Goal: Communication & Community: Answer question/provide support

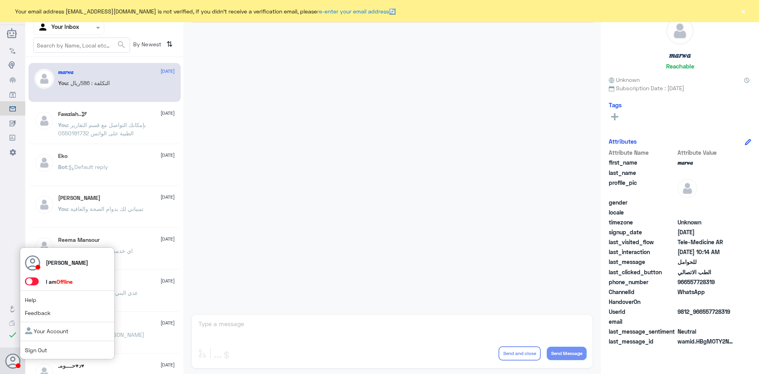
click at [35, 280] on span at bounding box center [32, 281] width 14 height 8
click at [0, 0] on input "checkbox" at bounding box center [0, 0] width 0 height 0
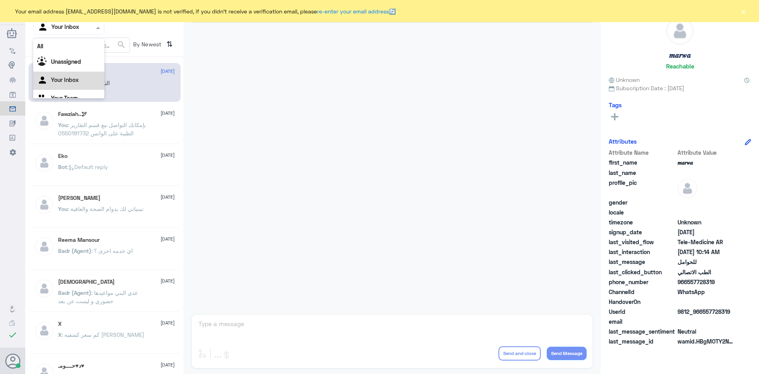
click at [95, 24] on span at bounding box center [99, 27] width 10 height 8
click at [87, 47] on div "All" at bounding box center [68, 46] width 71 height 15
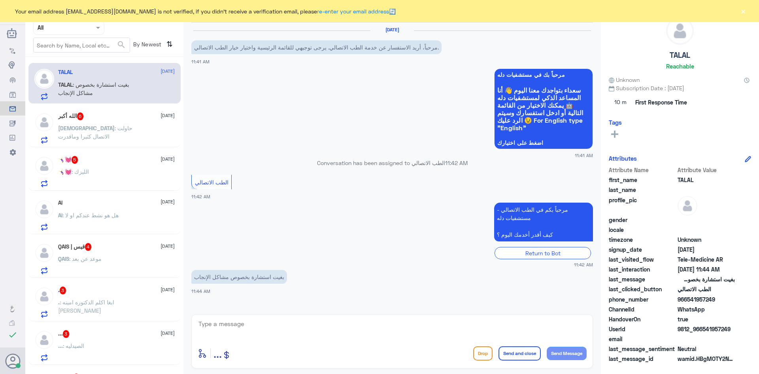
click at [294, 322] on textarea at bounding box center [392, 327] width 389 height 19
paste textarea "مرحبا معك [PERSON_NAME] من الطب الاتصالي"
type textarea "مرحبا معك [PERSON_NAME] من الطب الاتصالي"
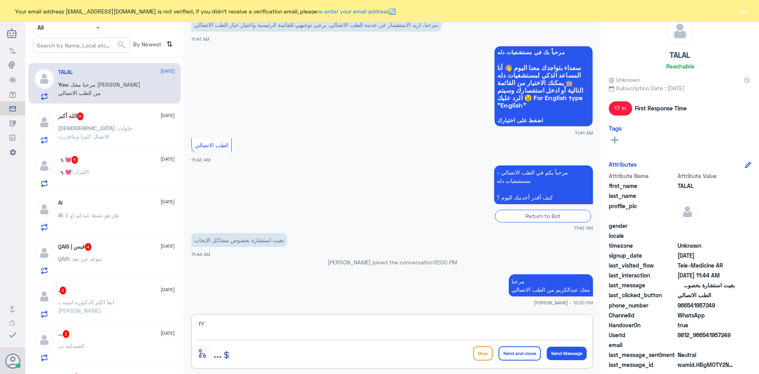
type textarea "f"
type textarea "ه"
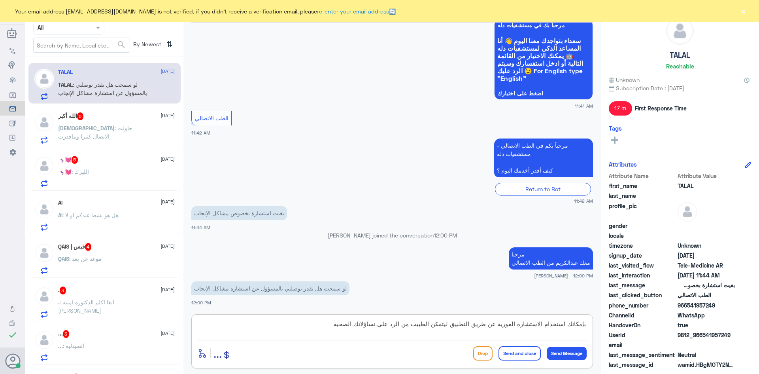
type textarea "بإمكانك استخدام الاستشارة الفورية عن طريق التطبيق ليتمكن الطبيب من الرد على تسا…"
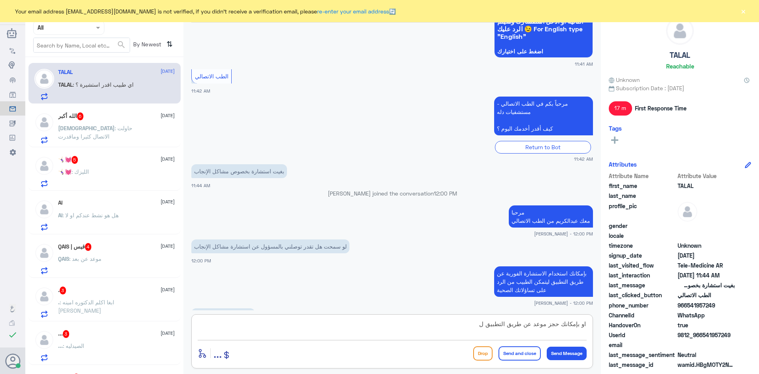
scroll to position [118, 0]
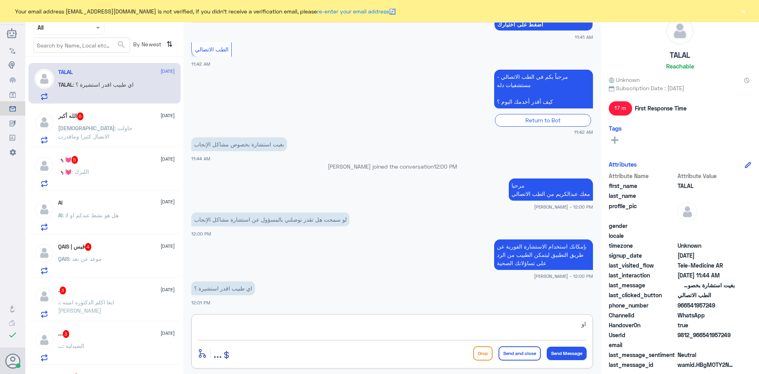
type textarea "ا"
type textarea "ايه نعم اذا كان باستطاعته مساعدتك او بإمكانه تحويلك للعيادات المختصة"
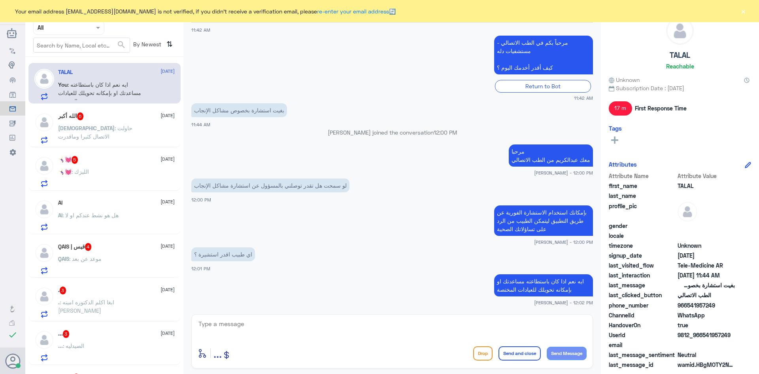
drag, startPoint x: 715, startPoint y: 304, endPoint x: 688, endPoint y: 308, distance: 27.9
click at [688, 308] on span "966541957249" at bounding box center [706, 305] width 57 height 8
copy span "541957249"
click at [100, 126] on span ": حاولت الاتصال كثيرا وماقدرت" at bounding box center [95, 132] width 74 height 15
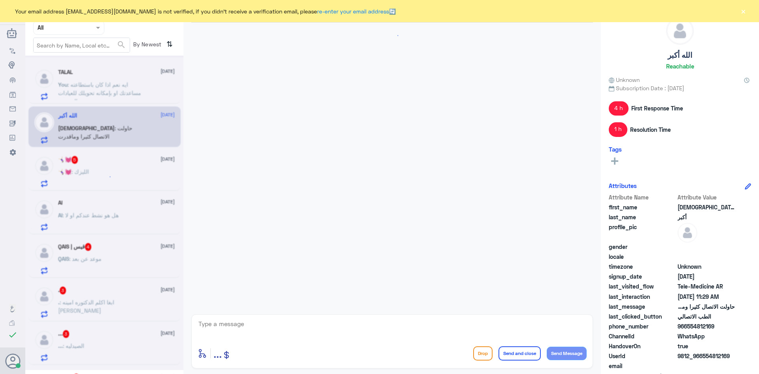
scroll to position [438, 0]
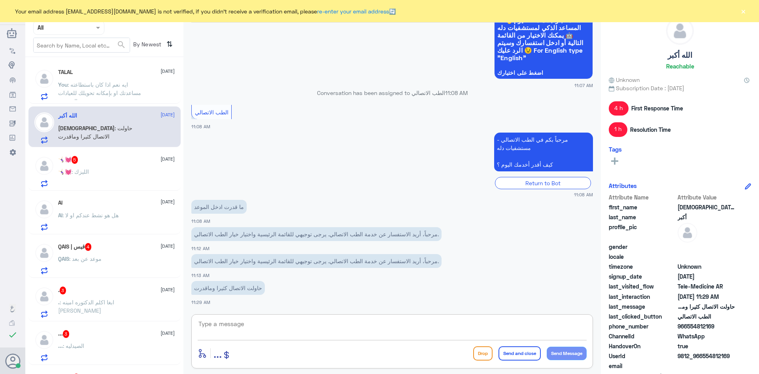
click at [313, 326] on textarea at bounding box center [392, 327] width 389 height 19
paste textarea "مرحبا معك عبدالكريم من الطب الاتصالي"
type textarea "مرحبا معك عبدالكريم من الطب الاتصالي"
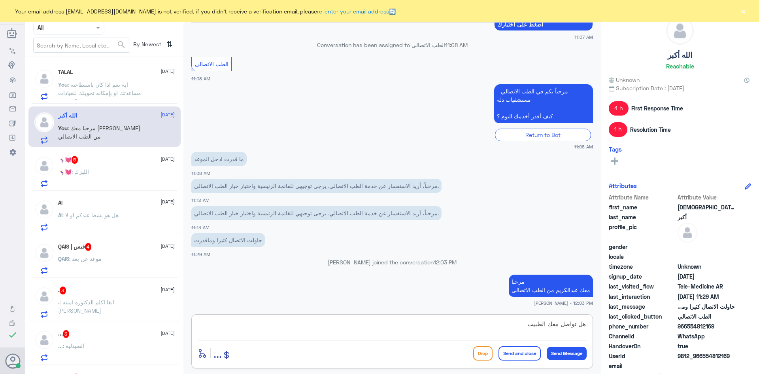
type textarea "هل تواصل معك الطبيب ؟"
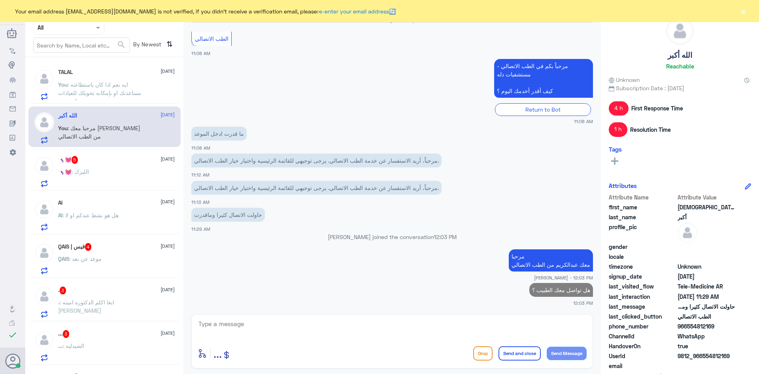
click at [112, 176] on div "🤸🏻‍♀️💓 : الليزك" at bounding box center [116, 178] width 117 height 18
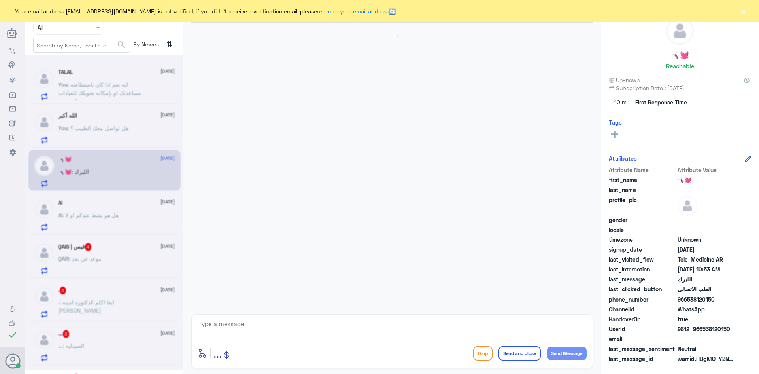
scroll to position [43, 0]
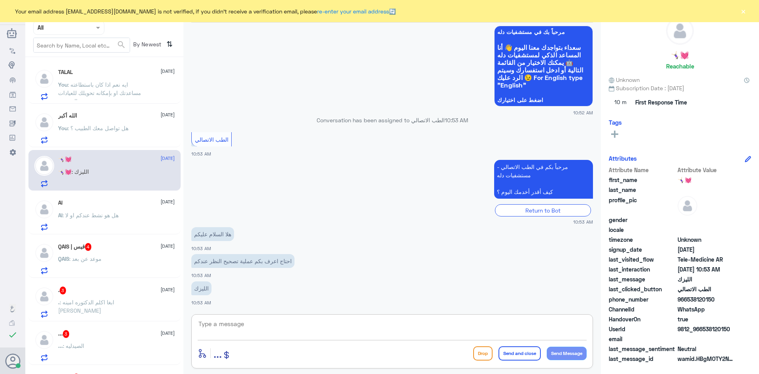
click at [318, 321] on textarea at bounding box center [392, 327] width 389 height 19
paste textarea "مرحبا معك عبدالكريم من الطب الاتصالي"
type textarea "مرحبا معك عبدالكريم من الطب الاتصالي"
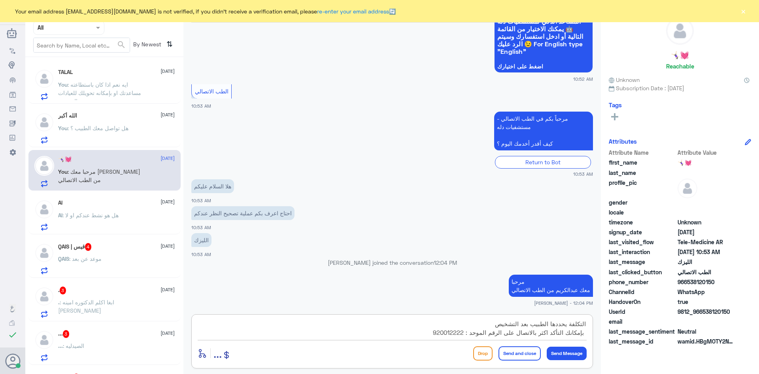
type textarea "التكلفة يحددها الطبيب بعد التشخيص بإمكانك التأكد اكثر بالاتصال على الرقم الموحد…"
click at [516, 359] on button "Send and close" at bounding box center [520, 353] width 42 height 14
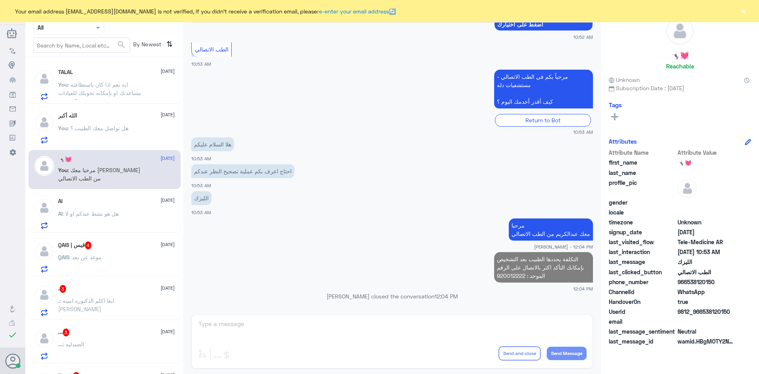
click at [122, 209] on div "Al 15 September Al : هل هو نشط عندكم او لا" at bounding box center [116, 213] width 117 height 31
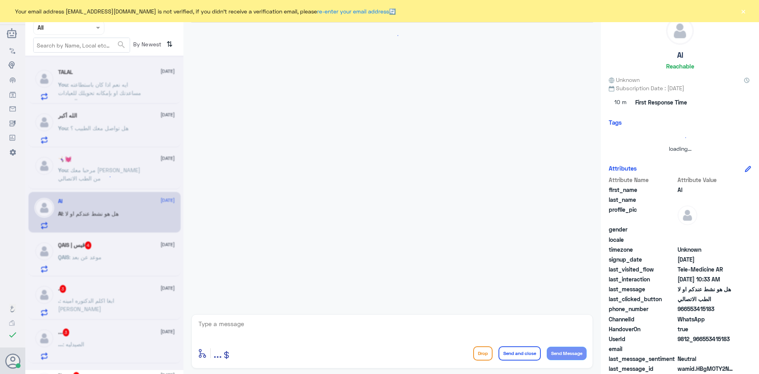
scroll to position [459, 0]
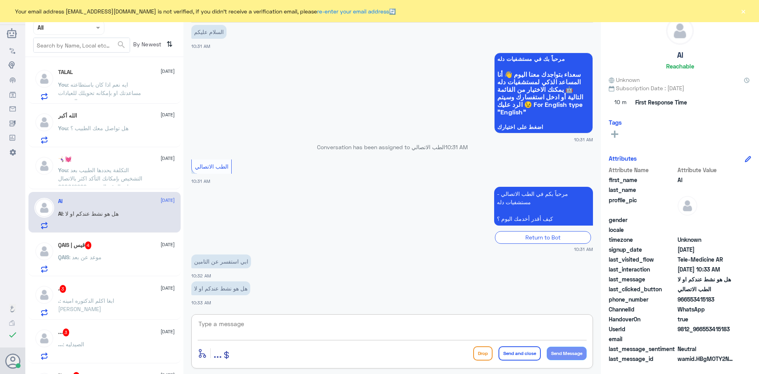
click at [318, 326] on textarea at bounding box center [392, 327] width 389 height 19
paste textarea "مرحبا معك عبدالكريم من الطب الاتصالي"
type textarea "مرحبا معك عبدالكريم من الطب الاتصالي"
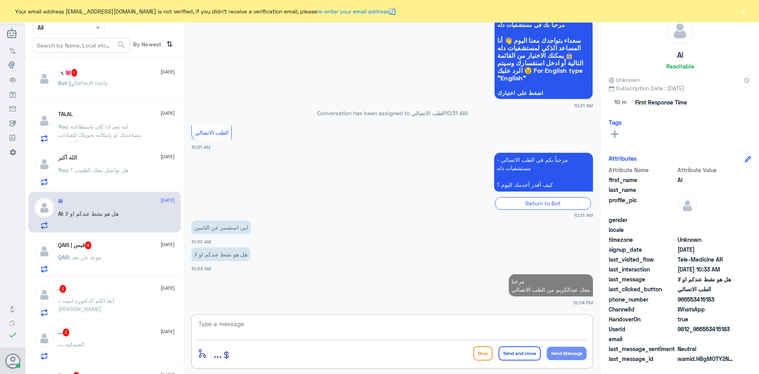
click at [368, 323] on textarea at bounding box center [392, 327] width 389 height 19
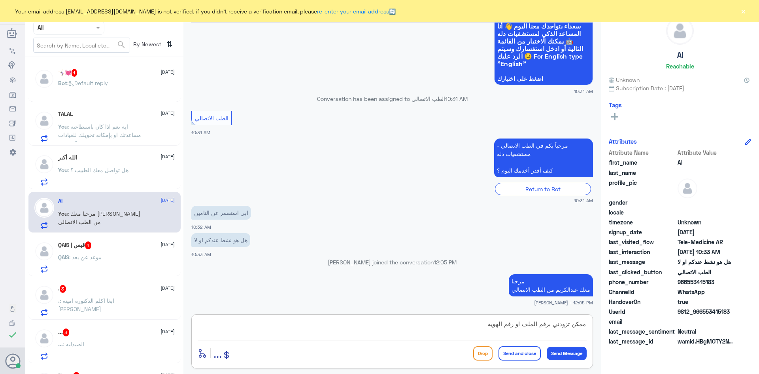
type textarea "ممكن تزودني برقم الملف او رقم الهوية ؟"
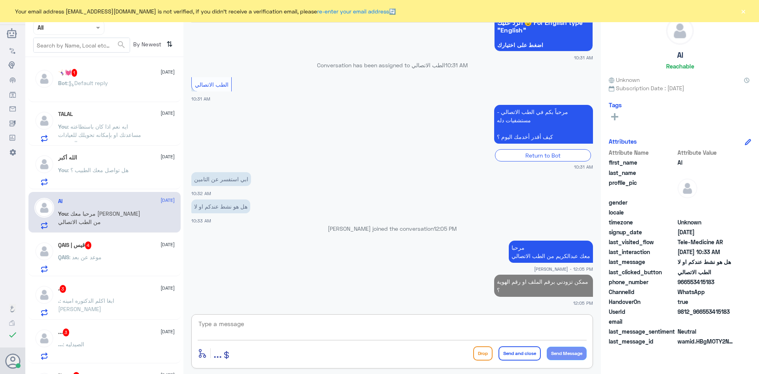
click at [129, 82] on div "Bot : Default reply" at bounding box center [116, 90] width 117 height 18
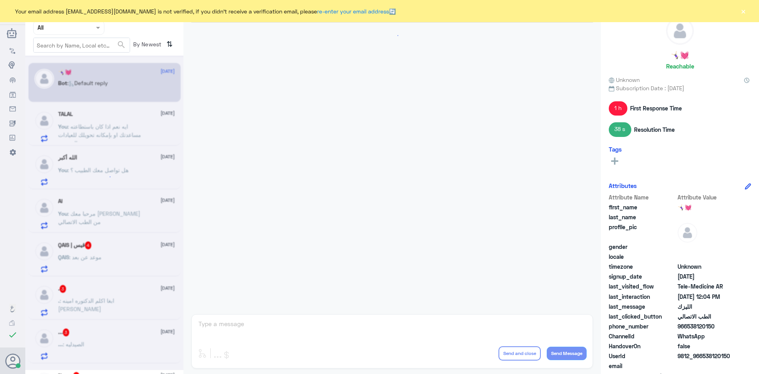
scroll to position [267, 0]
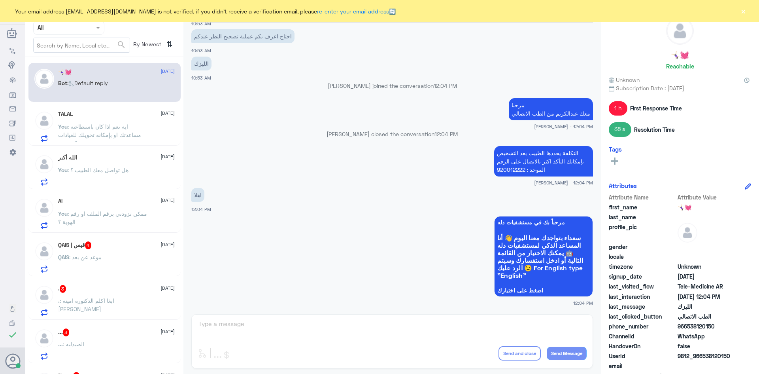
click at [125, 251] on div "QAIS | قيس 4 15 September QAIS : موعد عن بعد" at bounding box center [116, 256] width 117 height 31
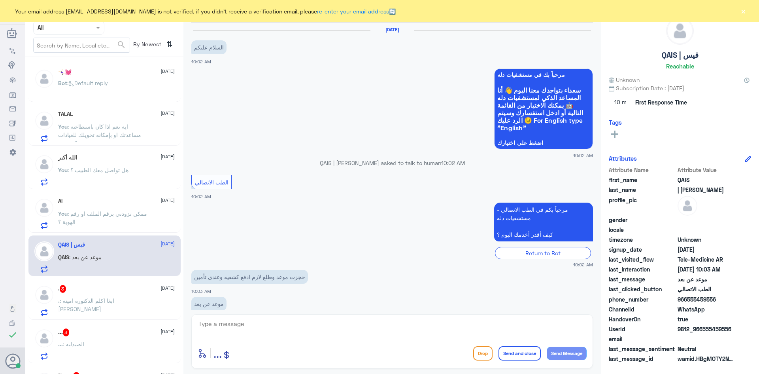
scroll to position [16, 0]
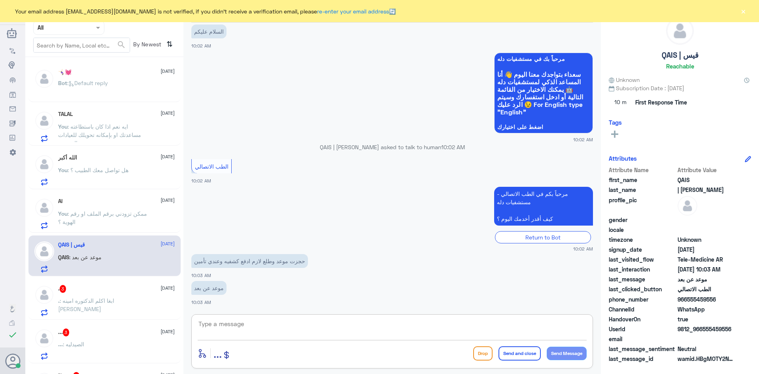
click at [272, 320] on textarea at bounding box center [392, 327] width 389 height 19
type textarea "م"
paste textarea "مرحبا معك عبدالكريم من الطب الاتصالي"
type textarea "مرحبا معك عبدالكريم من الطب الاتصالي"
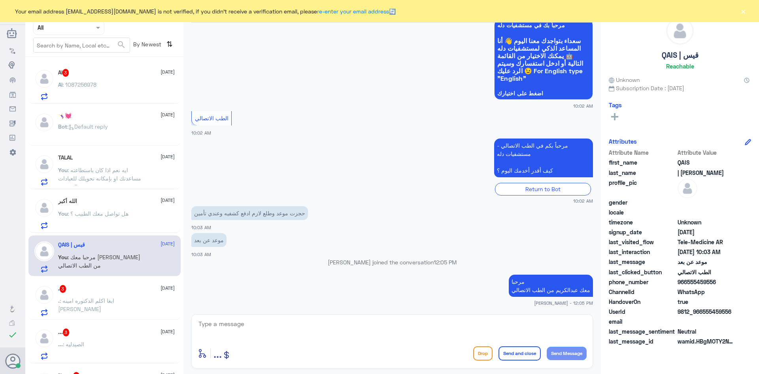
click at [113, 293] on div ". 3 15 September" at bounding box center [116, 289] width 117 height 8
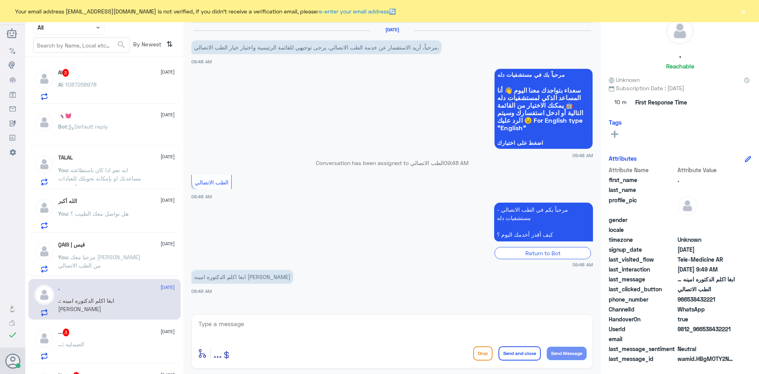
click at [331, 325] on textarea at bounding box center [392, 327] width 389 height 19
paste textarea "مرحبا معك عبدالكريم من الطب الاتصالي"
type textarea "مرحبا معك عبدالكريم من الطب الاتصالي"
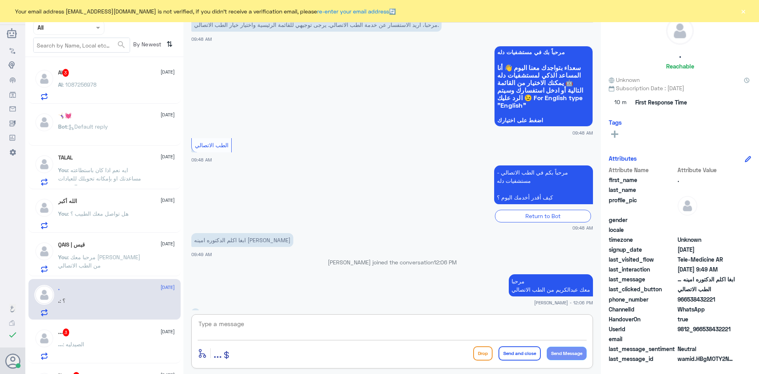
scroll to position [49, 0]
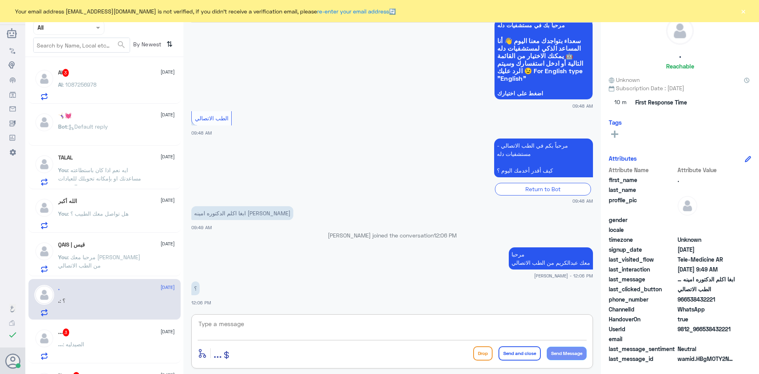
paste textarea "مرحبا معك عبدالكريم من الطب الاتصالي"
type textarea "م"
paste textarea "بإمكانك حجز موعد عن طريق التطبيق أو بالاتصال على الرقم الموحد 920012222"
type textarea "بإمكانك حجز موعد عن طريق التطبيق أو بالاتصال على الرقم الموحد 920012222"
click at [509, 354] on button "Send and close" at bounding box center [520, 353] width 42 height 14
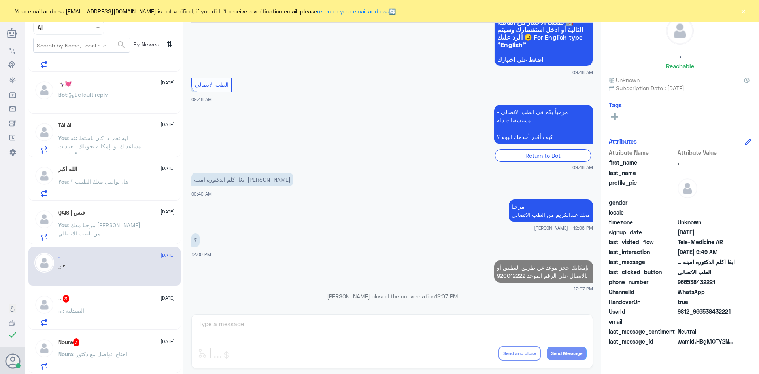
scroll to position [79, 0]
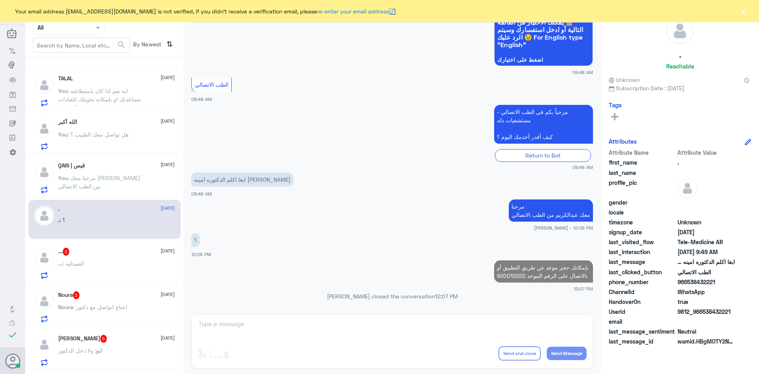
click at [131, 257] on div "... 3 15 September ... : الصيدليه" at bounding box center [116, 263] width 117 height 31
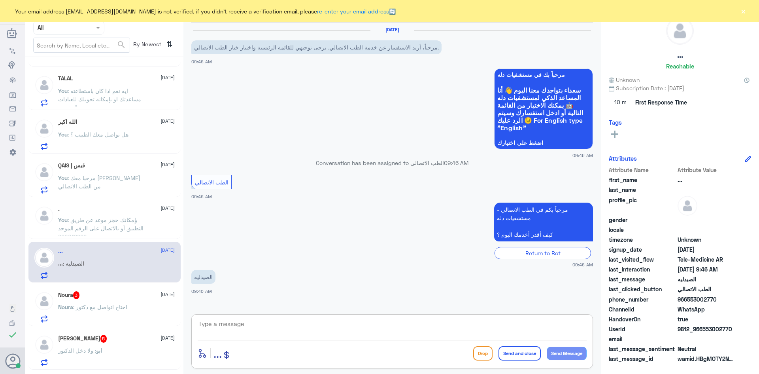
click at [299, 326] on textarea at bounding box center [392, 327] width 389 height 19
paste textarea "مرحبا معك عبدالكريم من الطب الاتصالي"
type textarea "مرحبا معك عبدالكريم من الطب الاتصالي"
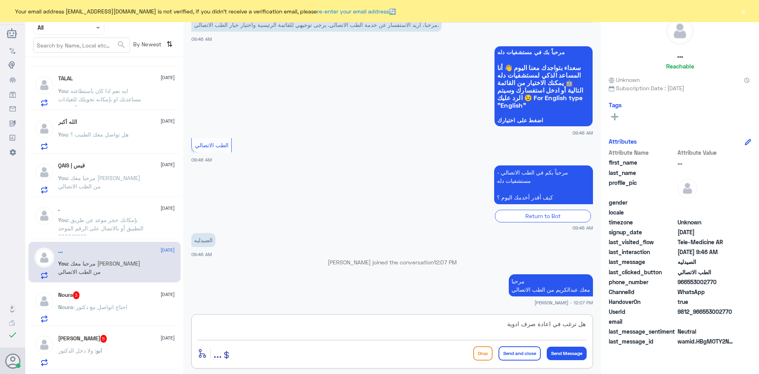
type textarea "هل ترغب في اعادة صرف ادوية ؟"
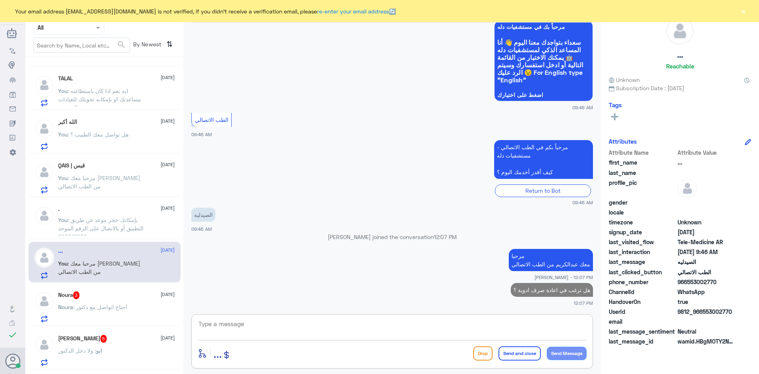
click at [115, 297] on div "Noura 3 15 September" at bounding box center [116, 295] width 117 height 8
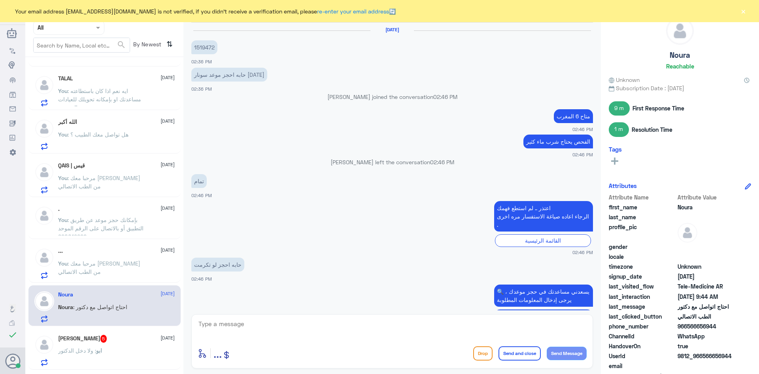
scroll to position [460, 0]
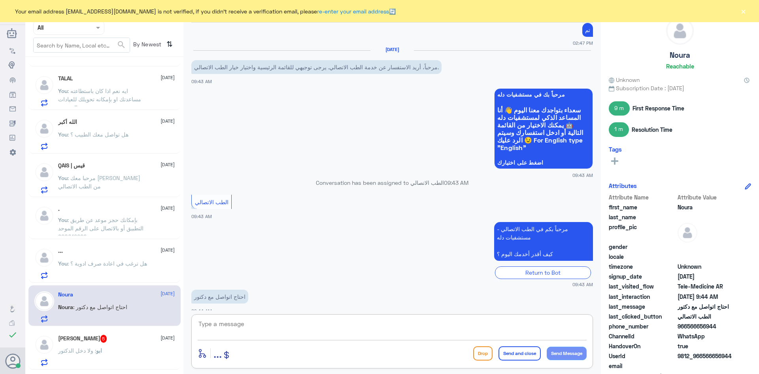
click at [249, 329] on textarea at bounding box center [392, 327] width 389 height 19
paste textarea "مرحبا معك عبدالكريم من الطب الاتصالي"
type textarea "مرحبا معك عبدالكريم من الطب الاتصالي"
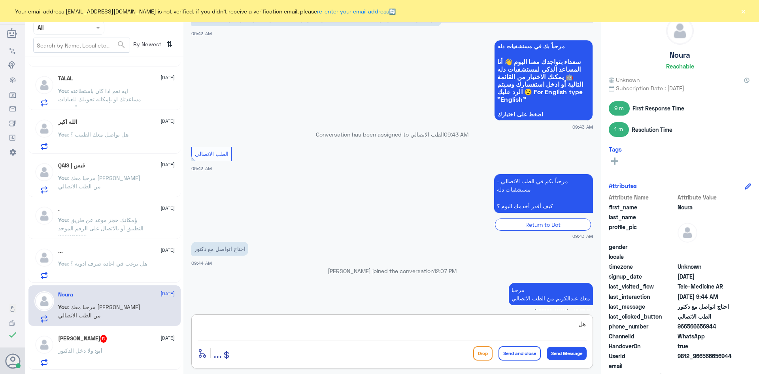
type textarea "ه"
type textarea "بإمكانك استخدام الاستشارة الفورية عن طريق التطبيق ليتمكن الطبيب من الرد على تسا…"
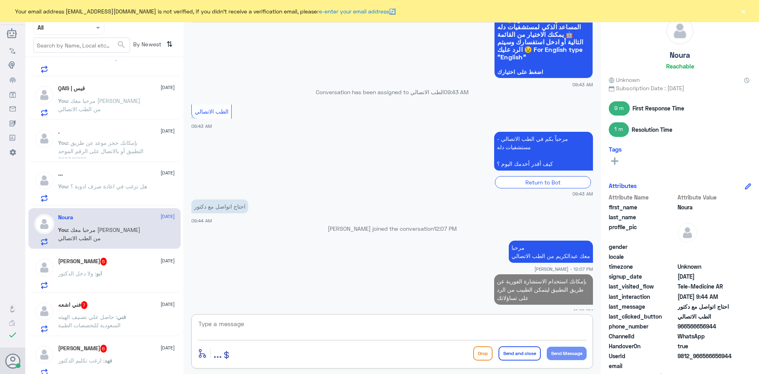
scroll to position [158, 0]
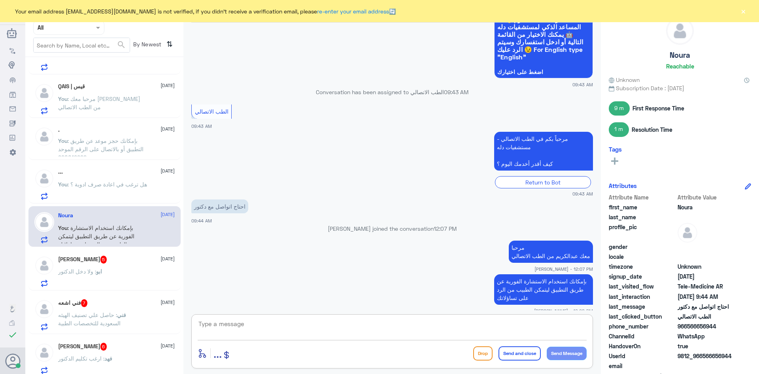
click at [130, 268] on div "ابو ثامر 5 15 September ابو : ولا دخل الدكتور" at bounding box center [116, 270] width 117 height 31
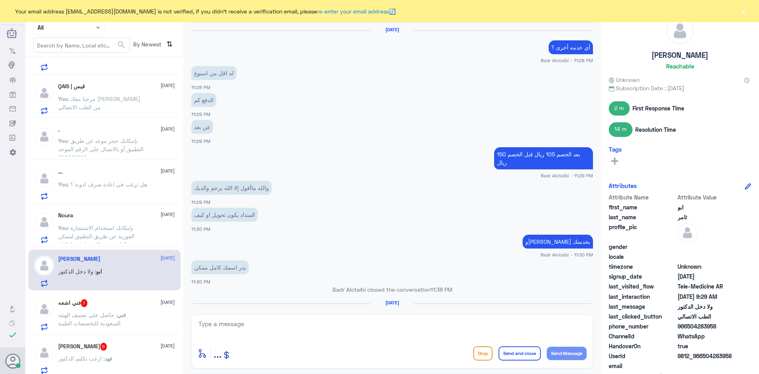
scroll to position [409, 0]
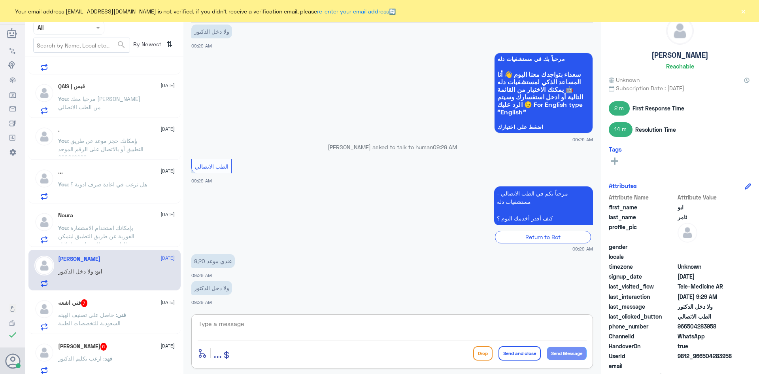
click at [295, 322] on textarea at bounding box center [392, 327] width 389 height 19
paste textarea "مرحبا معك عبدالكريم من الطب الاتصالي"
type textarea "مرحبا معك عبدالكريم من الطب الاتصالي"
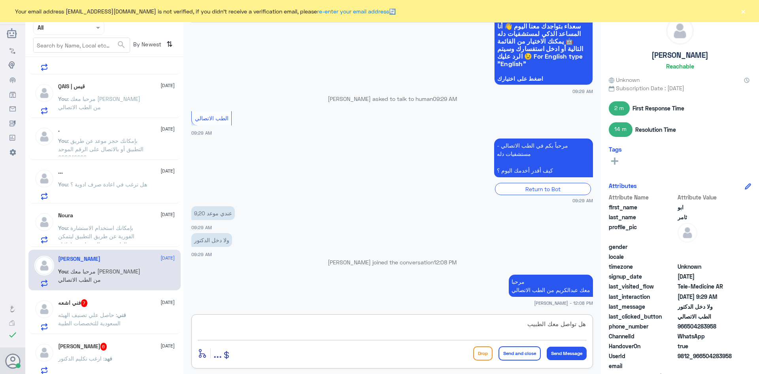
type textarea "هل تواصل معك الطبيب ؟"
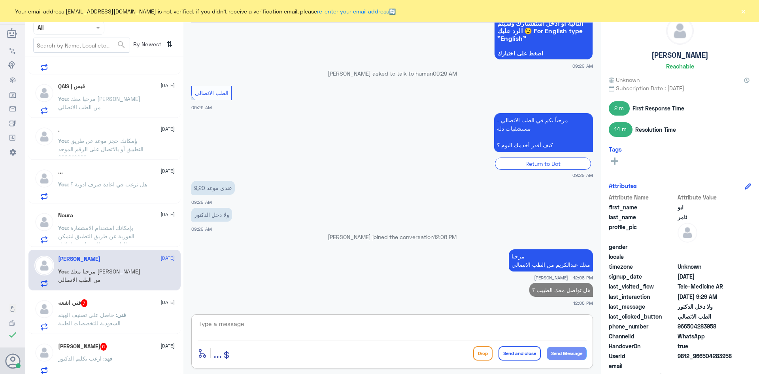
click at [122, 304] on div "فني اشعه 7 15 September" at bounding box center [116, 303] width 117 height 8
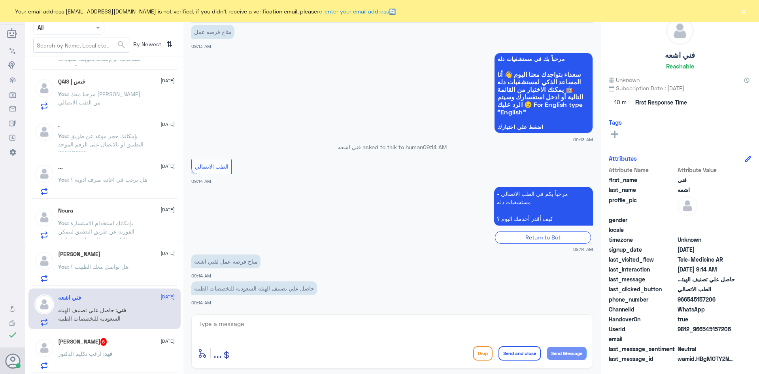
scroll to position [158, 0]
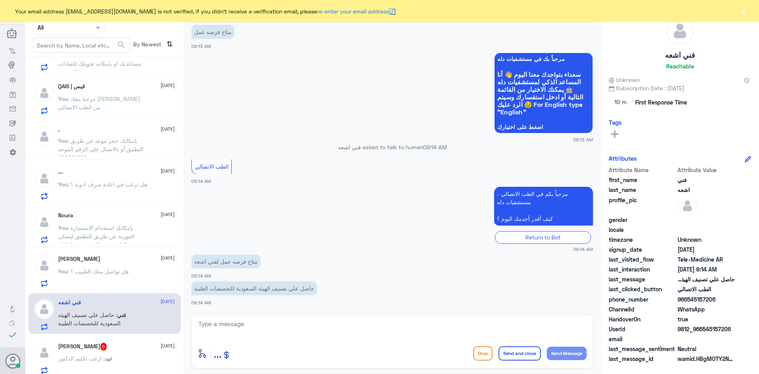
click at [743, 9] on button "×" at bounding box center [743, 11] width 8 height 8
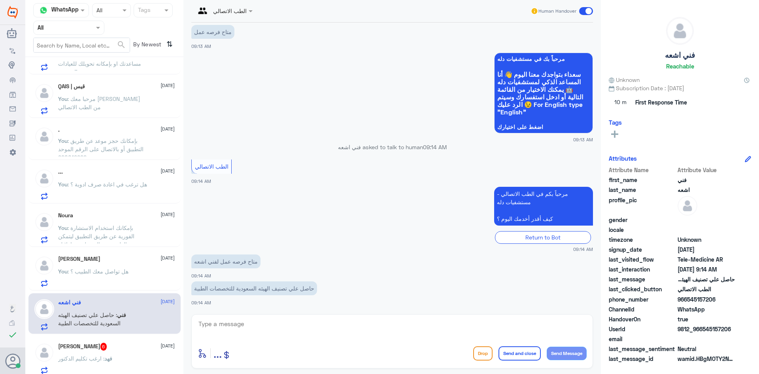
click at [581, 10] on span at bounding box center [586, 11] width 14 height 8
click at [0, 0] on input "checkbox" at bounding box center [0, 0] width 0 height 0
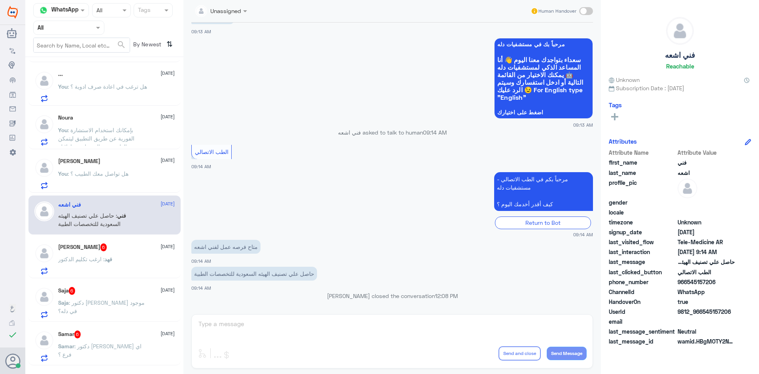
scroll to position [316, 0]
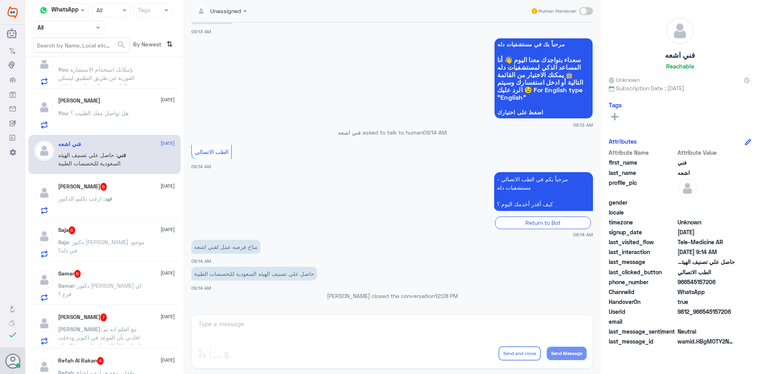
click at [131, 193] on div "فهد الهويشان 6 15 September فهد : ارغب تكليم الدكتور" at bounding box center [116, 198] width 117 height 31
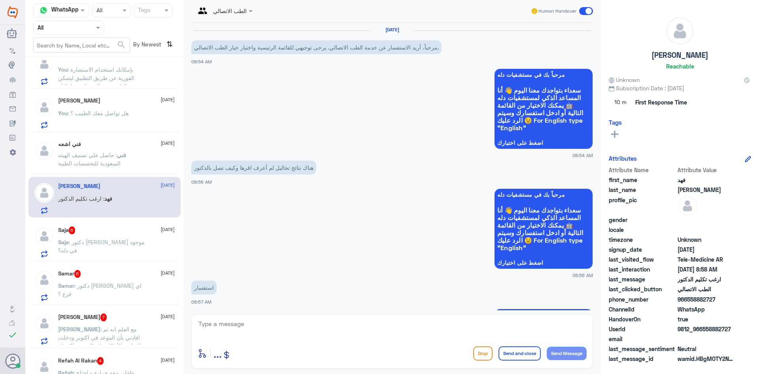
scroll to position [379, 0]
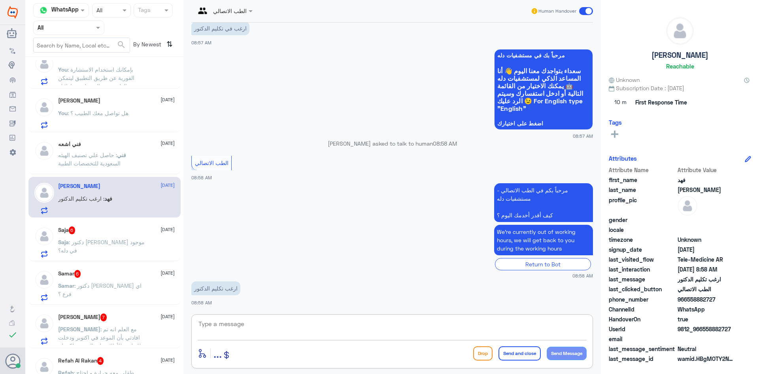
click at [256, 321] on textarea at bounding box center [392, 327] width 389 height 19
paste textarea "مرحبا معك عبدالكريم من الطب الاتصالي"
type textarea "مرحبا معك عبدالكريم من الطب الاتصالي"
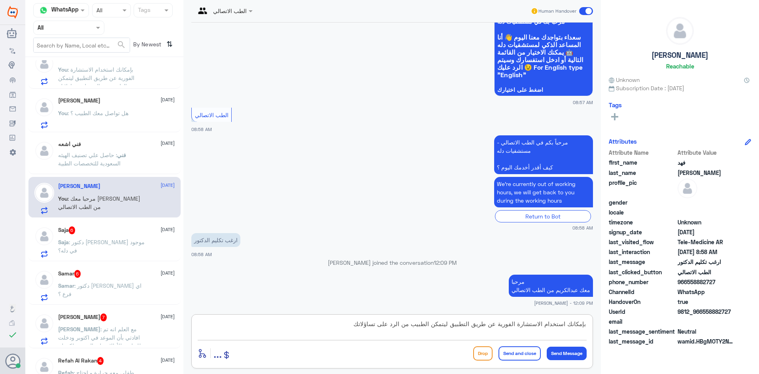
type textarea "بإمكانك استخدام الاستشارة الفورية عن طريق التطبيق ليتمكن الطبيب من الرد على تسا…"
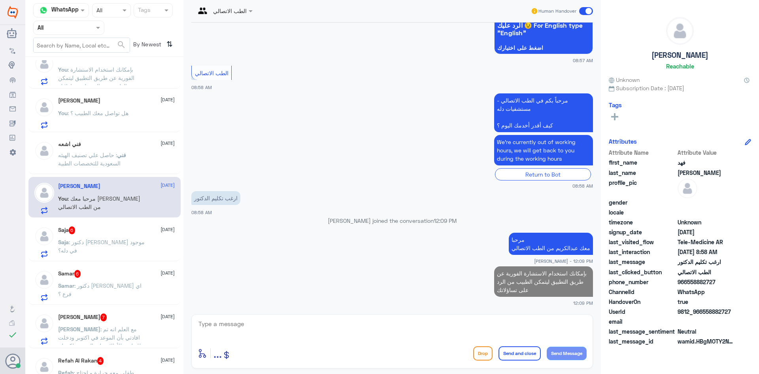
click at [157, 242] on div "Saja : دكتور احمد باهمام موجود في دله؟" at bounding box center [116, 249] width 117 height 18
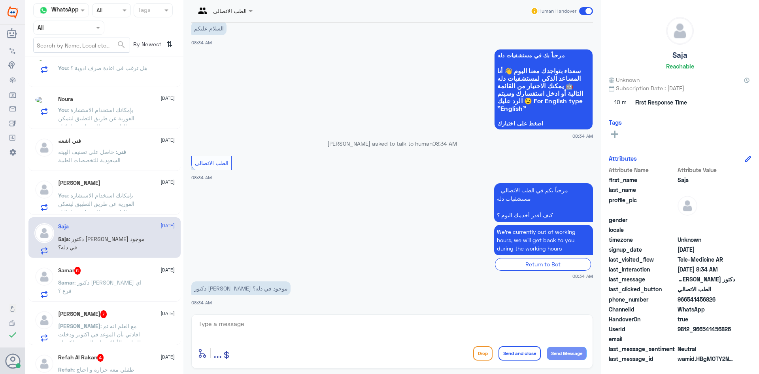
scroll to position [316, 0]
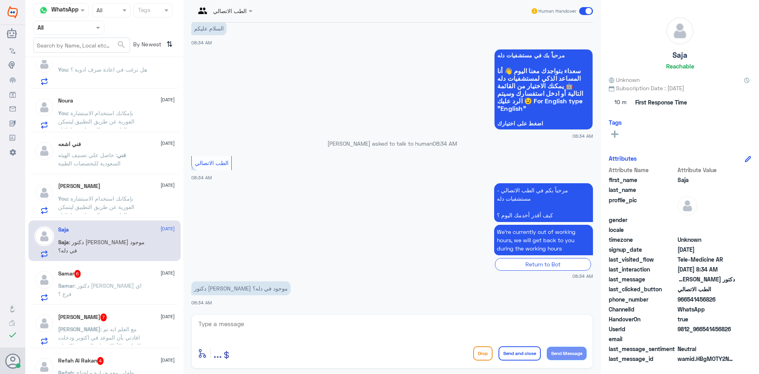
click at [243, 325] on textarea at bounding box center [392, 327] width 389 height 19
paste textarea "مرحبا معك عبدالكريم من الطب الاتصالي"
type textarea "مرحبا معك عبدالكريم من الطب الاتصالي"
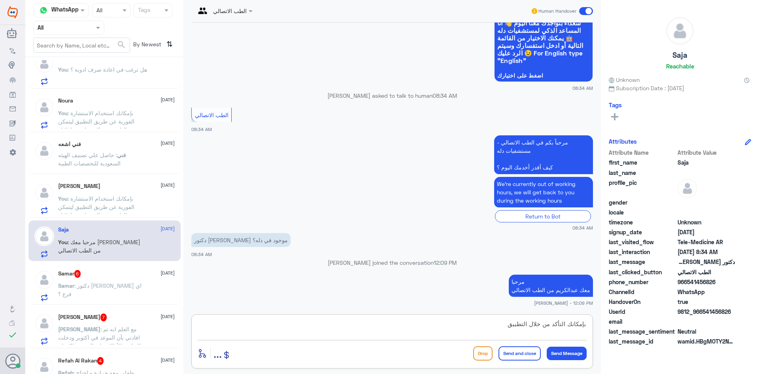
type textarea "بإمكانك التأكد من خلال التطبيق"
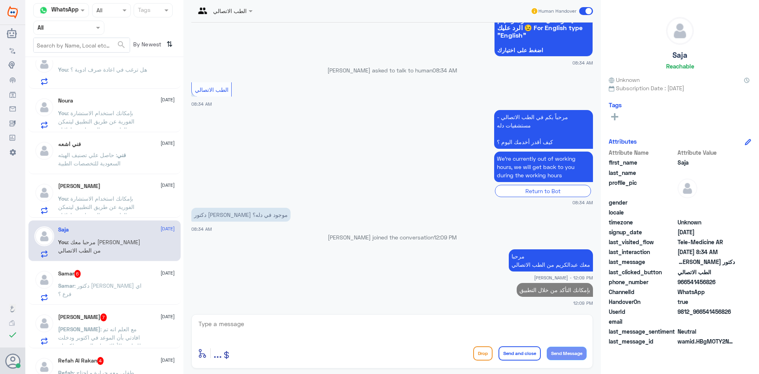
click at [583, 12] on span at bounding box center [586, 11] width 14 height 8
click at [0, 0] on input "checkbox" at bounding box center [0, 0] width 0 height 0
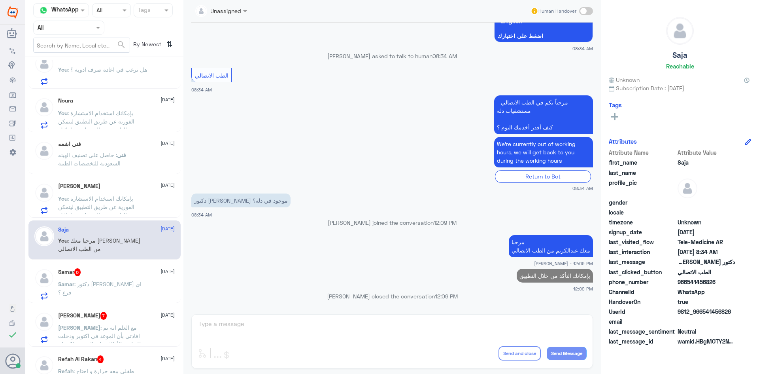
click at [100, 279] on div "Samar 6 15 September Samar : دكتور احمد باهمام اي فرع ؟" at bounding box center [116, 283] width 117 height 31
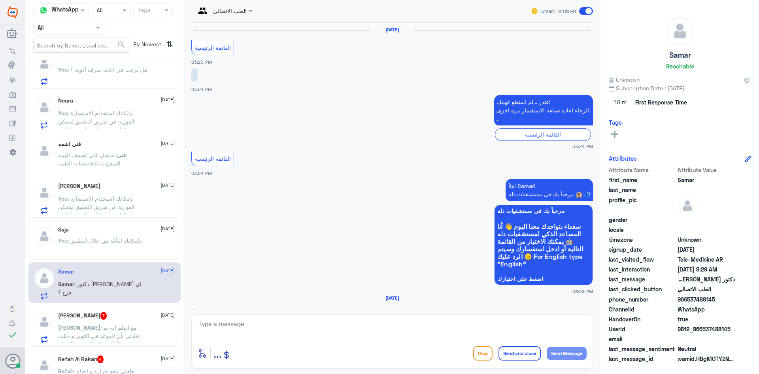
scroll to position [279, 0]
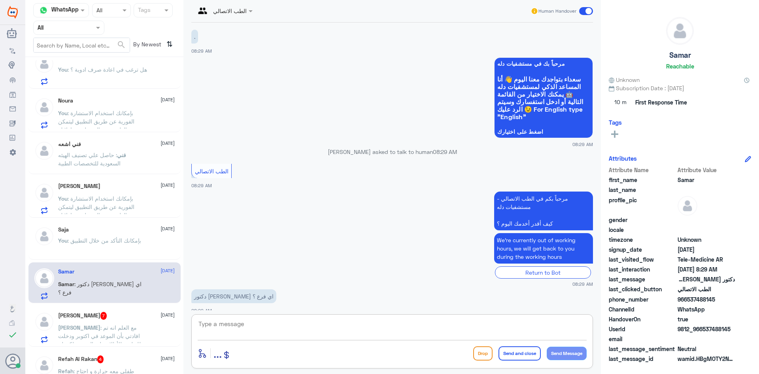
click at [237, 321] on textarea at bounding box center [392, 327] width 389 height 19
paste textarea "مرحبا معك عبدالكريم من الطب الاتصالي"
type textarea "مرحبا معك عبدالكريم من الطب الاتصالي"
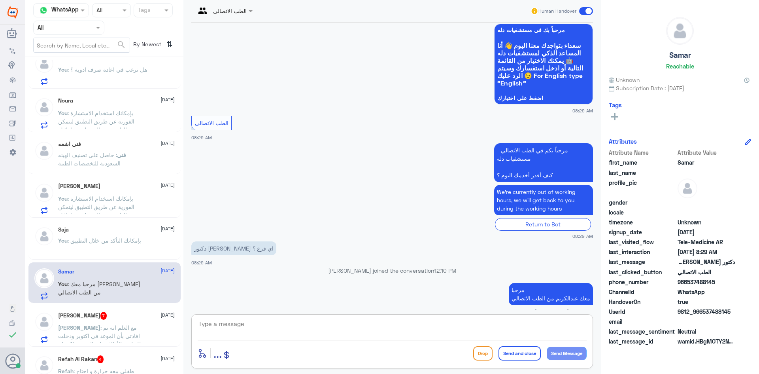
click at [467, 327] on textarea at bounding box center [392, 327] width 389 height 19
type textarea "بإمكانك التأكد من تواجد الدكتور من خلال التطبيق"
click at [512, 354] on button "Send and close" at bounding box center [520, 353] width 42 height 14
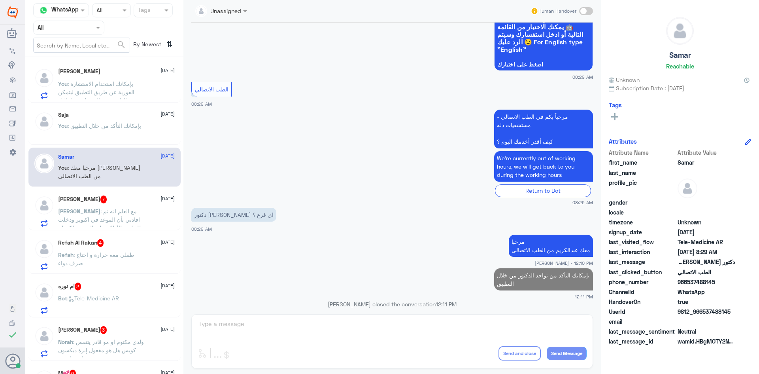
scroll to position [435, 0]
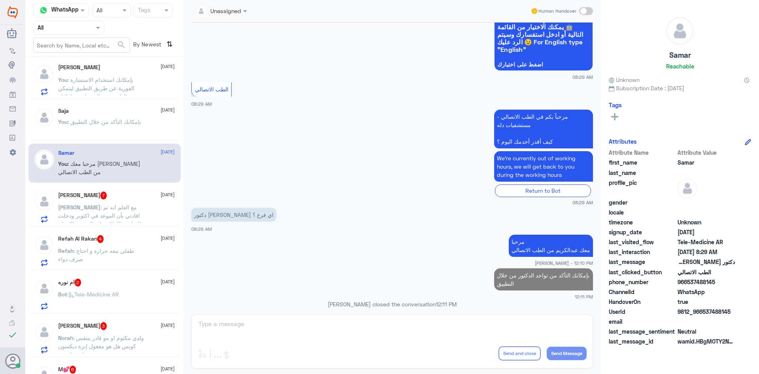
click at [142, 200] on div "Abdullah 7 15 September Abdullah : مع العلم انه تم افادتي بأن الموعد في اكتوبر …" at bounding box center [116, 206] width 117 height 31
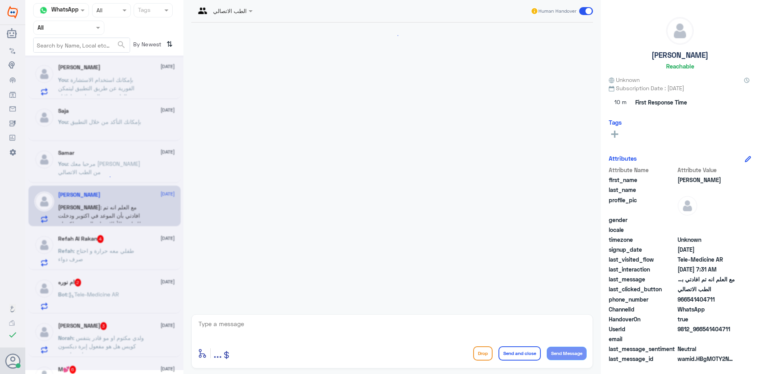
scroll to position [127, 0]
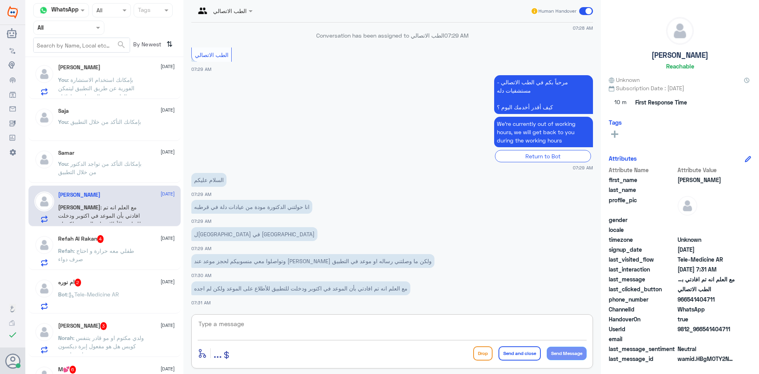
click at [371, 330] on textarea at bounding box center [392, 327] width 389 height 19
paste textarea "مرحبا معك عبدالكريم من الطب الاتصالي"
type textarea "مرحبا معك عبدالكريم من الطب الاتصالي"
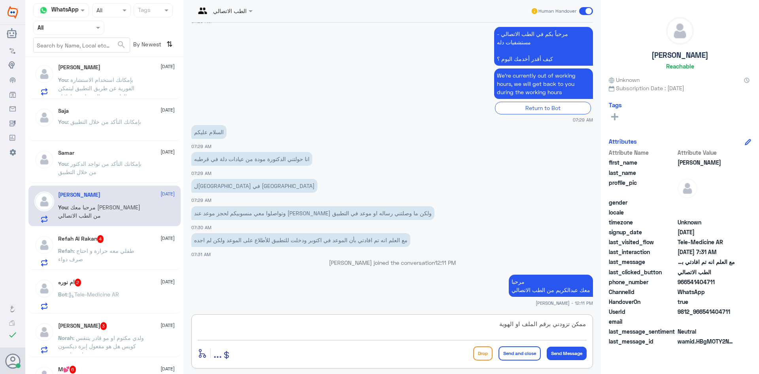
type textarea "ممكن تزودني برقم الملف او الهوية"
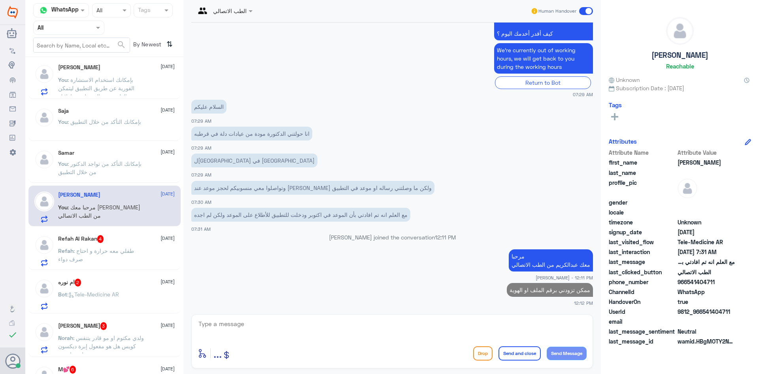
click at [140, 241] on div "Refah Al Rakan 4 15 September" at bounding box center [116, 239] width 117 height 8
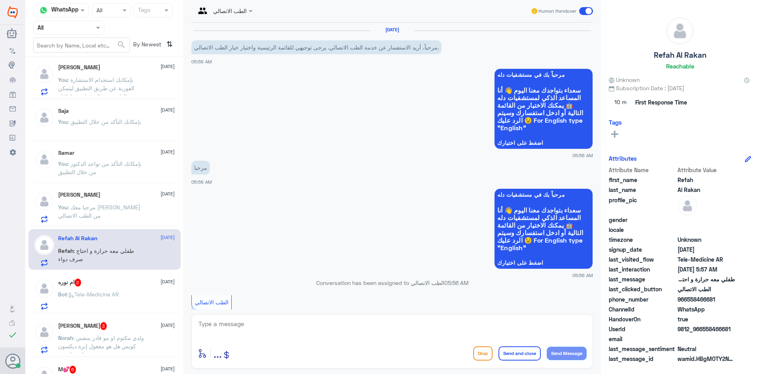
scroll to position [139, 0]
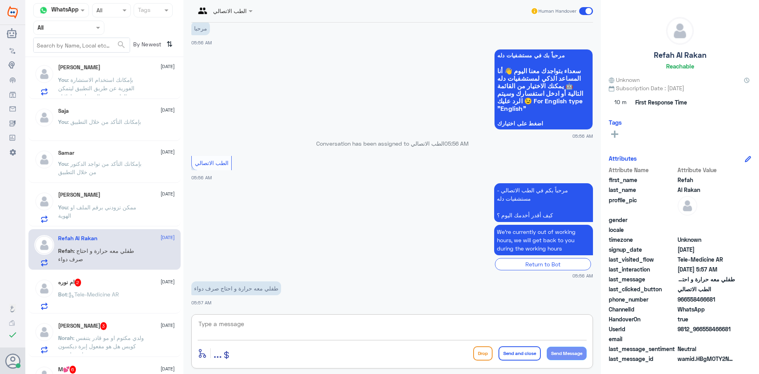
click at [277, 319] on textarea at bounding box center [392, 327] width 389 height 19
paste textarea "مرحبا معك عبدالكريم من الطب الاتصالي"
type textarea "مرحبا معك عبدالكريم من الطب الاتصالي"
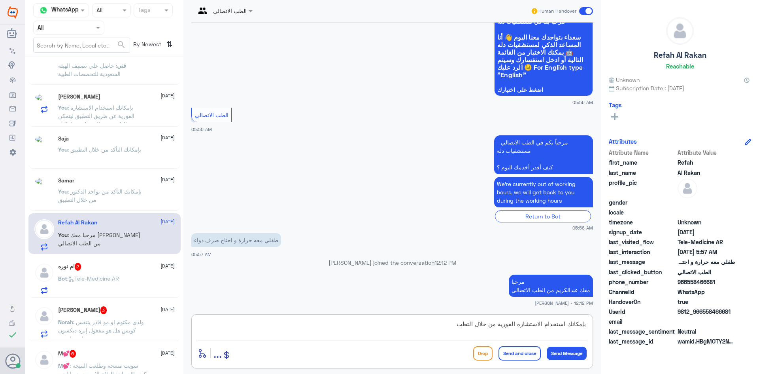
scroll to position [437, 0]
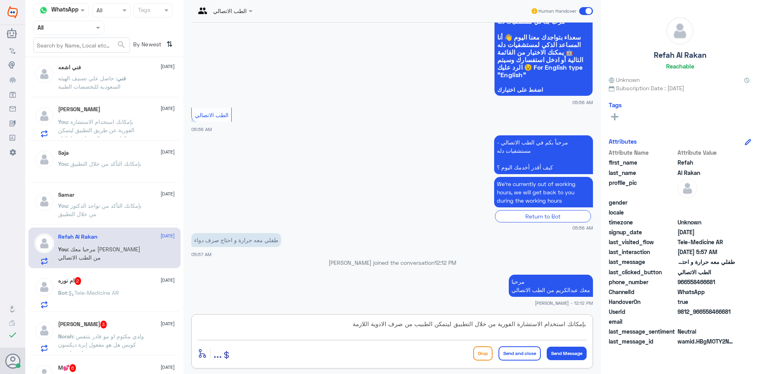
type textarea "بإمكانك استخدام الاستشارة الفورية من خلال التطبيق ليتمكن الطبيب من صرف الادوية …"
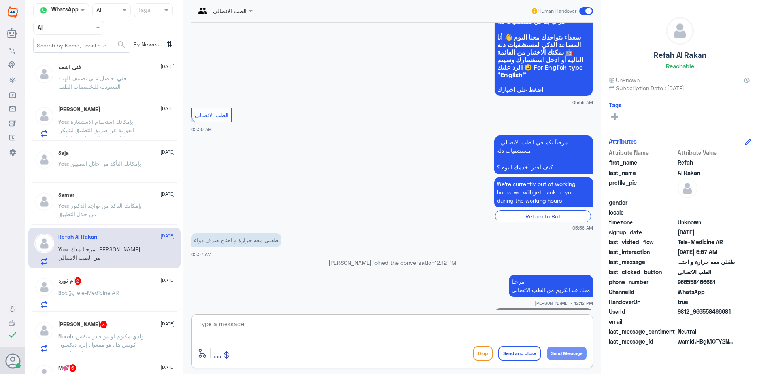
scroll to position [215, 0]
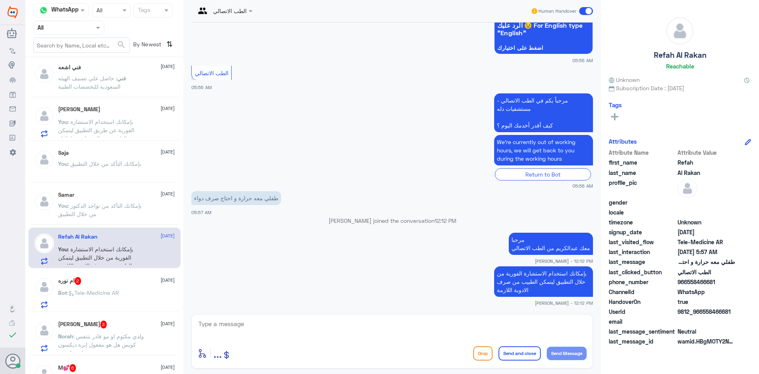
click at [147, 301] on div "Bot : Tele-Medicine AR" at bounding box center [116, 299] width 117 height 18
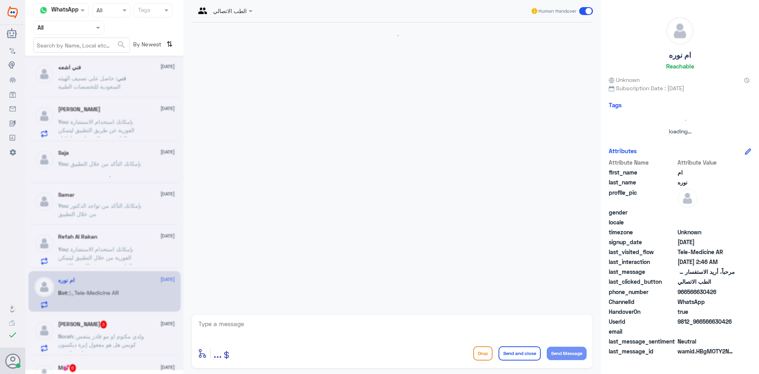
scroll to position [389, 0]
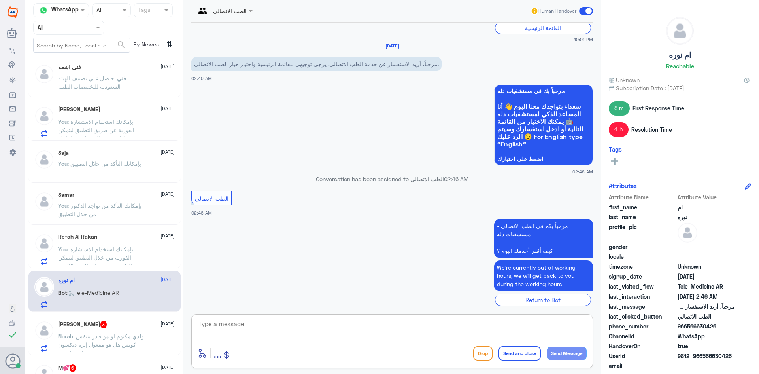
click at [267, 327] on textarea at bounding box center [392, 327] width 389 height 19
paste textarea "مرحبا معك عبدالكريم من الطب الاتصالي"
type textarea "مرحبا معك عبدالكريم من الطب الاتصالي"
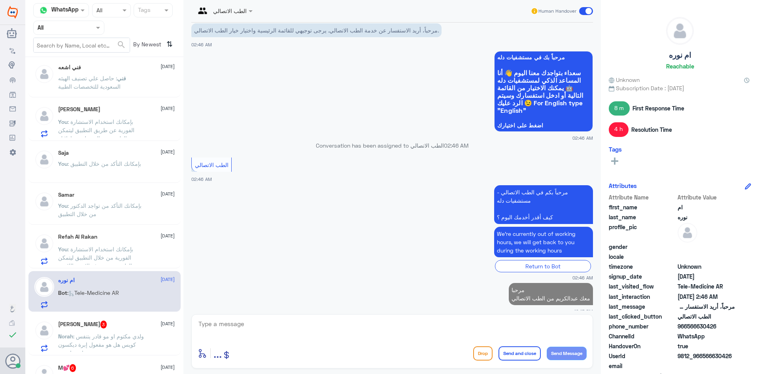
click at [132, 337] on p "Norah : ولدي مكتوم او مو قادر يتنفس كويس هل هو مفعول إبرة ديكسون ايش اسوي" at bounding box center [102, 342] width 89 height 20
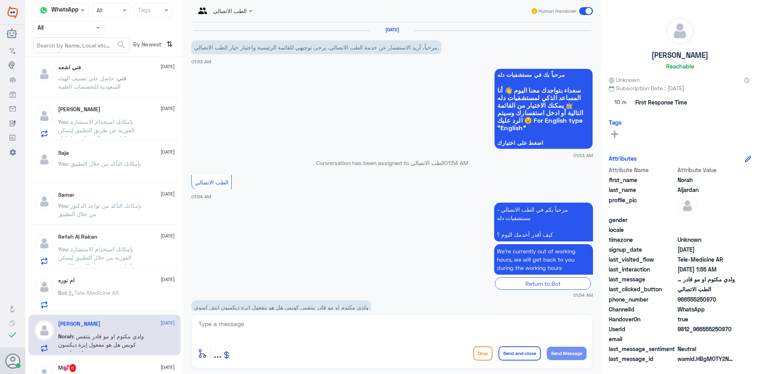
scroll to position [19, 0]
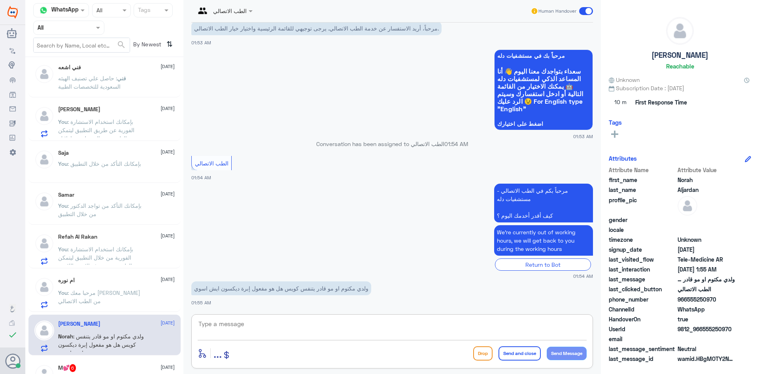
click at [270, 323] on textarea at bounding box center [392, 327] width 389 height 19
paste textarea "مرحبا معك عبدالكريم من الطب الاتصالي"
type textarea "مرحبا معك عبدالكريم من الطب الاتصالي"
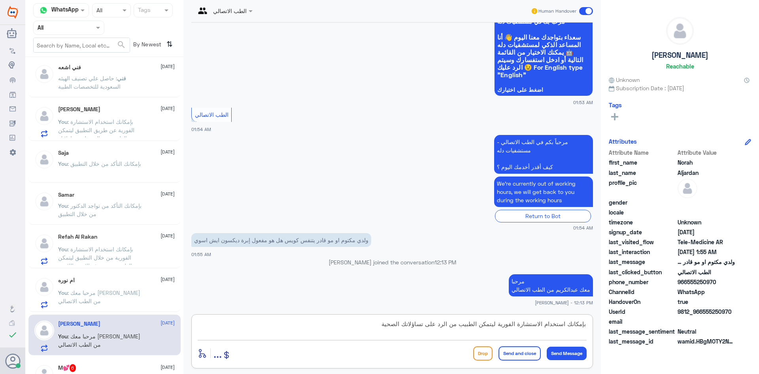
type textarea "بإمكانك استخدام الاستشارة الفورية ليتمكن الطبيب من الرد على تساؤلاتك الصحية"
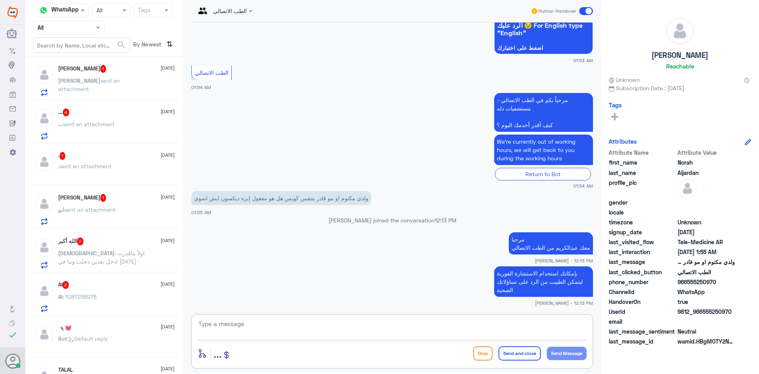
scroll to position [0, 0]
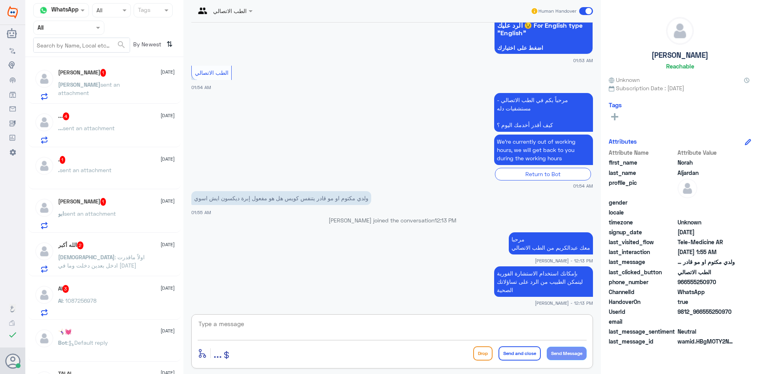
click at [141, 89] on div "Abdullah sent an attachment" at bounding box center [116, 91] width 117 height 18
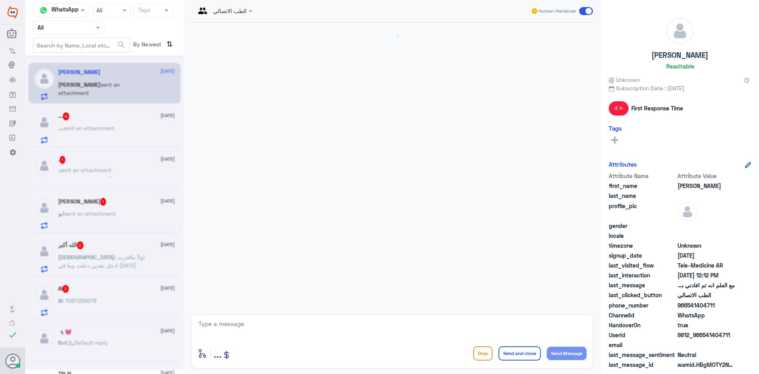
scroll to position [228, 0]
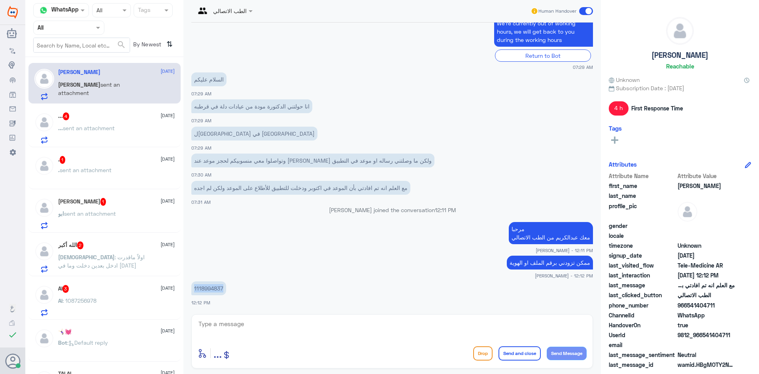
drag, startPoint x: 223, startPoint y: 287, endPoint x: 191, endPoint y: 287, distance: 32.0
click at [191, 287] on p "1118994837" at bounding box center [208, 288] width 35 height 14
copy p "1118994837"
click at [378, 327] on textarea at bounding box center [392, 327] width 389 height 19
type textarea "مو مبين لي ان عندك موعد مع الدكتور خالد"
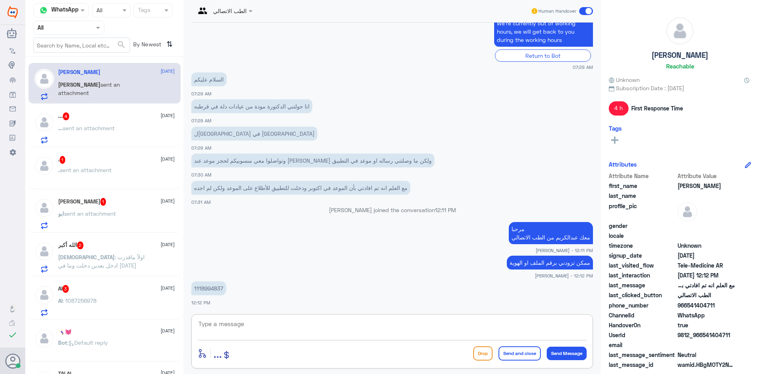
scroll to position [261, 0]
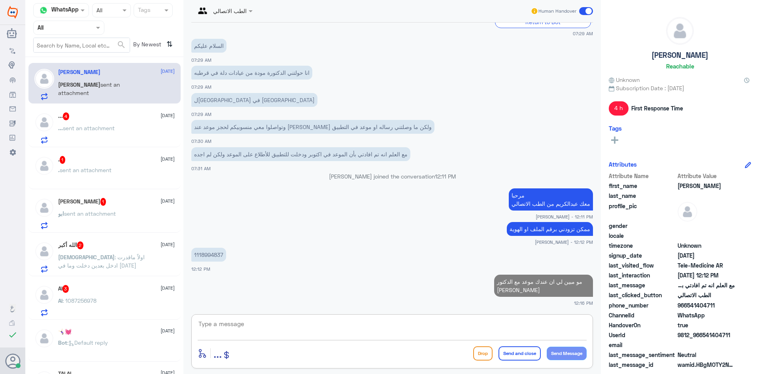
click at [97, 112] on div "... 4 15 September ... sent an attachment" at bounding box center [104, 126] width 152 height 41
click at [105, 122] on div "... 4 15 September ... sent an attachment" at bounding box center [116, 127] width 117 height 31
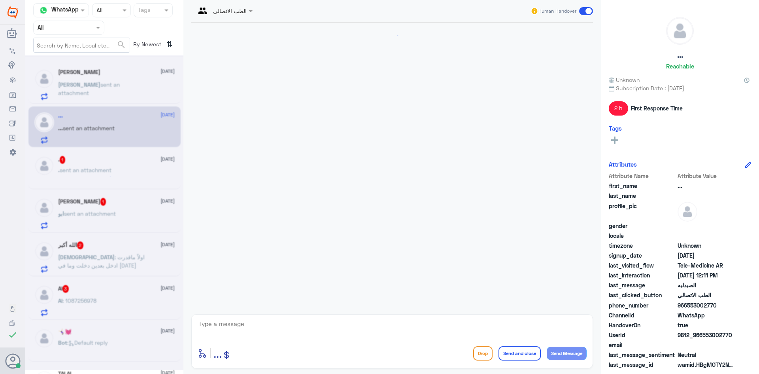
scroll to position [187, 0]
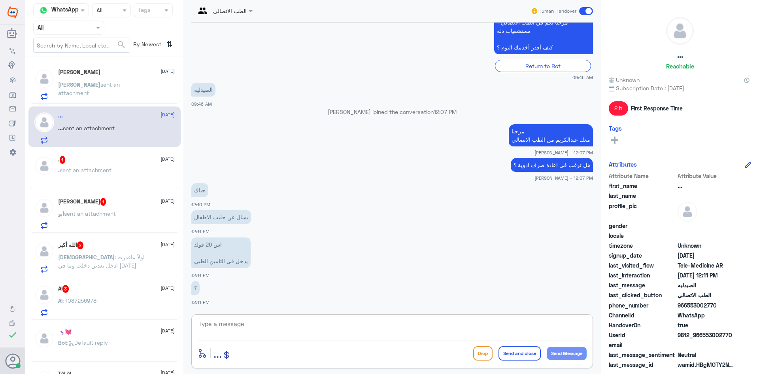
click at [289, 321] on textarea at bounding box center [392, 327] width 389 height 19
type textarea "ايه نعم يدخل في التطبيق"
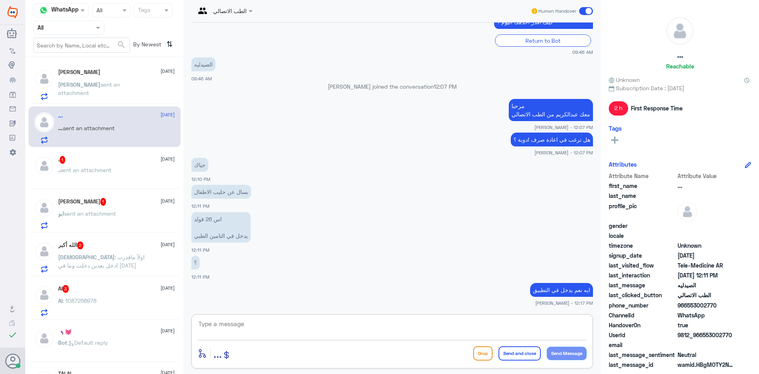
click at [362, 327] on textarea at bounding box center [392, 327] width 389 height 19
type textarea "في التأمين *"
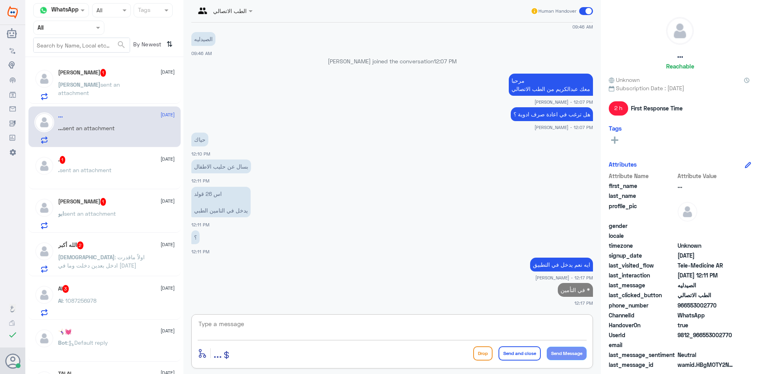
click at [107, 82] on span "sent an attachment" at bounding box center [89, 88] width 62 height 15
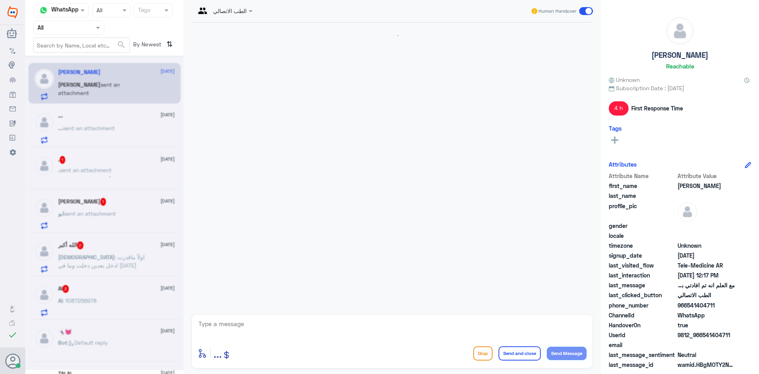
scroll to position [288, 0]
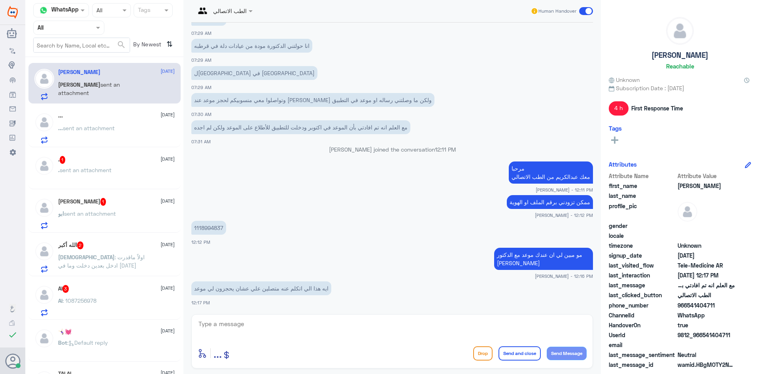
click at [306, 318] on textarea at bounding box center [392, 327] width 389 height 19
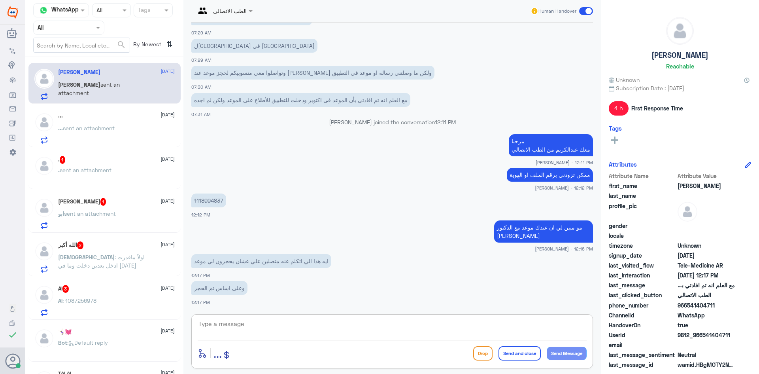
paste textarea "بإمكانك حجز موعد عن طريق التطبيق أو بالاتصال على الرقم الموحد 920012222"
type textarea "بإمكانك حجز موعد عن طريق التطبيق أو بالاتصال على الرقم الموحد 920012222"
click at [526, 355] on button "Send and close" at bounding box center [520, 353] width 42 height 14
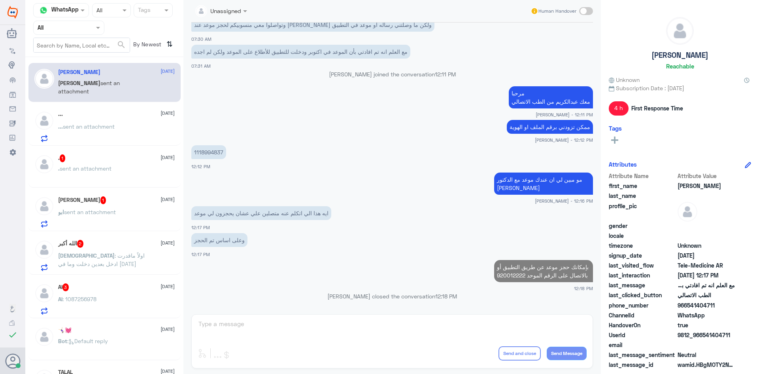
click at [101, 179] on p ". sent an attachment" at bounding box center [84, 174] width 53 height 20
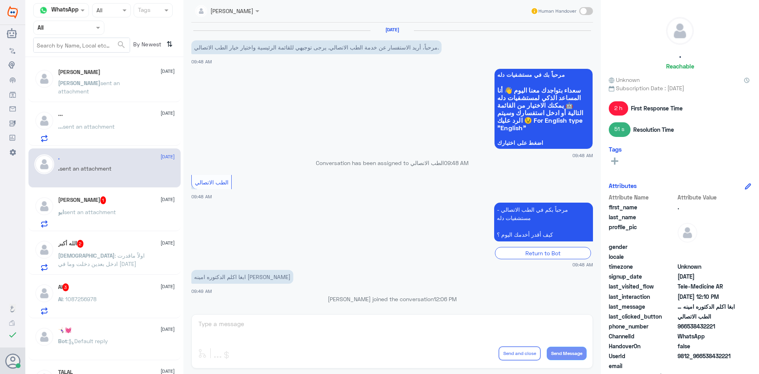
scroll to position [232, 0]
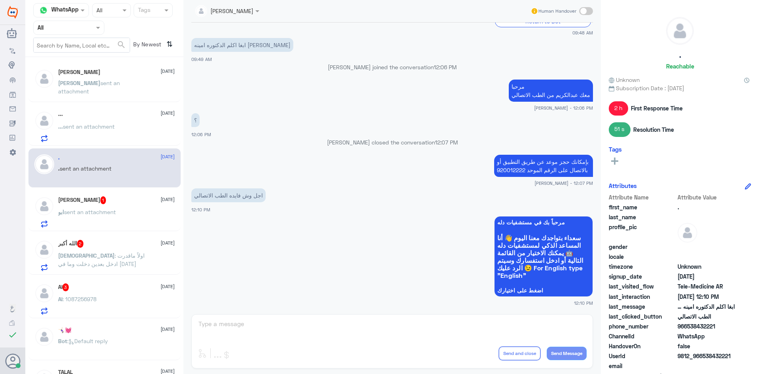
click at [588, 11] on span at bounding box center [586, 11] width 14 height 8
click at [0, 0] on input "checkbox" at bounding box center [0, 0] width 0 height 0
click at [432, 323] on textarea at bounding box center [392, 327] width 389 height 19
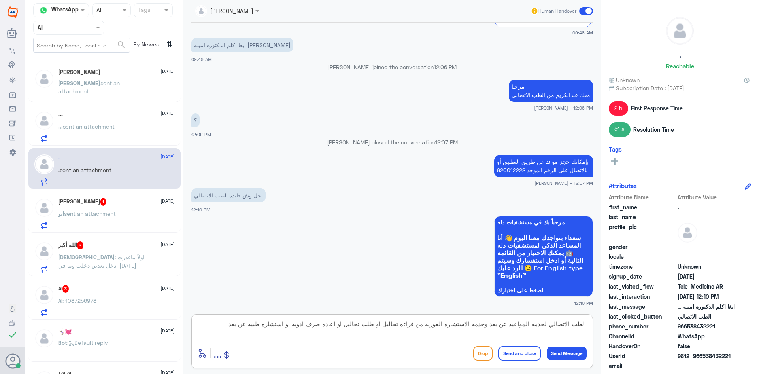
type textarea "الطب الاتصالي لخدمة المواعيد عن بعد وخدمة الاستشارة الفورية من قراءة تحاليل او …"
click at [520, 356] on button "Send and close" at bounding box center [520, 353] width 42 height 14
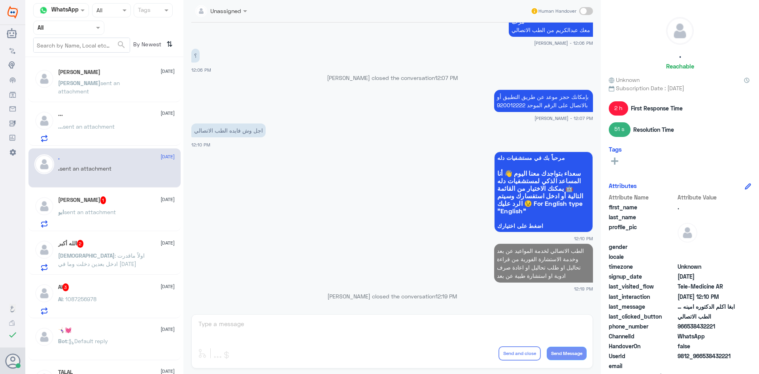
click at [101, 200] on div "ابو ثامر 1 15 September" at bounding box center [116, 200] width 117 height 8
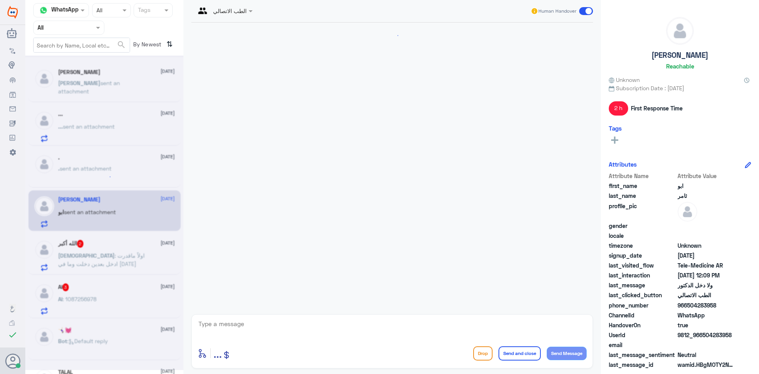
scroll to position [410, 0]
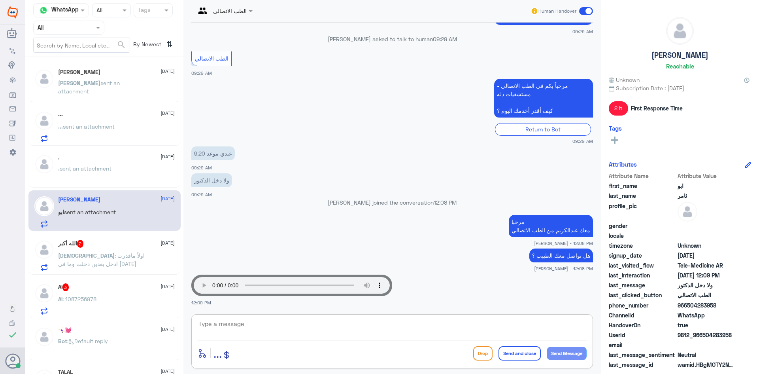
click at [261, 321] on textarea at bounding box center [392, 327] width 389 height 19
type textarea "ووجهك ابيض وتمنياتنا لك بدوام الصحة والعافية"
click at [507, 355] on button "Send and close" at bounding box center [520, 353] width 42 height 14
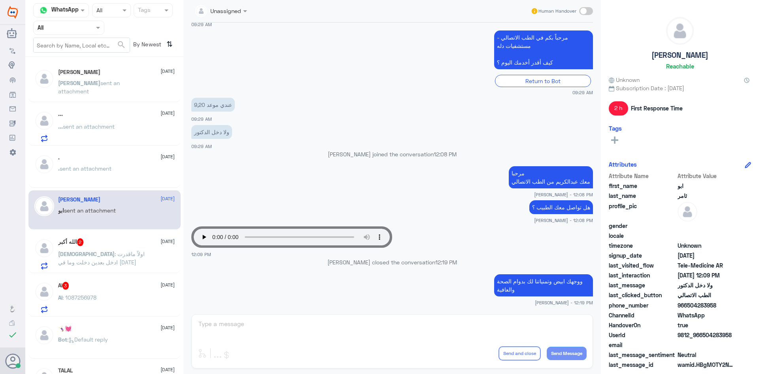
click at [134, 240] on div "الله أكبر 2 15 September" at bounding box center [116, 242] width 117 height 8
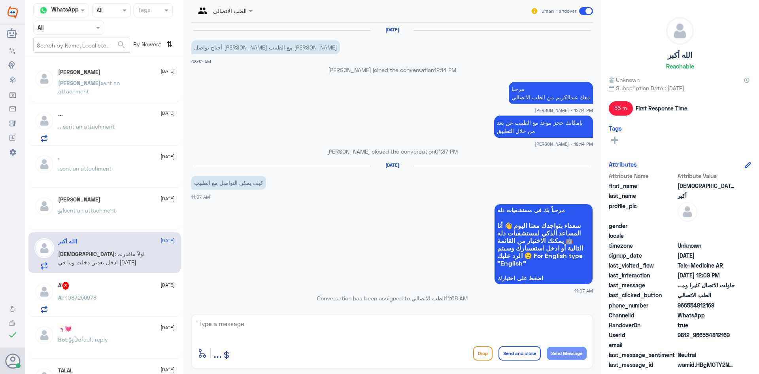
scroll to position [341, 0]
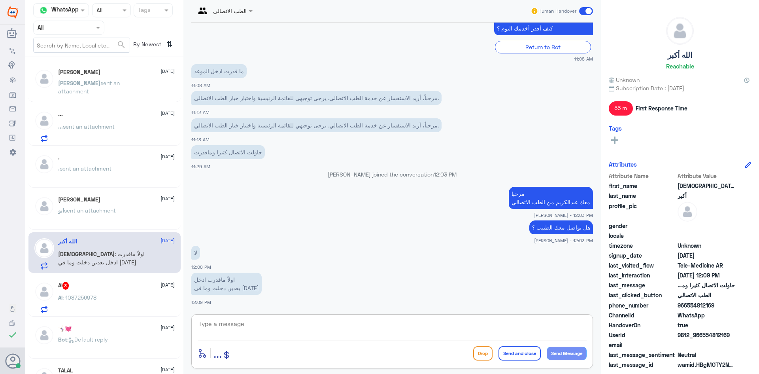
click at [264, 320] on textarea at bounding box center [392, 327] width 389 height 19
type textarea "ممكن تزودني برقم الهوية او رقم الملف"
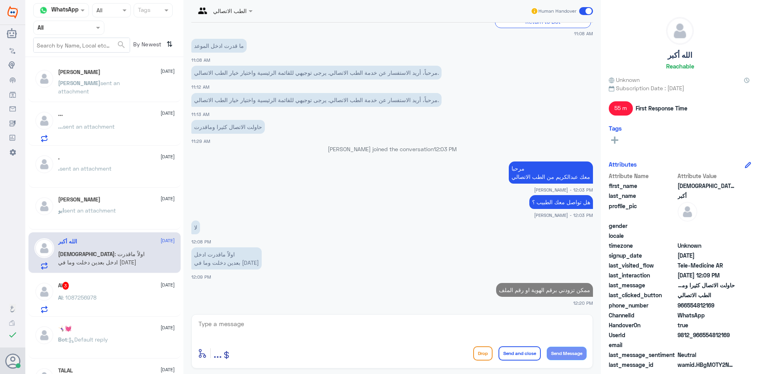
click at [106, 304] on div "Al : 1087256978" at bounding box center [116, 304] width 117 height 18
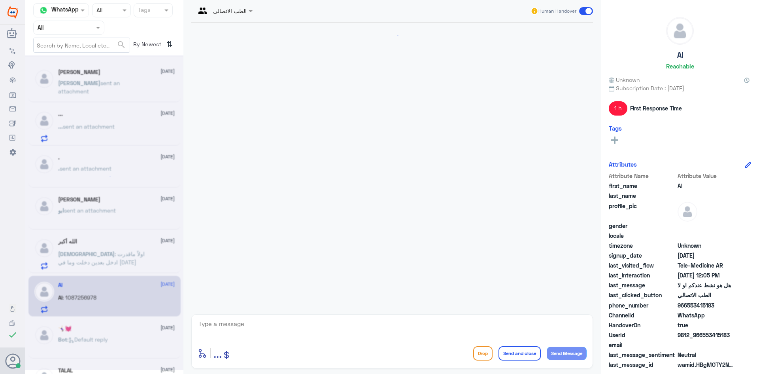
scroll to position [504, 0]
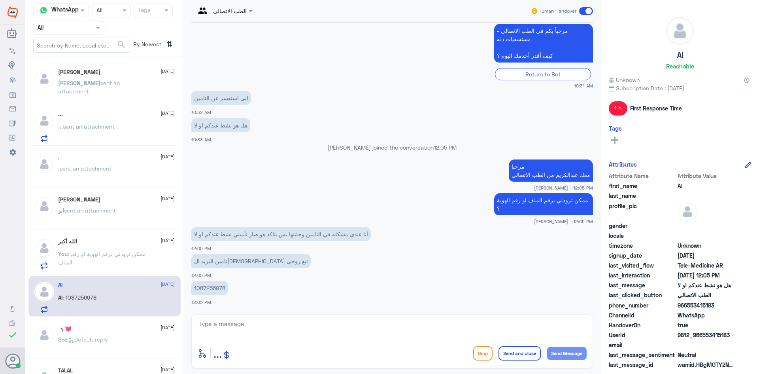
click at [265, 323] on textarea at bounding box center [392, 327] width 389 height 19
type textarea "ث"
type textarea "لحظات من فضلك"
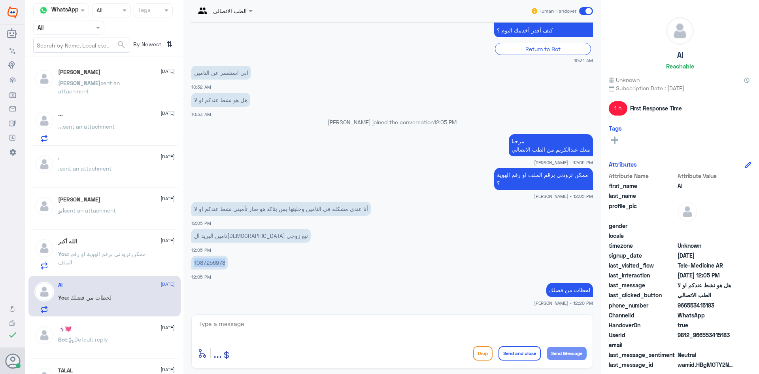
drag, startPoint x: 226, startPoint y: 263, endPoint x: 193, endPoint y: 261, distance: 33.2
click at [193, 261] on p "1087256978" at bounding box center [209, 262] width 37 height 14
copy p "1087256978"
click at [455, 325] on textarea at bounding box center [392, 327] width 389 height 19
type textarea "تم تحديث تأمينك واصبح نشط"
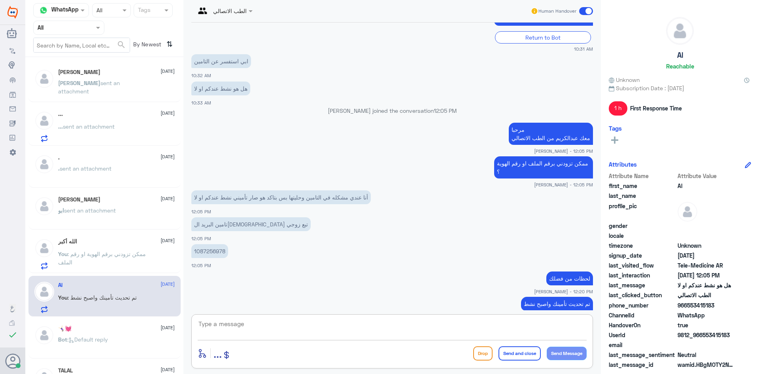
scroll to position [554, 0]
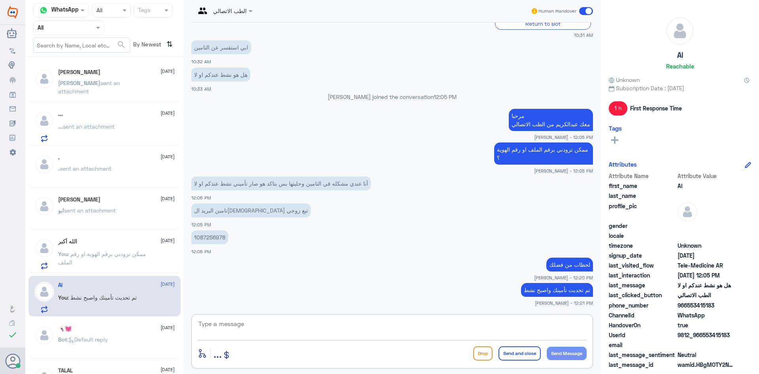
click at [535, 320] on textarea at bounding box center [392, 327] width 389 height 19
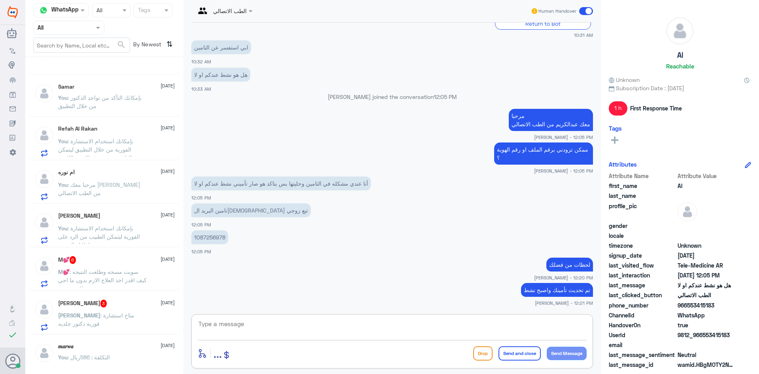
scroll to position [544, 0]
click at [130, 266] on span ": سويت مسحه وطلعت النتيجه كيف اقدر اخذ العلاج الازم بدون ما اجي للمستشفى" at bounding box center [102, 276] width 89 height 23
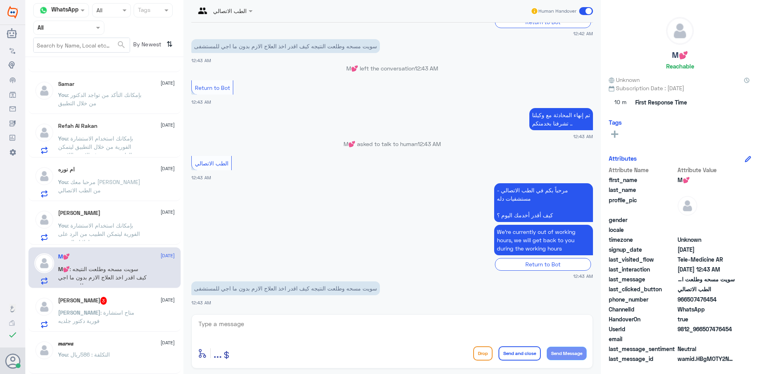
scroll to position [544, 0]
click at [316, 325] on textarea at bounding box center [392, 327] width 389 height 19
paste textarea "مرحبا معك عبدالكريم من الطب الاتصالي"
type textarea "مرحبا معك عبدالكريم من الطب الاتصالي"
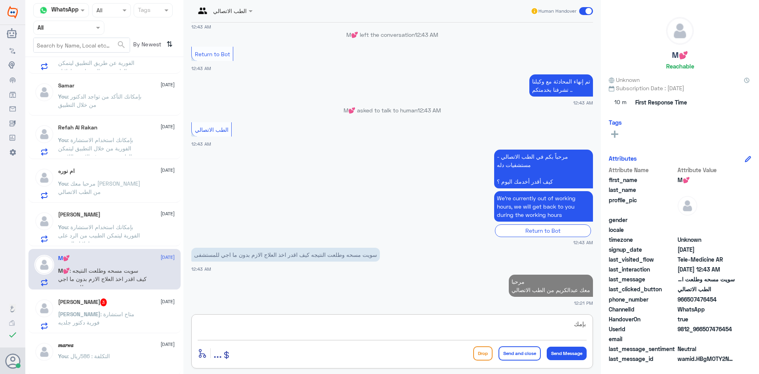
scroll to position [307, 0]
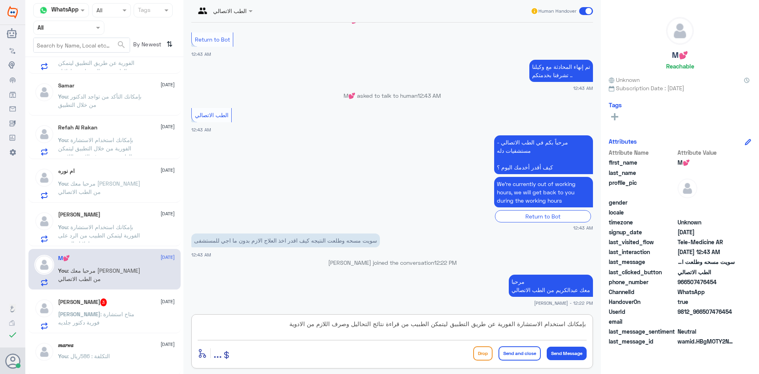
type textarea "بإمكانك استخدام الاستشارة الفورية عن طريق التطبيق ليتمكن الطبيب من قراءة نتائج …"
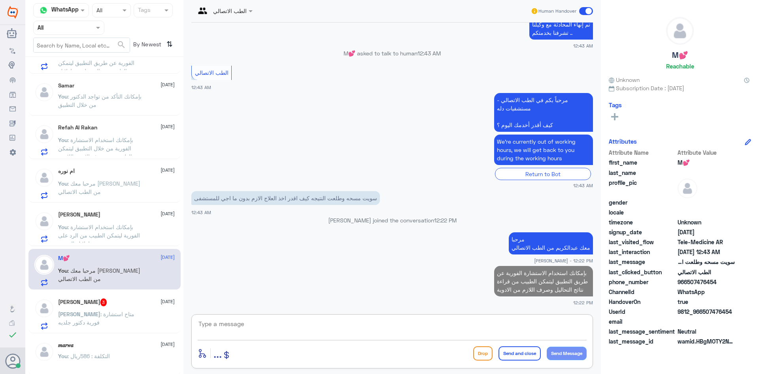
click at [151, 323] on div "Ahmed : متاح استشارة فورية دكتور جلديه" at bounding box center [116, 321] width 117 height 18
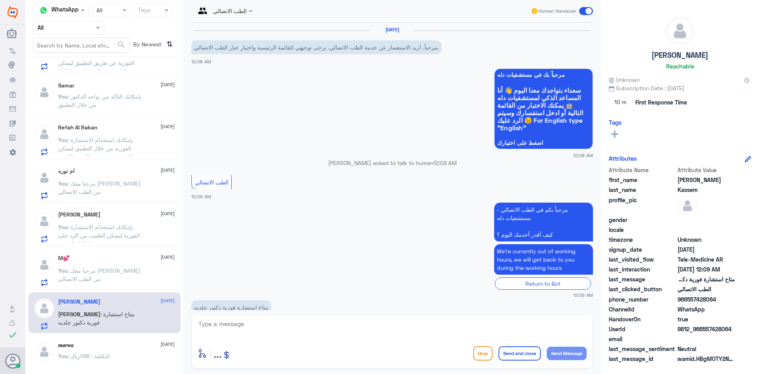
scroll to position [19, 0]
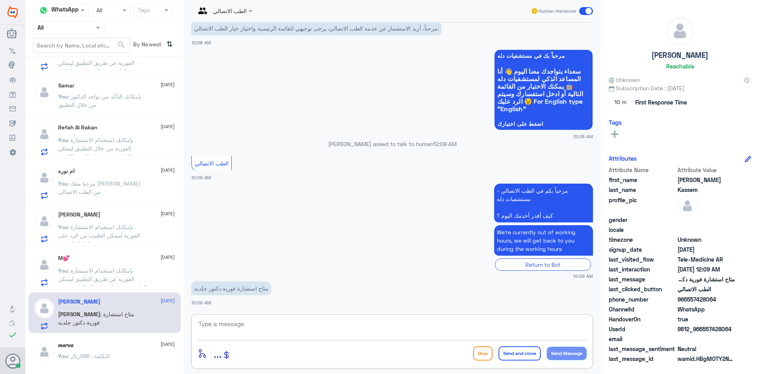
click at [285, 327] on textarea at bounding box center [392, 327] width 389 height 19
type textarea "للأسف هذا التخصص غير موجود وفي القريب بإذن الله راح يكون فيه اكثر من تخصص"
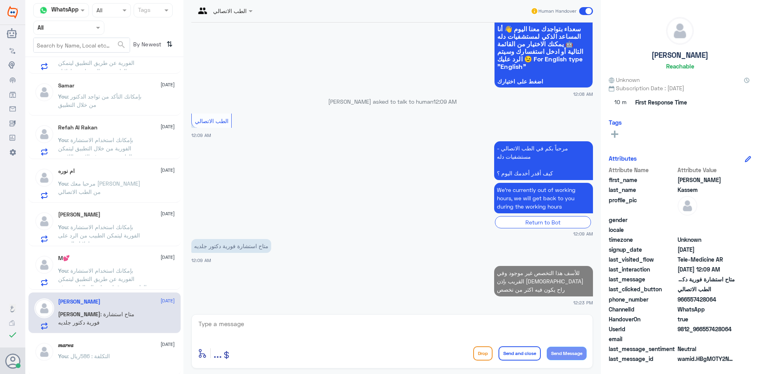
click at [582, 9] on span at bounding box center [586, 11] width 14 height 8
click at [0, 0] on input "checkbox" at bounding box center [0, 0] width 0 height 0
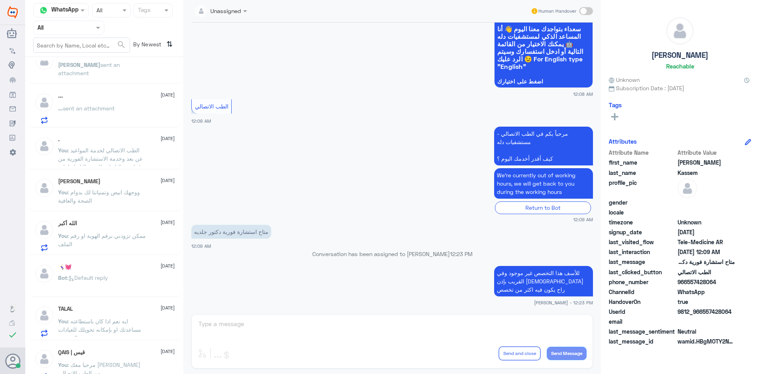
scroll to position [0, 0]
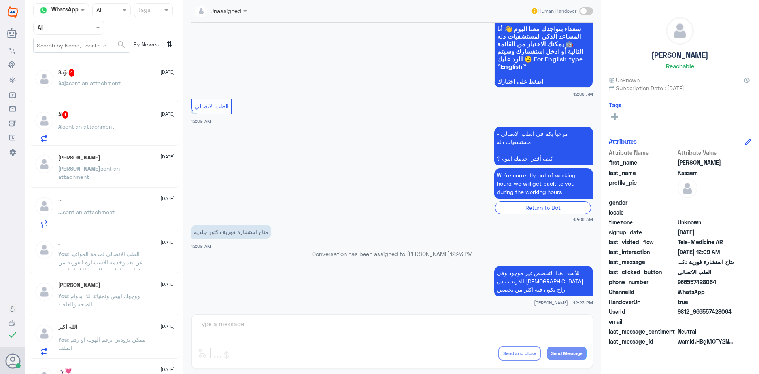
click at [112, 116] on div "Al 1 15 September" at bounding box center [116, 115] width 117 height 8
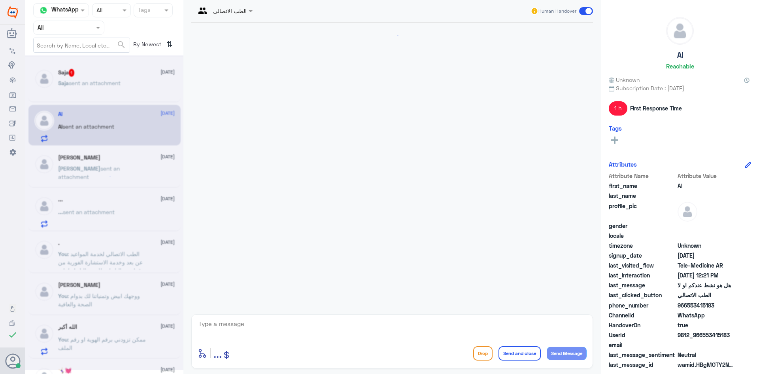
scroll to position [334, 0]
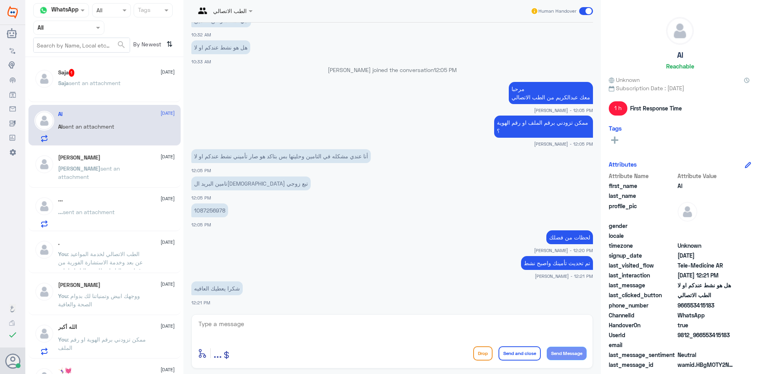
click at [258, 325] on textarea at bounding box center [392, 327] width 389 height 19
type textarea "الله يعافيك وتمنياتنا لك بدوام الصحة والعافية"
click at [520, 357] on button "Send and close" at bounding box center [520, 353] width 42 height 14
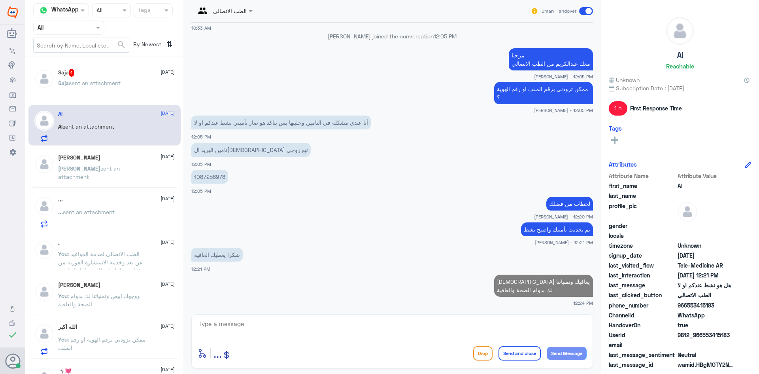
scroll to position [365, 0]
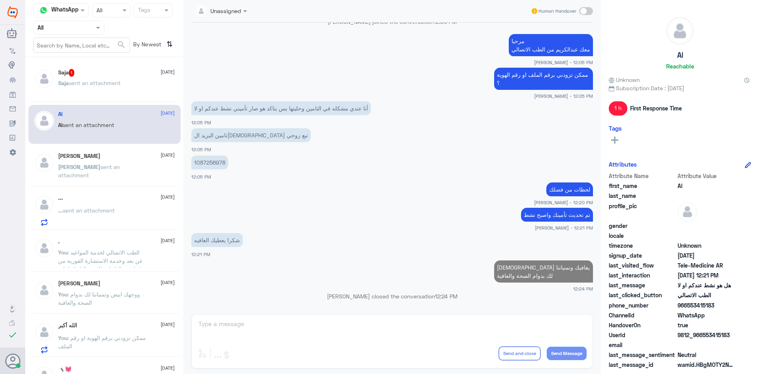
click at [117, 89] on p "Saja sent an attachment" at bounding box center [89, 89] width 62 height 20
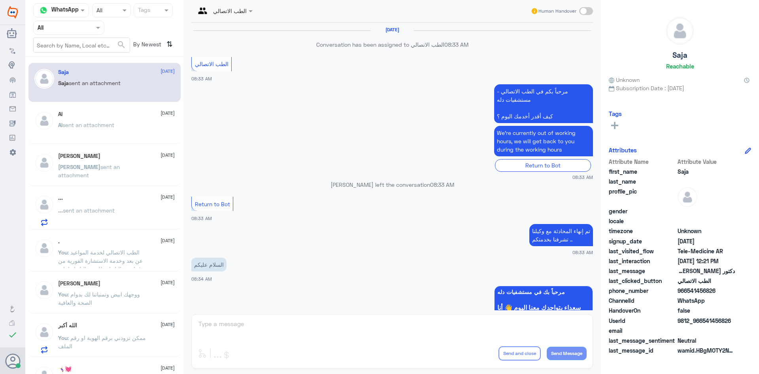
scroll to position [365, 0]
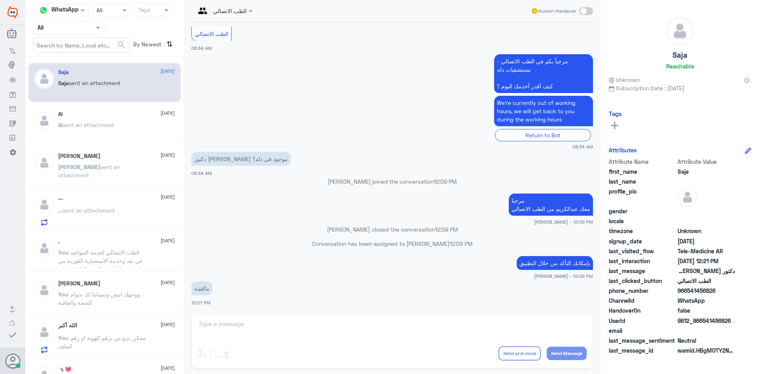
click at [305, 320] on div "الطب الاتصالي Human Handover 15 Sep 2025 Conversation has been assigned to الطب…" at bounding box center [392, 188] width 418 height 376
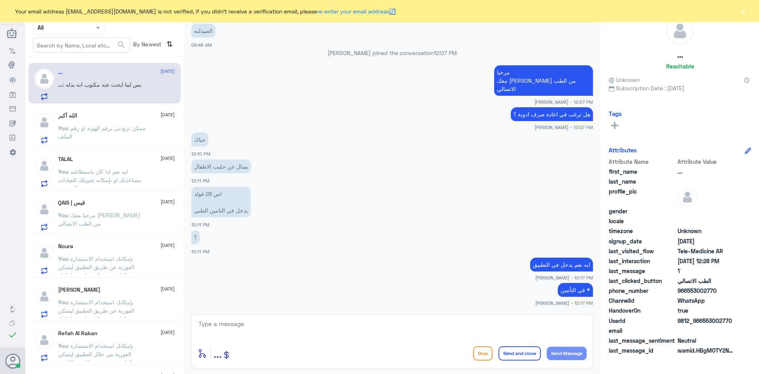
scroll to position [238, 0]
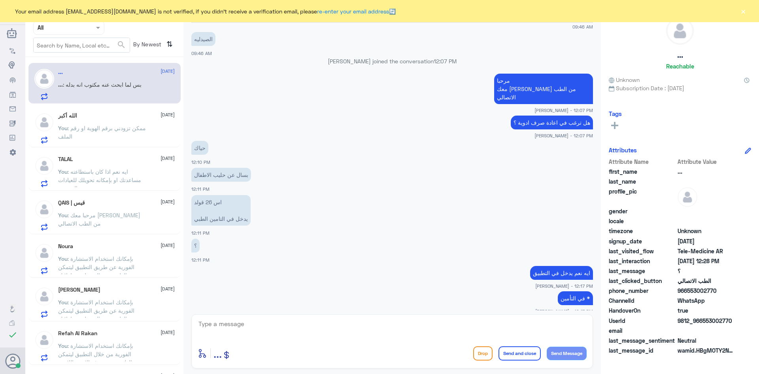
click at [744, 13] on button "×" at bounding box center [743, 11] width 8 height 8
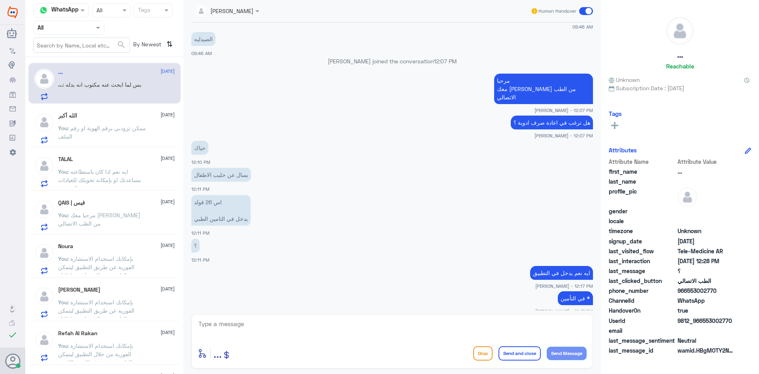
click at [582, 11] on span at bounding box center [586, 11] width 14 height 8
click at [0, 0] on input "checkbox" at bounding box center [0, 0] width 0 height 0
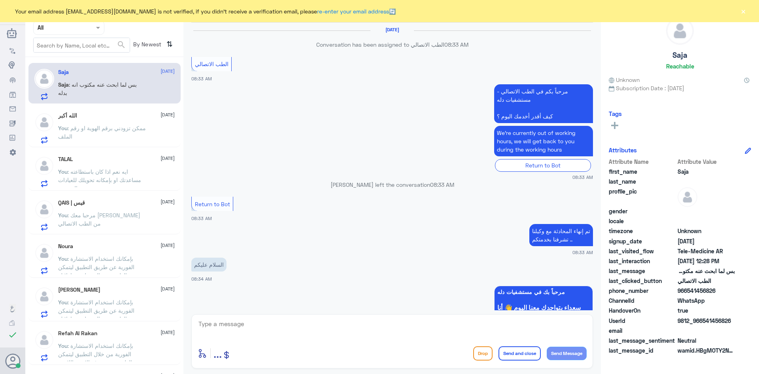
scroll to position [393, 0]
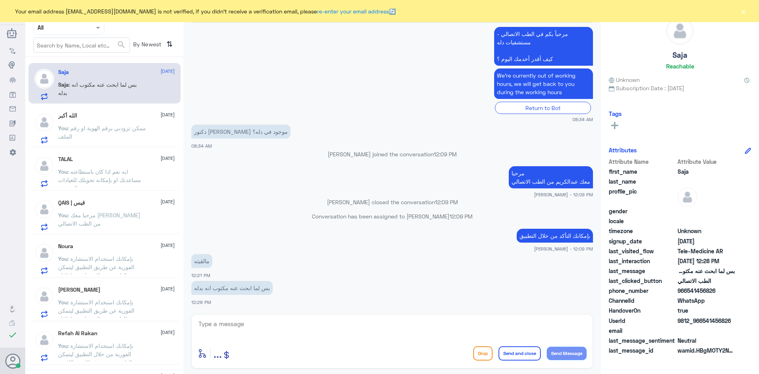
click at [741, 9] on button "×" at bounding box center [743, 11] width 8 height 8
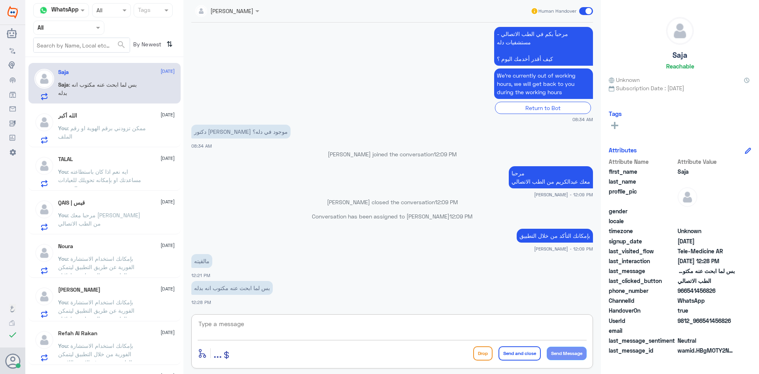
click at [457, 319] on textarea at bounding box center [392, 327] width 389 height 19
type textarea "ممكن في فرع نمار"
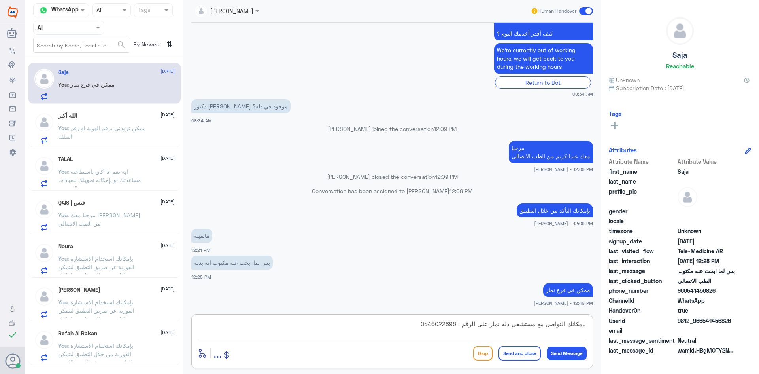
type textarea "بإمكانك التواصل مع مستشفى دله نمار على الرقم : 0546022896"
click at [517, 354] on button "Send and close" at bounding box center [520, 353] width 42 height 14
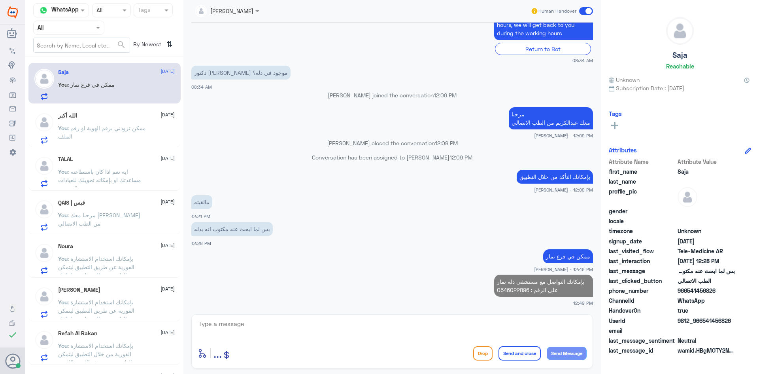
scroll to position [450, 0]
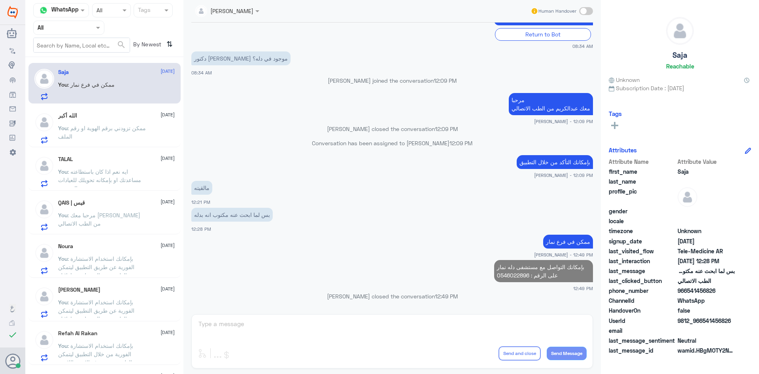
click at [96, 122] on div "الله أكبر 15 September You : ممكن تزودني برقم الهوية او رقم الملف" at bounding box center [116, 127] width 117 height 31
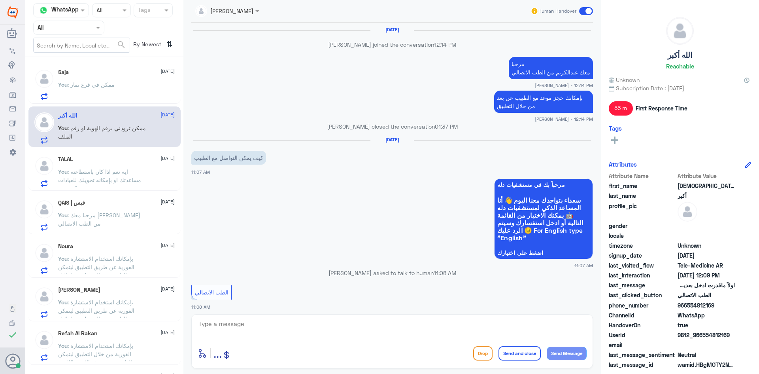
scroll to position [341, 0]
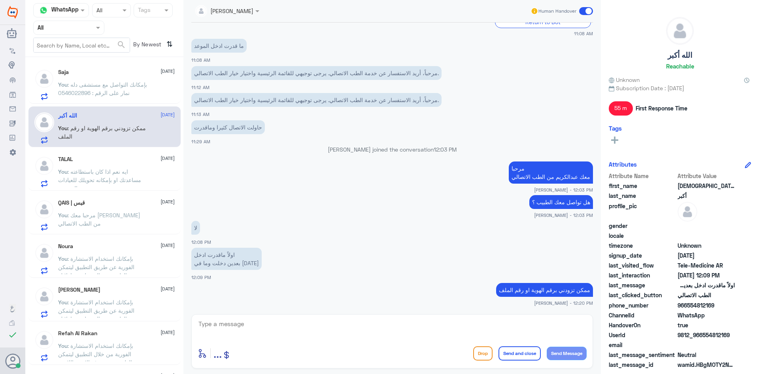
click at [583, 14] on span at bounding box center [586, 11] width 14 height 8
click at [0, 0] on input "checkbox" at bounding box center [0, 0] width 0 height 0
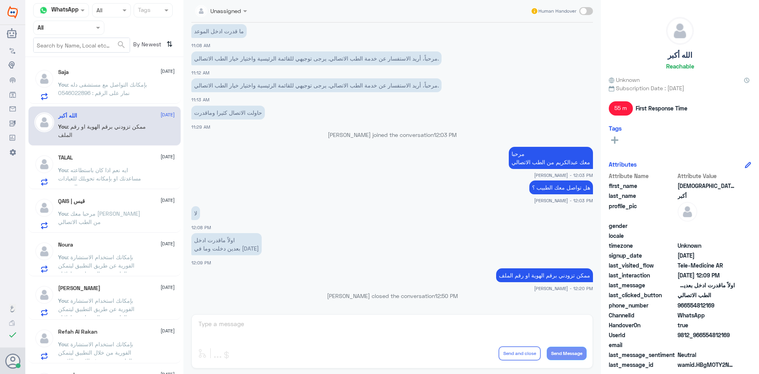
click at [93, 175] on span ": ايه نعم اذا كان باستطاعته مساعدتك او بإمكانه تحويلك للعيادات المختصة" at bounding box center [99, 177] width 83 height 23
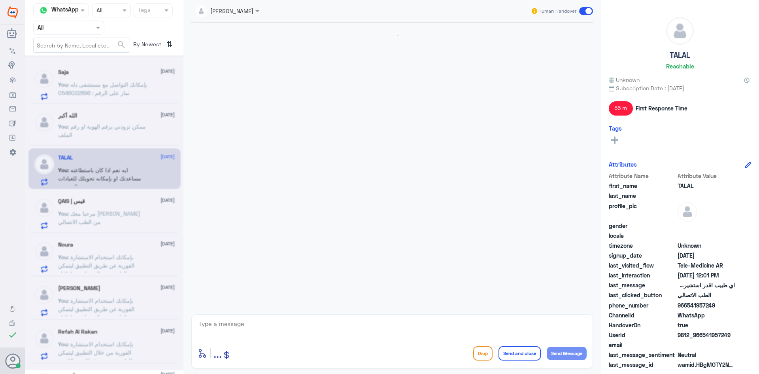
scroll to position [166, 0]
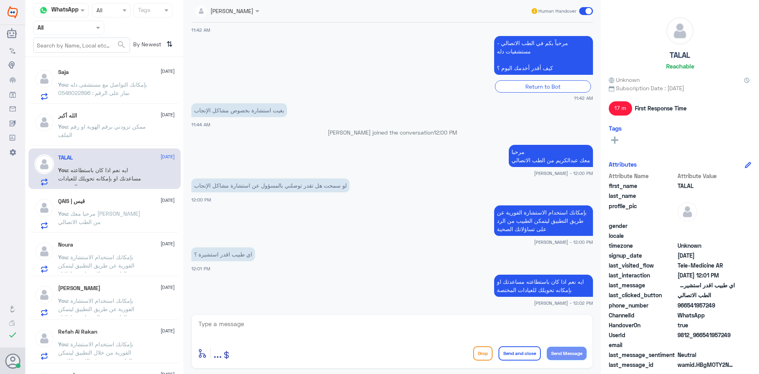
click at [582, 9] on span at bounding box center [586, 11] width 14 height 8
click at [0, 0] on input "checkbox" at bounding box center [0, 0] width 0 height 0
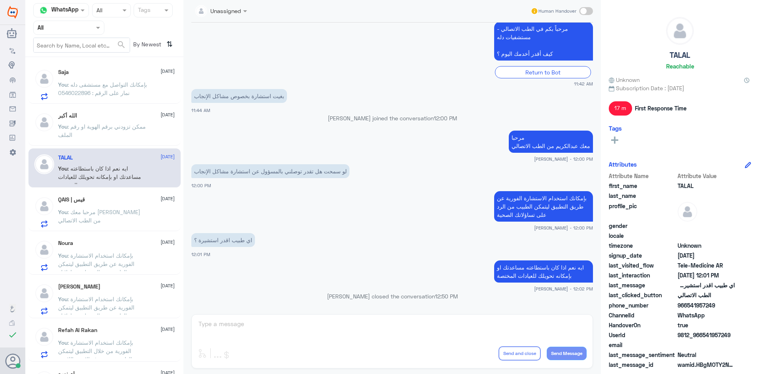
click at [108, 210] on span ": مرحبا معك عبدالكريم من الطب الاتصالي" at bounding box center [99, 215] width 82 height 15
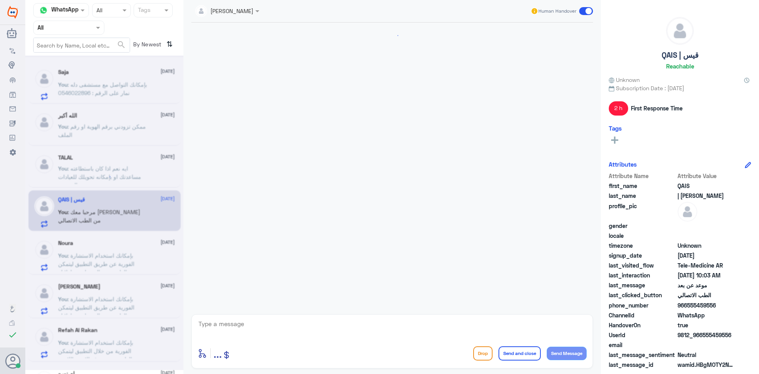
scroll to position [64, 0]
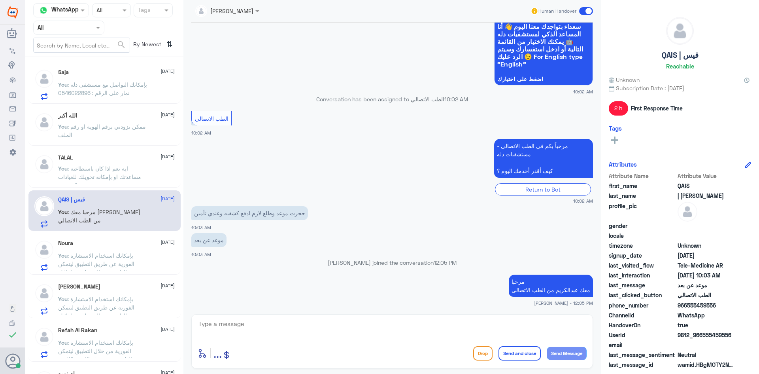
click at [581, 8] on span at bounding box center [586, 11] width 14 height 8
click at [0, 0] on input "checkbox" at bounding box center [0, 0] width 0 height 0
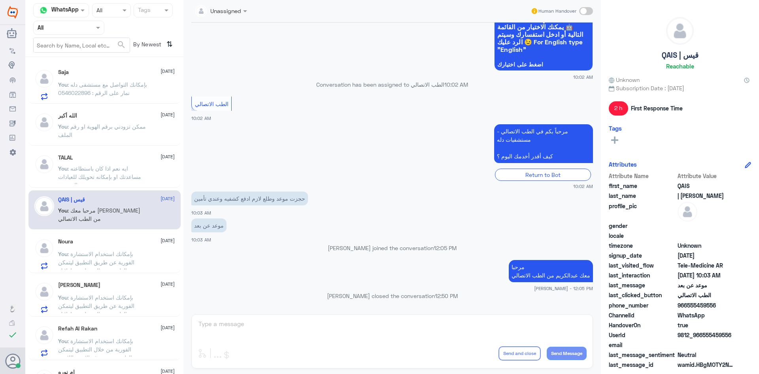
click at [124, 236] on div "Noura 15 September You : بإمكانك استخدام الاستشارة الفورية عن طريق التطبيق ليتم…" at bounding box center [104, 252] width 152 height 41
click at [115, 249] on div "Noura 15 September You : بإمكانك استخدام الاستشارة الفورية عن طريق التطبيق ليتم…" at bounding box center [116, 253] width 117 height 31
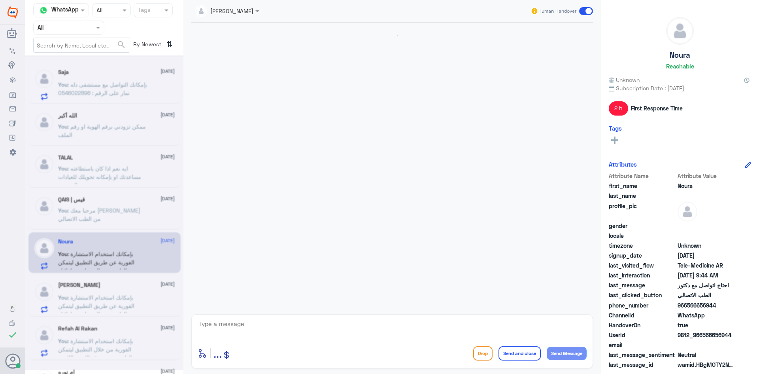
scroll to position [482, 0]
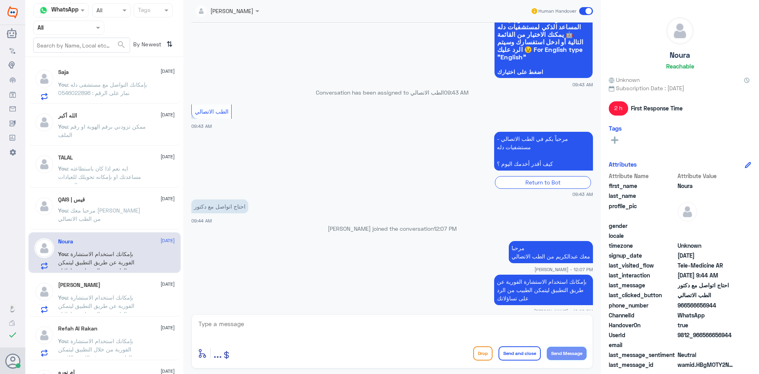
click at [582, 8] on span at bounding box center [586, 11] width 14 height 8
click at [0, 0] on input "checkbox" at bounding box center [0, 0] width 0 height 0
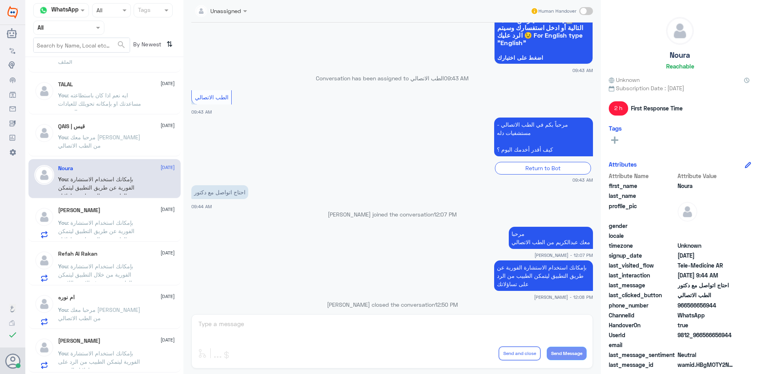
scroll to position [79, 0]
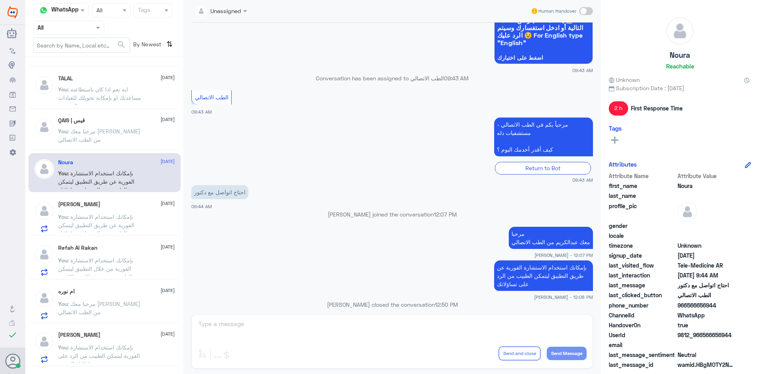
click at [118, 217] on span ": بإمكانك استخدام الاستشارة الفورية عن طريق التطبيق ليتمكن الطبيب من الرد على ت…" at bounding box center [96, 224] width 76 height 23
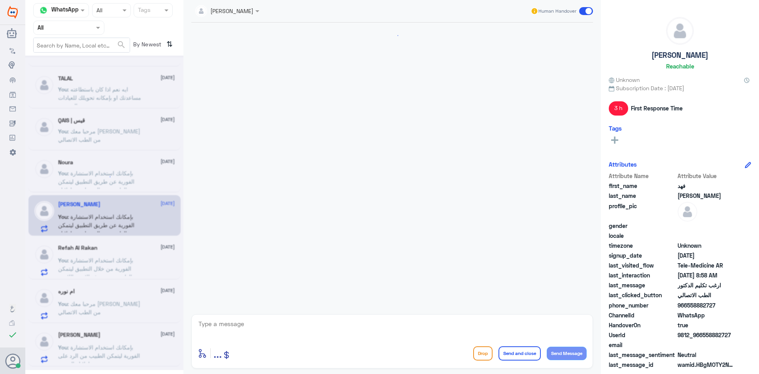
scroll to position [469, 0]
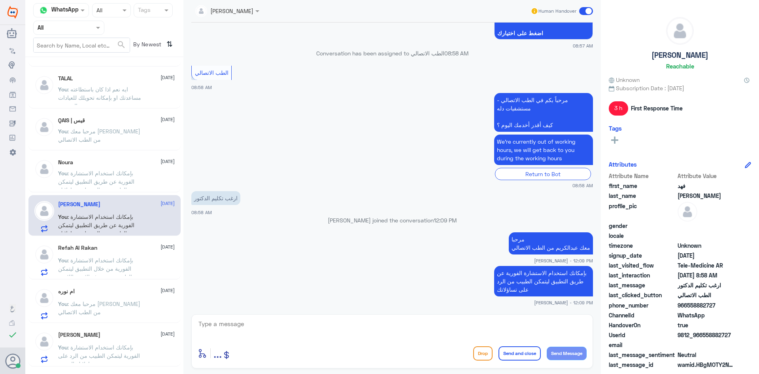
click at [582, 11] on span at bounding box center [586, 11] width 14 height 8
click at [0, 0] on input "checkbox" at bounding box center [0, 0] width 0 height 0
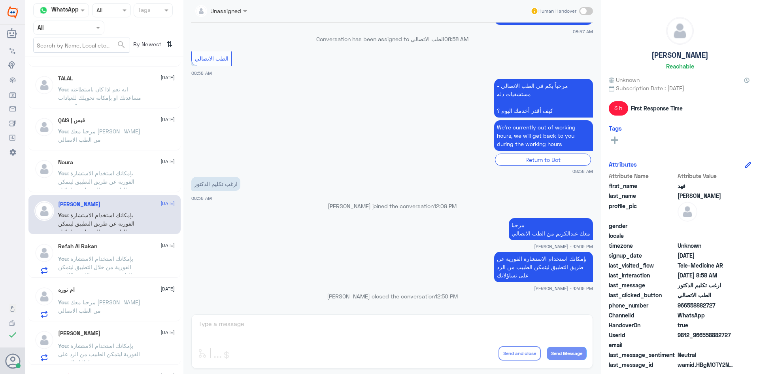
click at [148, 261] on div "You : بإمكانك استخدام الاستشارة الفورية من خلال التطبيق ليتمكن الطبيب من صرف ال…" at bounding box center [116, 265] width 117 height 18
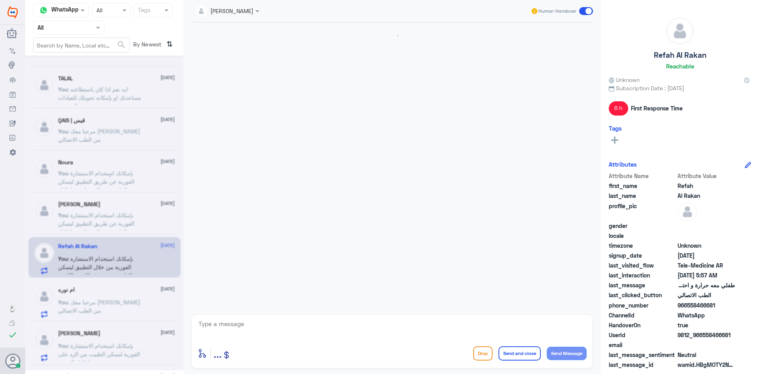
scroll to position [229, 0]
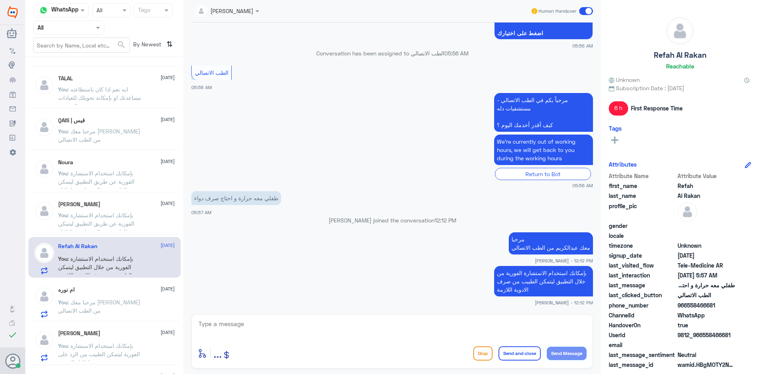
click at [581, 10] on span at bounding box center [586, 11] width 14 height 8
click at [0, 0] on input "checkbox" at bounding box center [0, 0] width 0 height 0
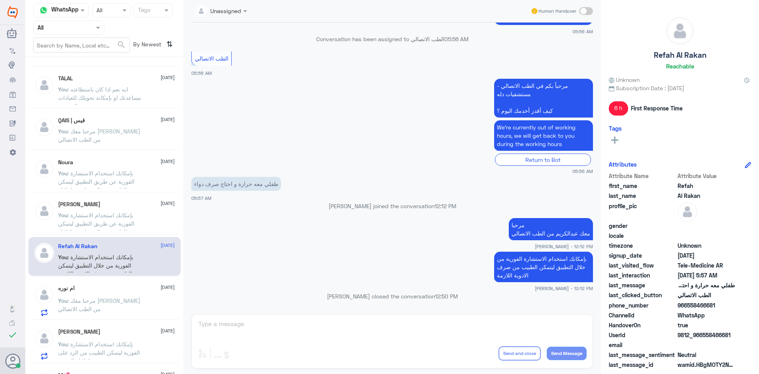
scroll to position [119, 0]
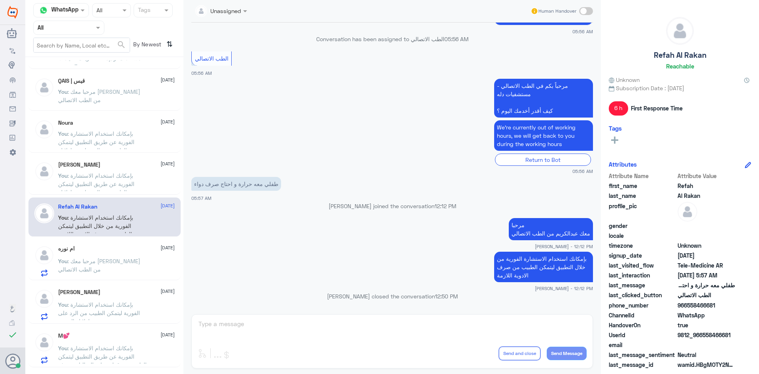
click at [129, 259] on span ": مرحبا معك عبدالكريم من الطب الاتصالي" at bounding box center [99, 264] width 82 height 15
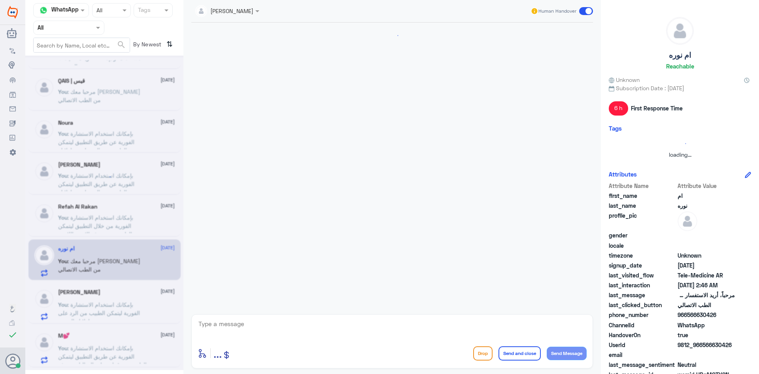
scroll to position [385, 0]
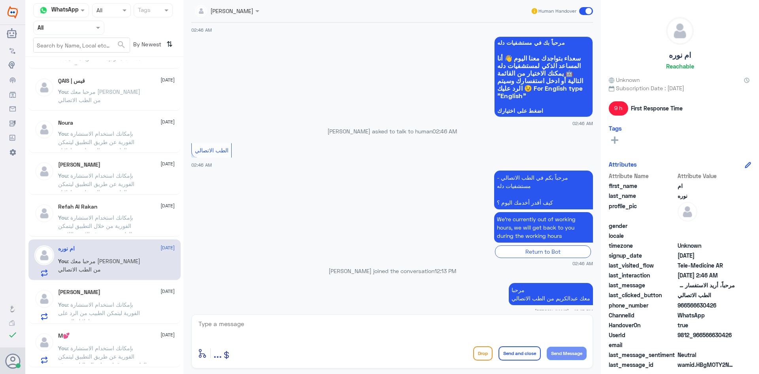
click at [585, 13] on span at bounding box center [586, 11] width 14 height 8
click at [0, 0] on input "checkbox" at bounding box center [0, 0] width 0 height 0
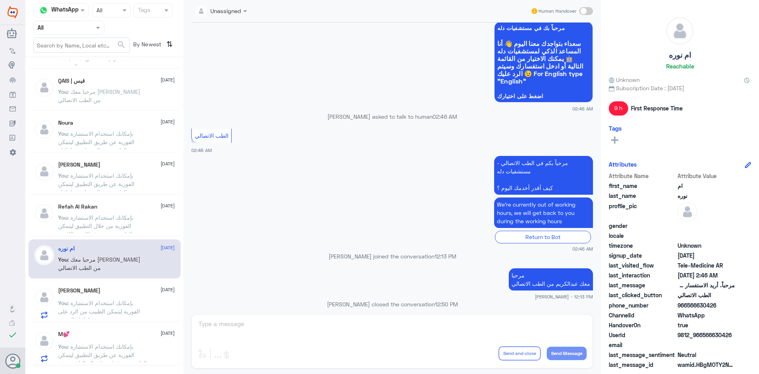
click at [123, 336] on div "M💕 15 September" at bounding box center [116, 334] width 117 height 7
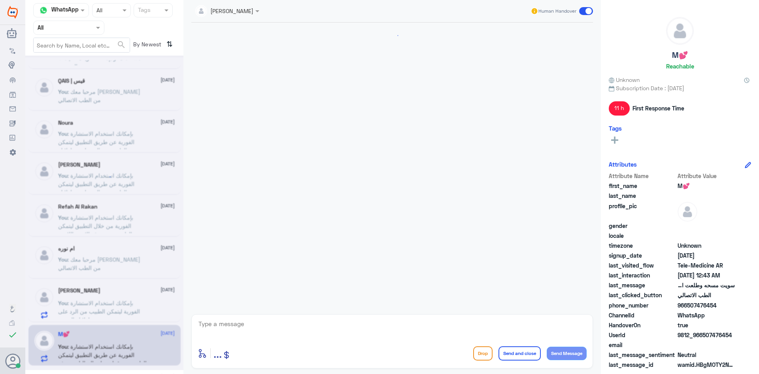
scroll to position [365, 0]
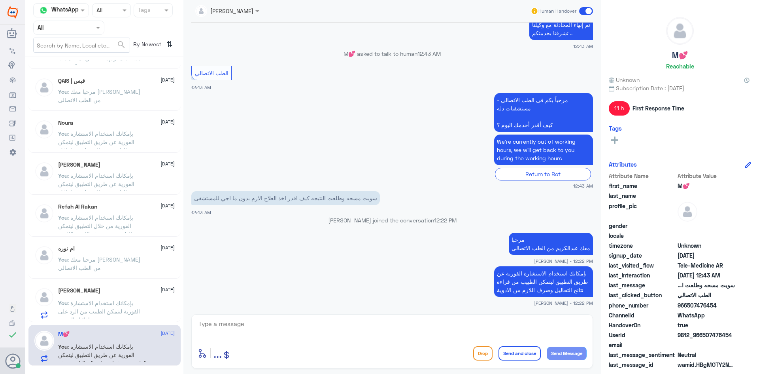
click at [582, 11] on span at bounding box center [586, 11] width 14 height 8
click at [0, 0] on input "checkbox" at bounding box center [0, 0] width 0 height 0
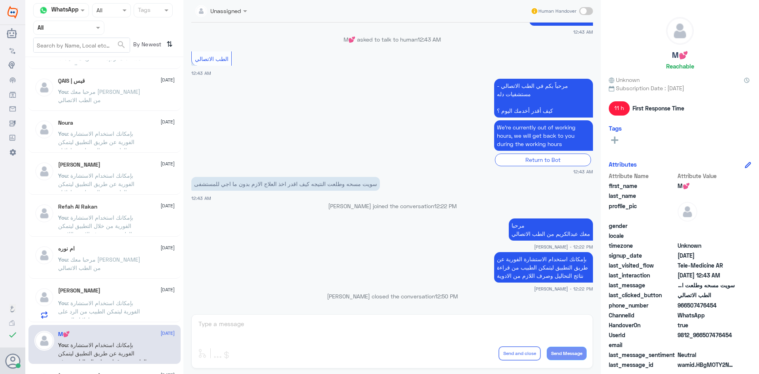
click at [104, 293] on div "Norah Aljardan 15 September" at bounding box center [116, 290] width 117 height 7
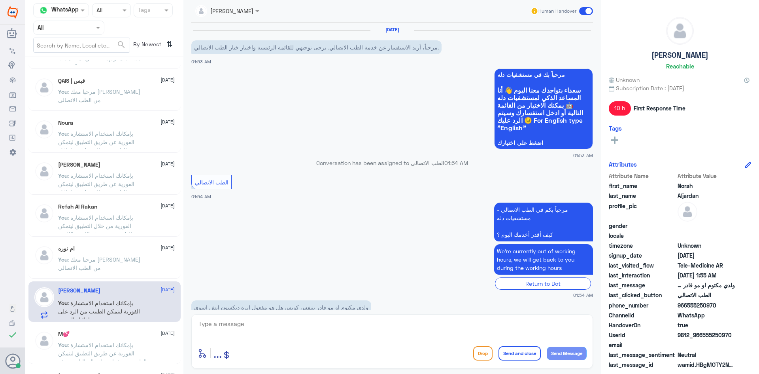
scroll to position [109, 0]
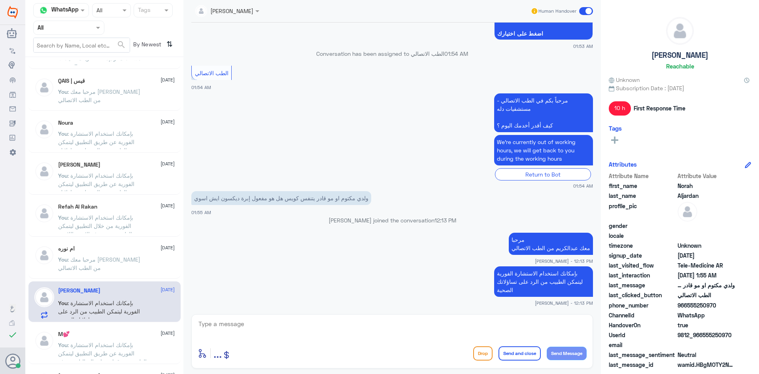
click at [582, 11] on span at bounding box center [586, 11] width 14 height 8
click at [0, 0] on input "checkbox" at bounding box center [0, 0] width 0 height 0
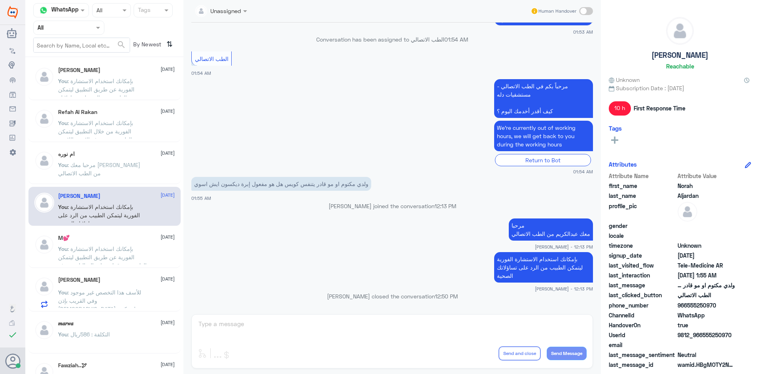
scroll to position [0, 0]
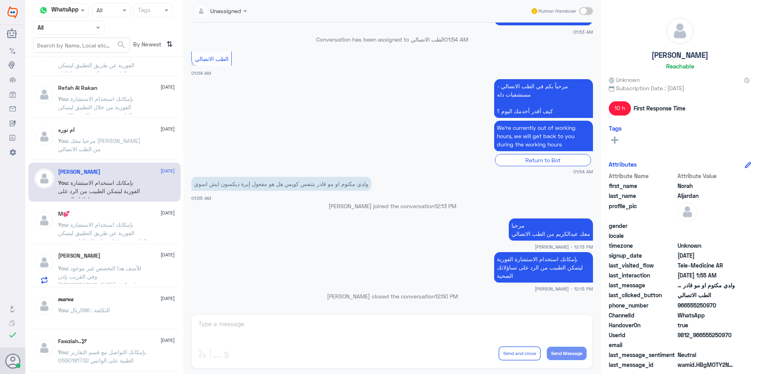
click at [131, 276] on span ": للأسف هذا التخصص غير موجود وفي القريب بإذن الله راح يكون فيه اكثر من تخصص" at bounding box center [99, 281] width 83 height 32
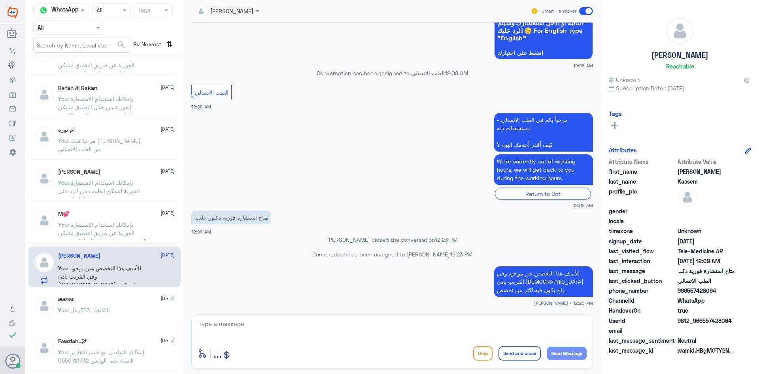
click at [581, 9] on span at bounding box center [586, 11] width 14 height 8
click at [0, 0] on input "checkbox" at bounding box center [0, 0] width 0 height 0
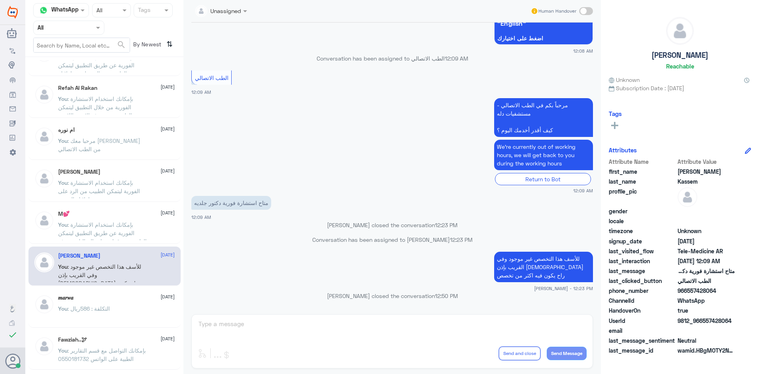
click at [96, 304] on p "You : التكلفة : 586ريال" at bounding box center [84, 314] width 52 height 20
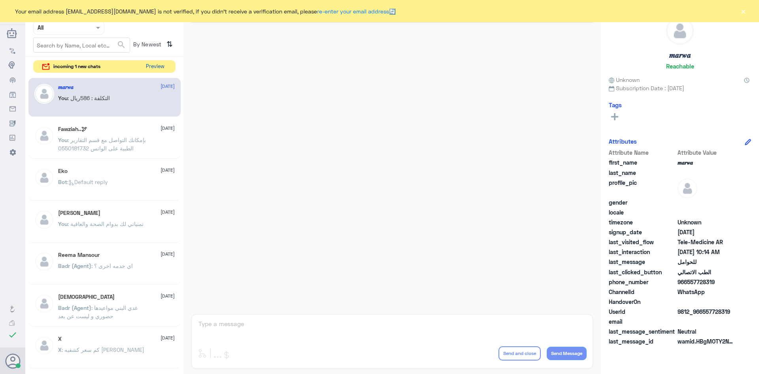
click at [153, 65] on button "Preview" at bounding box center [155, 67] width 25 height 12
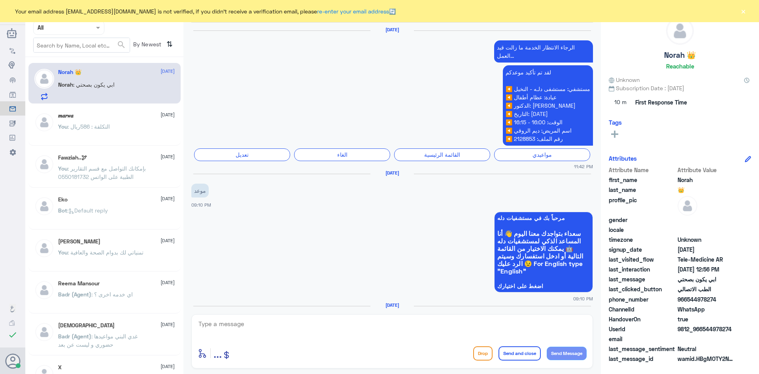
scroll to position [734, 0]
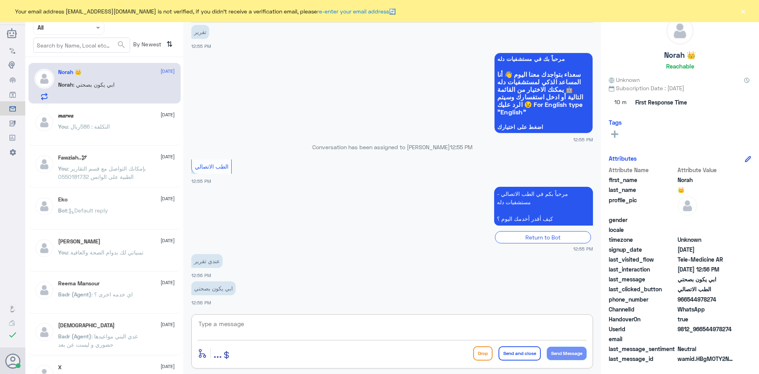
click at [264, 323] on textarea at bounding box center [392, 327] width 389 height 19
paste textarea "مرحبا معك [PERSON_NAME] من الطب الاتصالي"
type textarea "مرحبا معك [PERSON_NAME] من الطب الاتصالي"
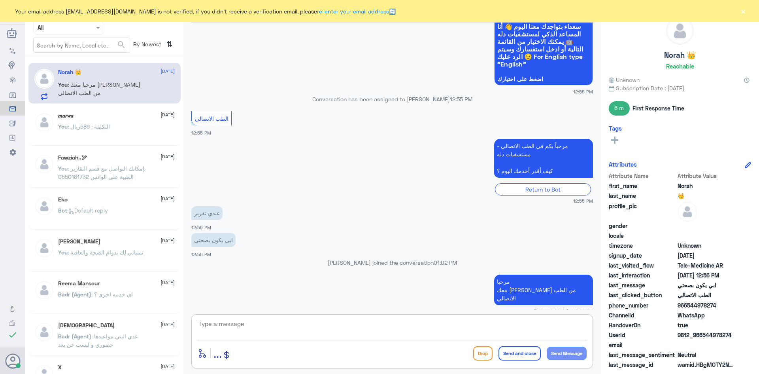
paste textarea "بإمكانك التواصل مع قسم التقارير الطبية على الواتس 0550181732"
type textarea "بإمكانك التواصل مع قسم التقارير الطبية على الواتس 0550181732"
click at [518, 354] on button "Send and close" at bounding box center [520, 353] width 42 height 14
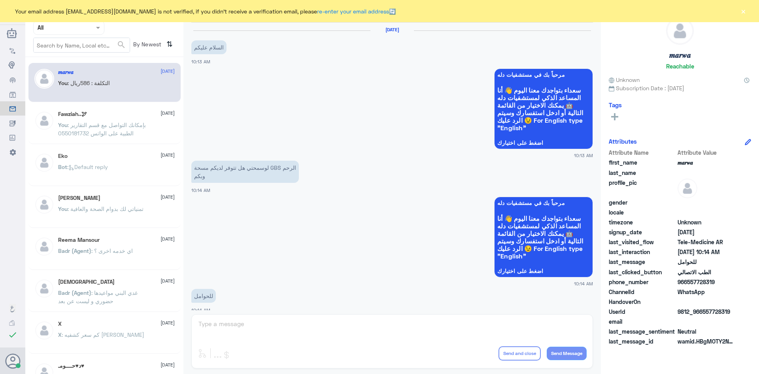
scroll to position [400, 0]
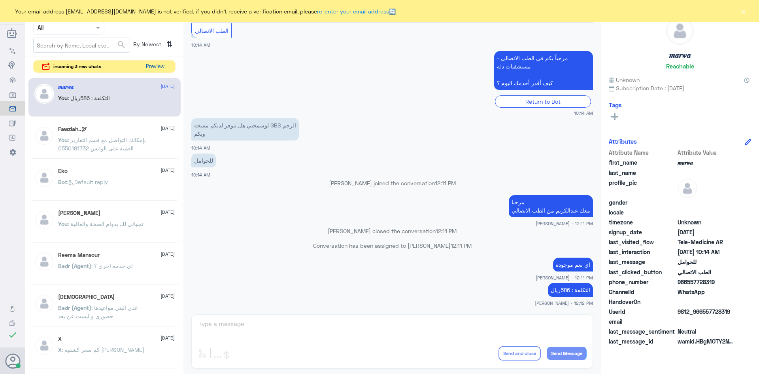
click at [155, 67] on button "Preview" at bounding box center [155, 67] width 25 height 12
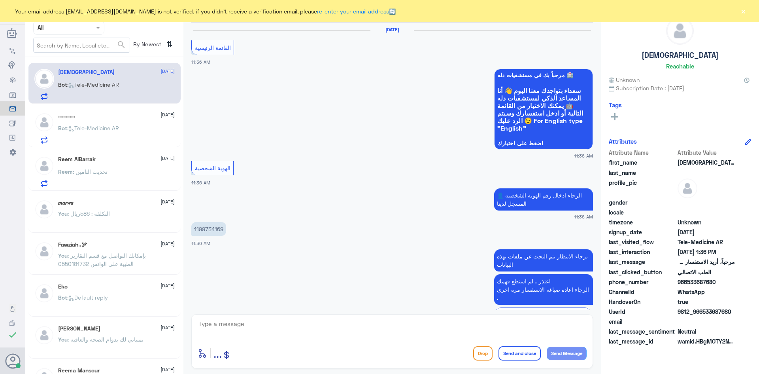
scroll to position [558, 0]
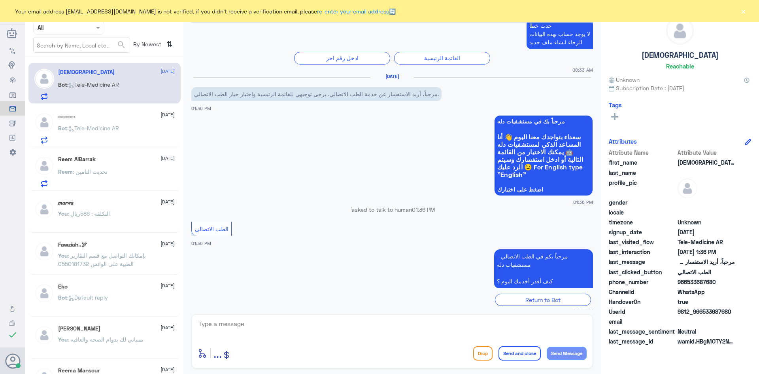
click at [98, 129] on span ": Tele-Medicine [GEOGRAPHIC_DATA]" at bounding box center [93, 128] width 52 height 7
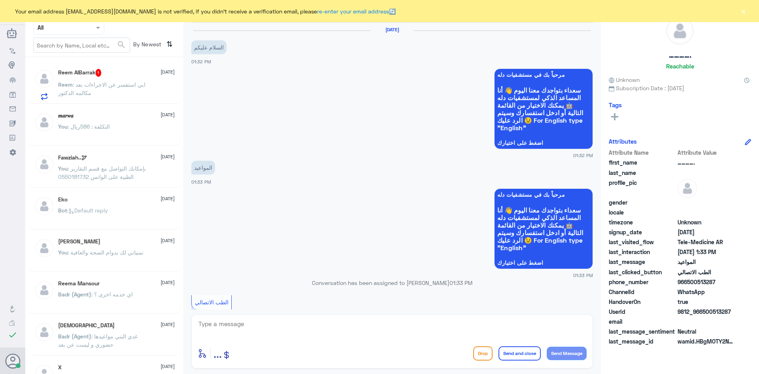
scroll to position [82, 0]
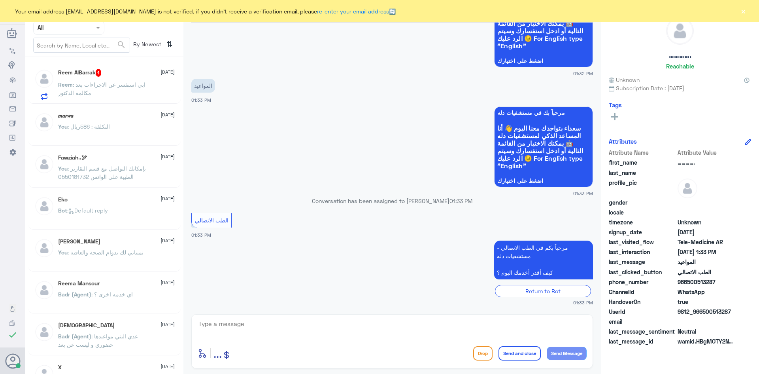
click at [114, 79] on div "Reem AlBarrak 1 [DATE] Reem : ابي استفسر عن الاجراءات بعد مكالمه الدكتور" at bounding box center [116, 84] width 117 height 31
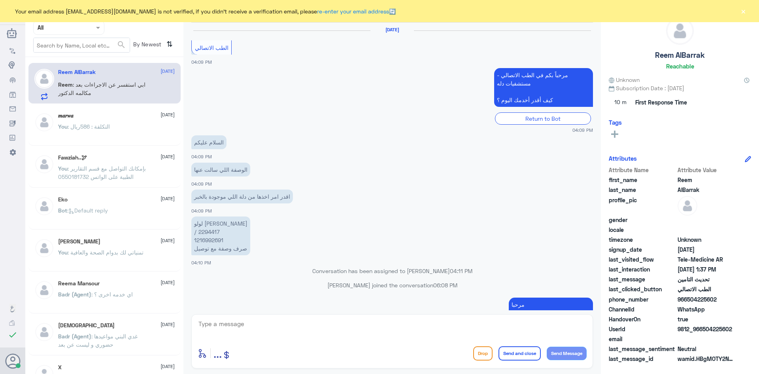
scroll to position [478, 0]
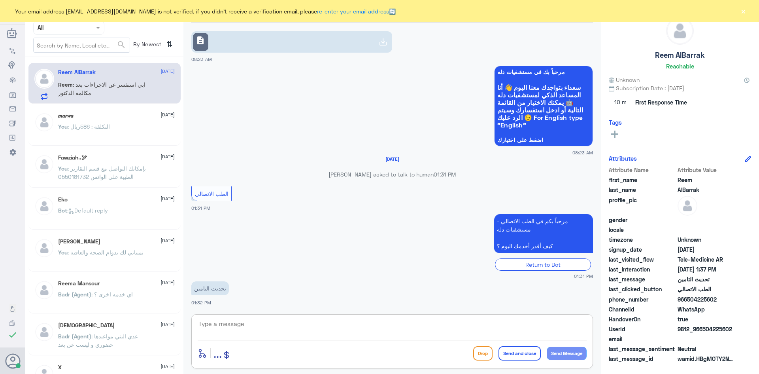
click at [246, 321] on textarea at bounding box center [392, 327] width 389 height 19
paste textarea "مرحبا معك عبدالكريم من الطب الاتصالي"
type textarea "مرحبا معك عبدالكريم من الطب الاتصالي"
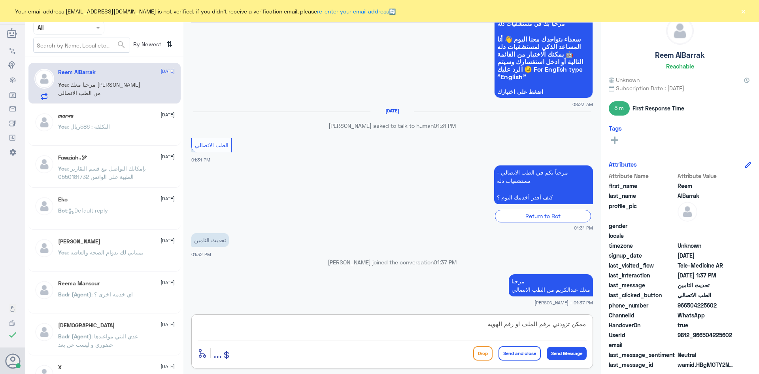
type textarea "ممكن تزودني برقم الملف او رقم الهوية"
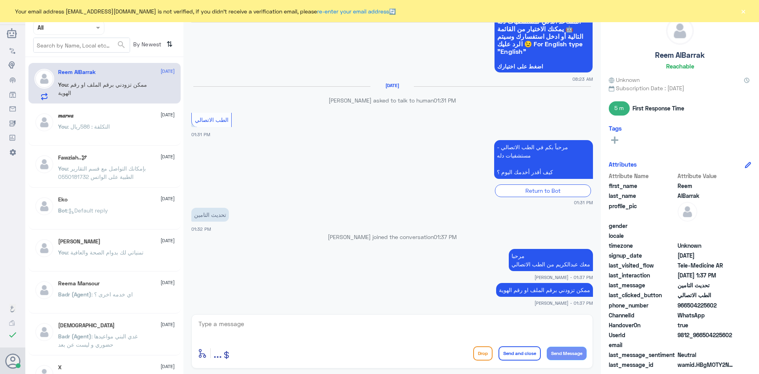
drag, startPoint x: 717, startPoint y: 303, endPoint x: 687, endPoint y: 306, distance: 30.3
click at [687, 306] on span "966504225602" at bounding box center [706, 305] width 57 height 8
copy span "504225602"
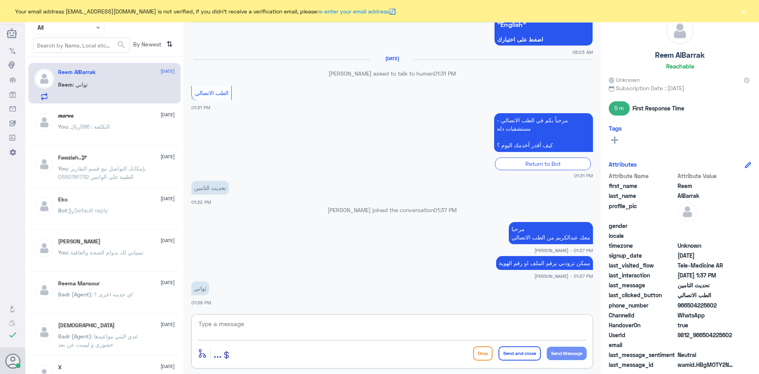
click at [391, 332] on textarea at bounding box center [392, 327] width 389 height 19
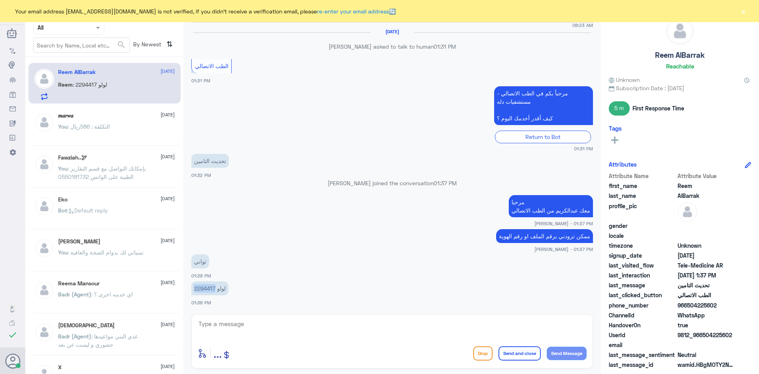
drag, startPoint x: 216, startPoint y: 288, endPoint x: 194, endPoint y: 290, distance: 21.4
click at [194, 290] on p "2294417 لولو" at bounding box center [209, 288] width 37 height 14
copy p "2294417"
click at [318, 324] on textarea at bounding box center [392, 327] width 389 height 19
type textarea "لحظات"
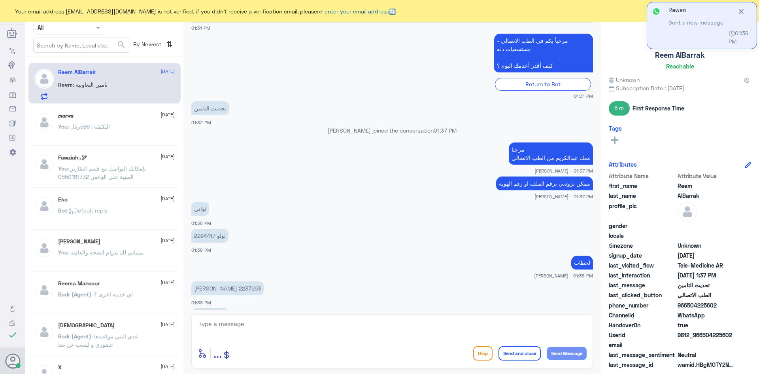
scroll to position [671, 0]
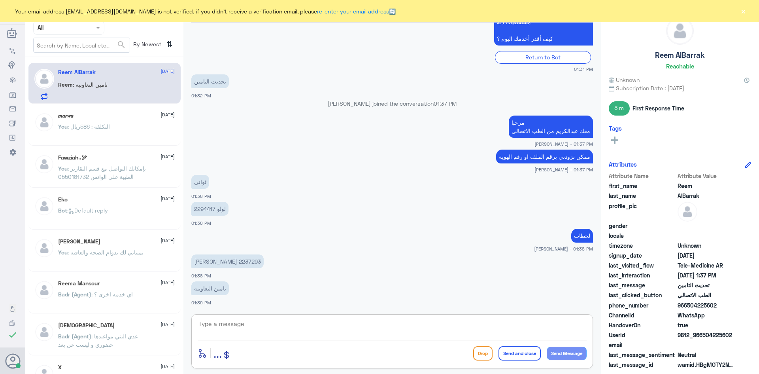
click at [241, 318] on textarea at bounding box center [392, 327] width 389 height 19
type textarea "ابشري الآن بإذن الله"
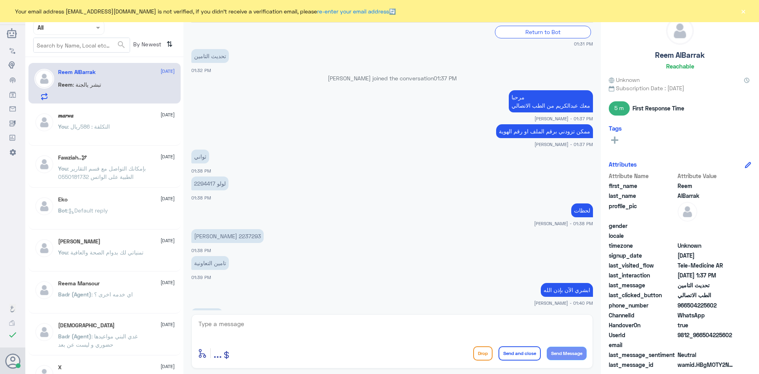
scroll to position [723, 0]
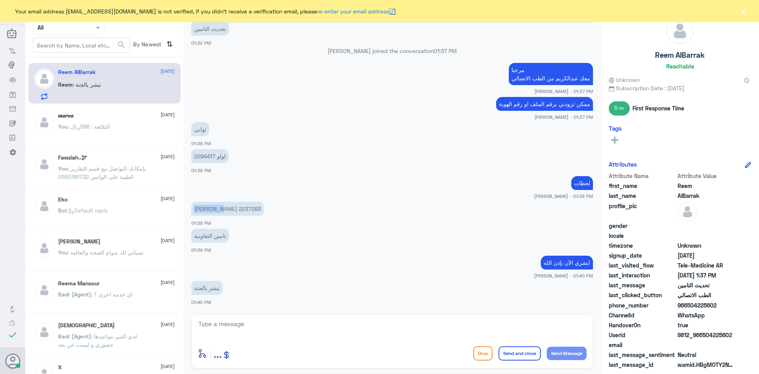
drag, startPoint x: 216, startPoint y: 206, endPoint x: 206, endPoint y: 210, distance: 11.0
click at [206, 210] on p "فيصل 2237293" at bounding box center [227, 209] width 72 height 14
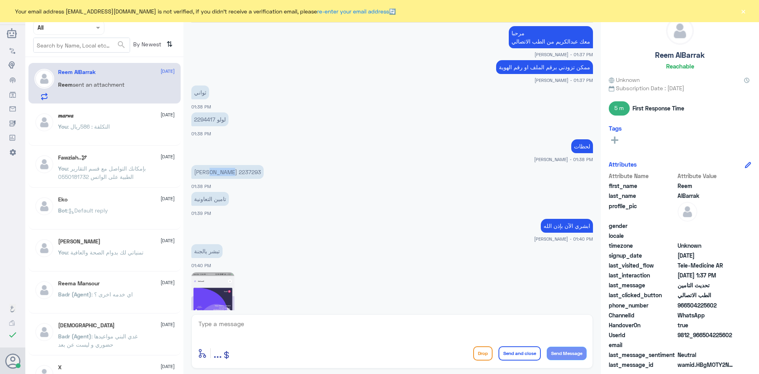
scroll to position [753, 0]
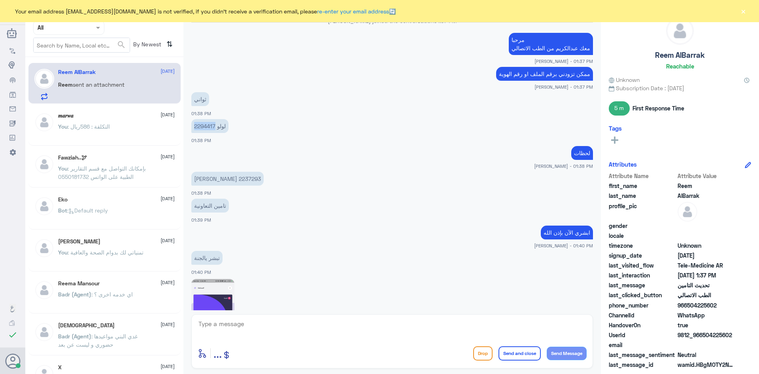
drag, startPoint x: 216, startPoint y: 124, endPoint x: 195, endPoint y: 127, distance: 21.5
click at [195, 127] on p "2294417 لولو" at bounding box center [209, 126] width 37 height 14
copy p "2294417"
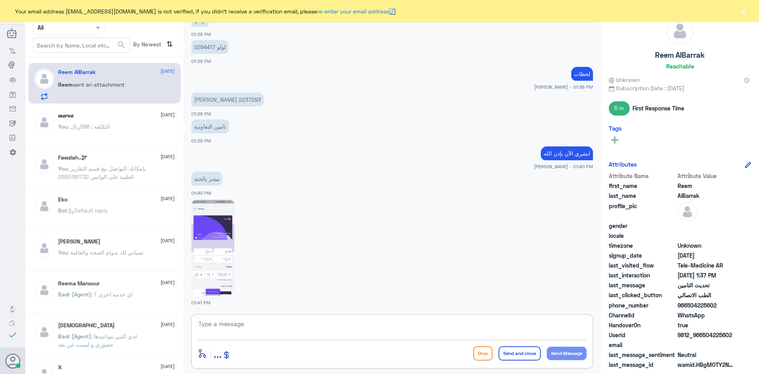
click at [354, 329] on textarea at bounding box center [392, 327] width 389 height 19
type textarea "تم تحديث التأمين"
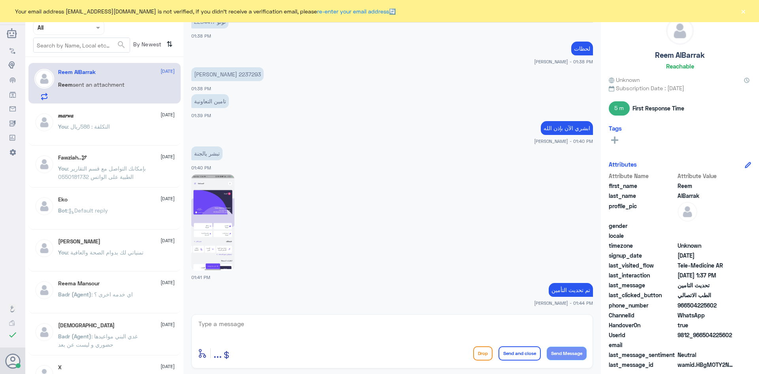
click at [211, 212] on img at bounding box center [212, 222] width 43 height 96
click at [288, 326] on textarea at bounding box center [392, 327] width 389 height 19
type textarea "امين وياك وتمنياتنا لك بدوام الصحة والعافية"
click at [507, 350] on button "Send and close" at bounding box center [520, 353] width 42 height 14
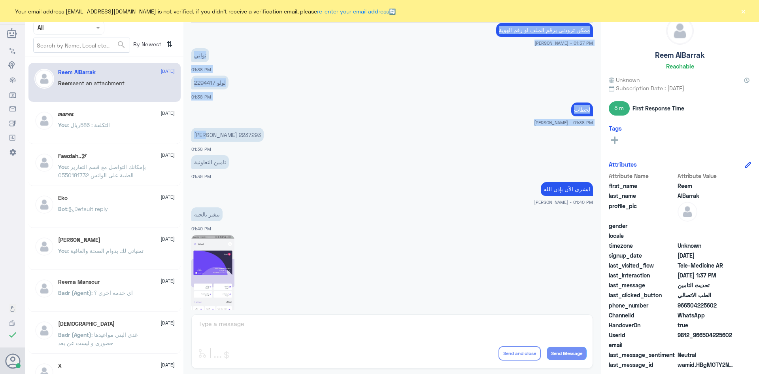
drag, startPoint x: 217, startPoint y: 26, endPoint x: 199, endPoint y: 26, distance: 18.2
click at [199, 26] on div "31 Aug 2025 الطب الاتصالي 04:09 PM مرحباً بكم في الطب الاتصالي - مستشفيات دله ك…" at bounding box center [392, 166] width 410 height 287
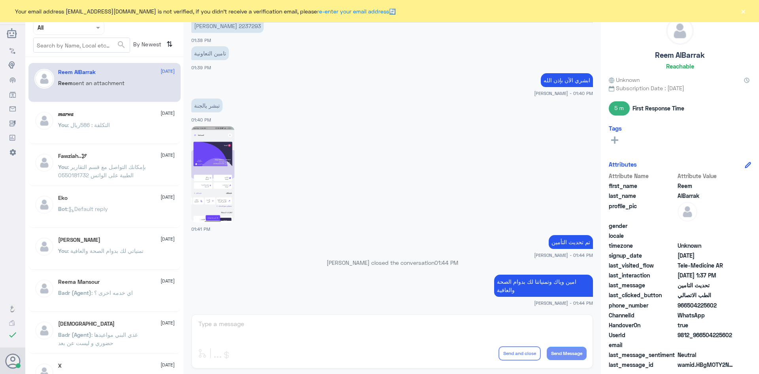
click at [294, 98] on div "تبشر يالجنة 01:40 PM" at bounding box center [392, 109] width 402 height 27
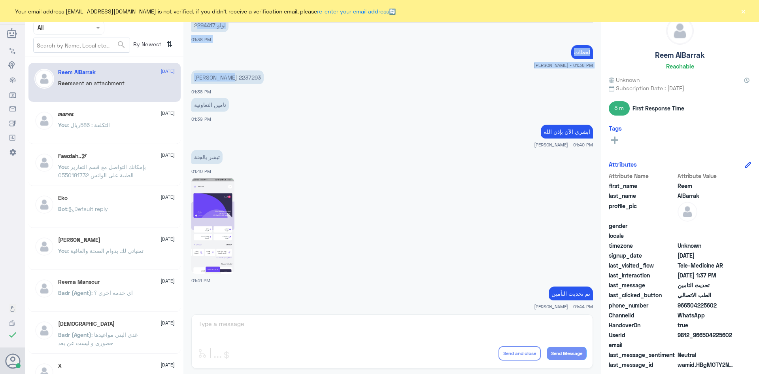
scroll to position [788, 0]
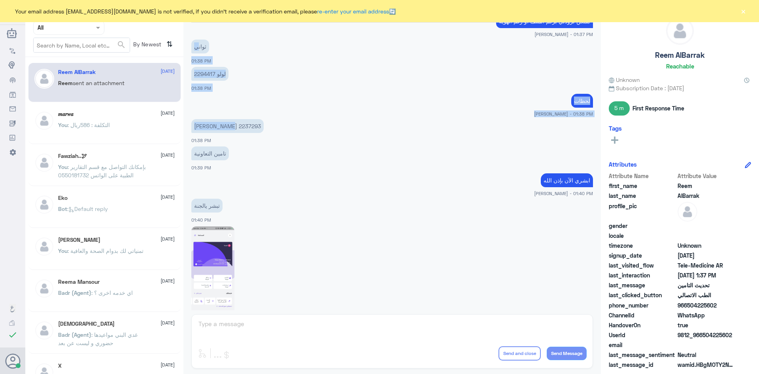
drag, startPoint x: 216, startPoint y: 26, endPoint x: 198, endPoint y: 26, distance: 17.4
click at [198, 26] on div "31 Aug 2025 الطب الاتصالي 04:09 PM مرحباً بكم في الطب الاتصالي - مستشفيات دله ك…" at bounding box center [392, 166] width 410 height 287
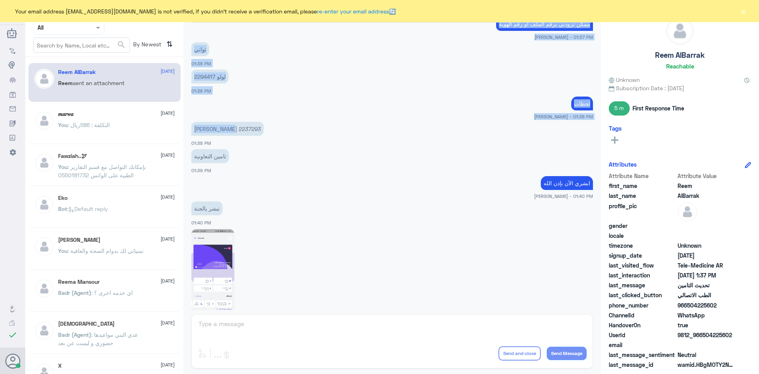
click at [259, 74] on app-msgs-text "2294417 لولو" at bounding box center [392, 77] width 402 height 15
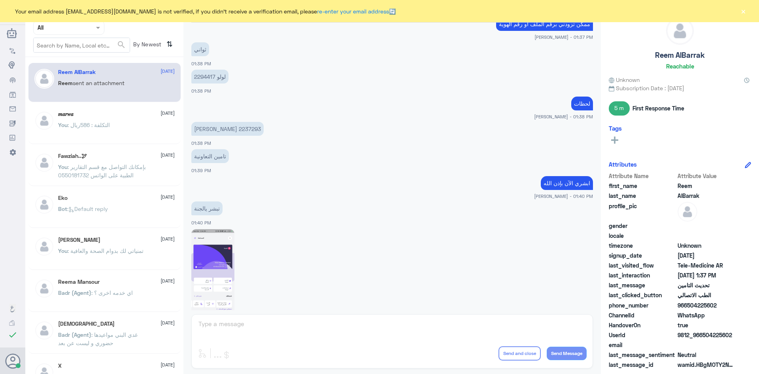
click at [108, 127] on span ": التكلفة : 586ريال" at bounding box center [89, 124] width 42 height 7
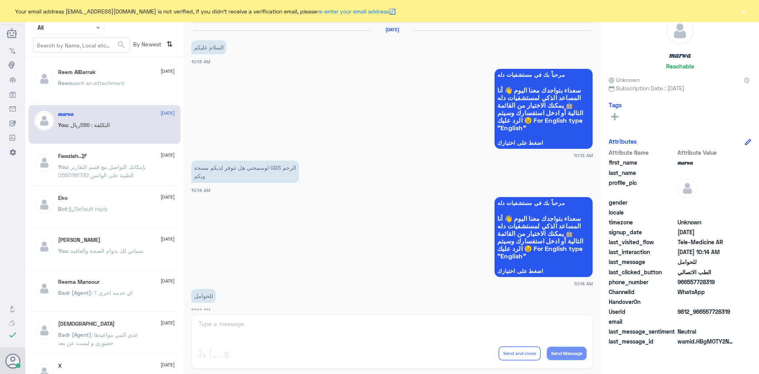
scroll to position [400, 0]
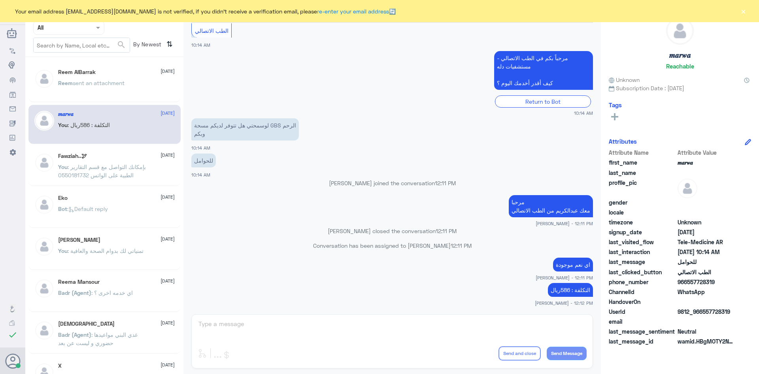
click at [113, 78] on div "Reem AlBarrak 15 September Reem sent an attachment" at bounding box center [116, 84] width 117 height 30
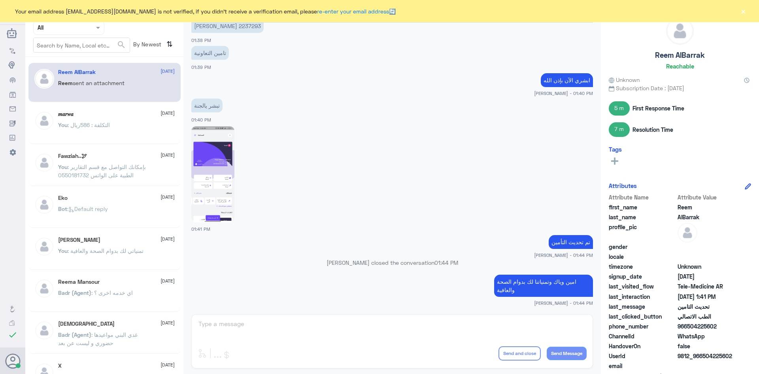
scroll to position [538, 0]
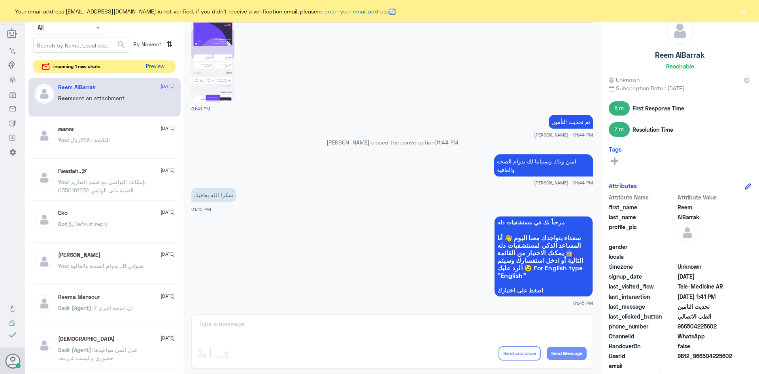
click at [163, 65] on button "Preview" at bounding box center [155, 67] width 25 height 12
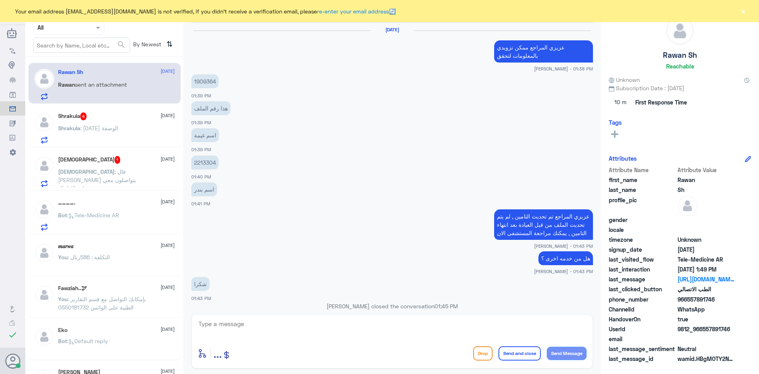
scroll to position [436, 0]
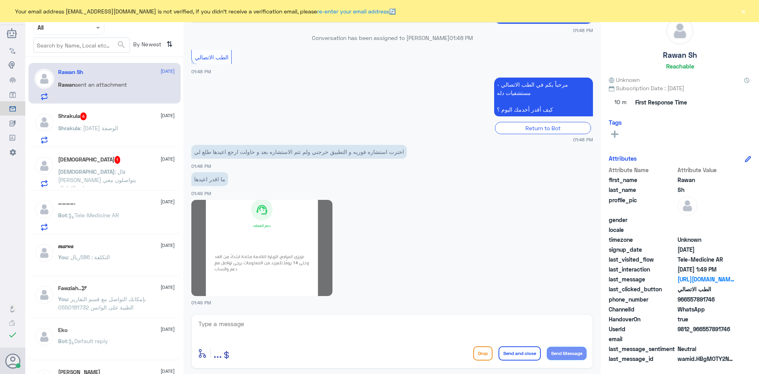
click at [131, 131] on div "Shrakula : ١٤ اغسطس الوصفة" at bounding box center [116, 135] width 117 height 18
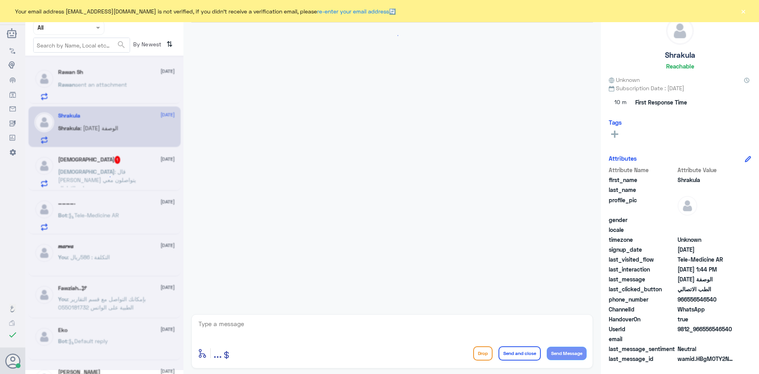
scroll to position [534, 0]
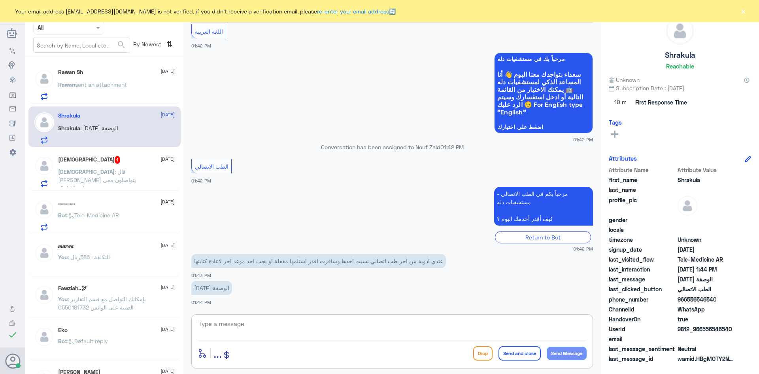
click at [233, 321] on textarea at bounding box center [392, 327] width 389 height 19
type textarea "f"
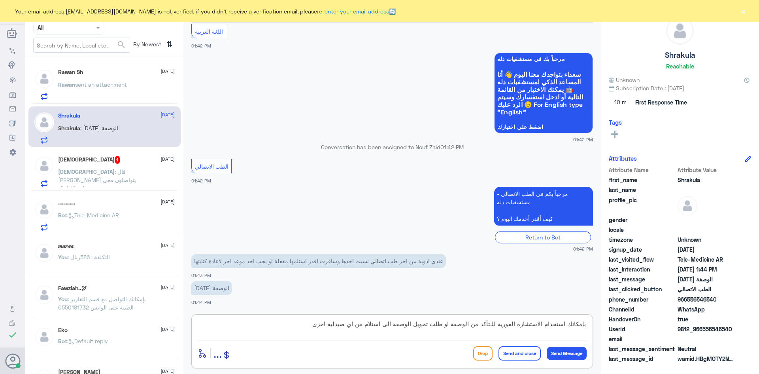
type textarea "بإمكانك استخدام الاستشارة الفورية للـتأكد من الوصفة او طلب تحويل الوصفة الى است…"
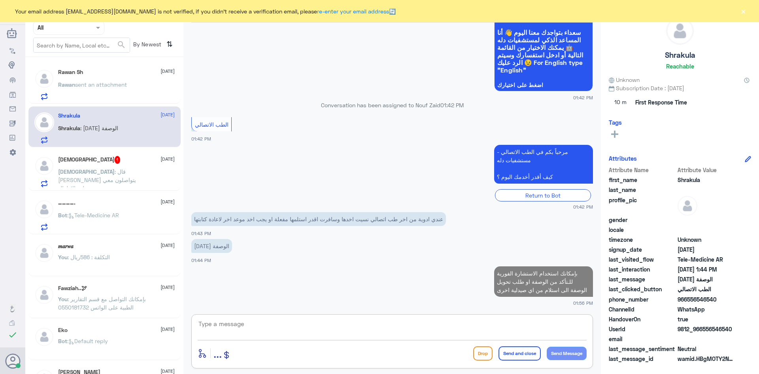
click at [134, 165] on div "ٰ 1 15 September ٰ : قال لي راح يتواصلون معي طب الاطفال" at bounding box center [116, 171] width 117 height 31
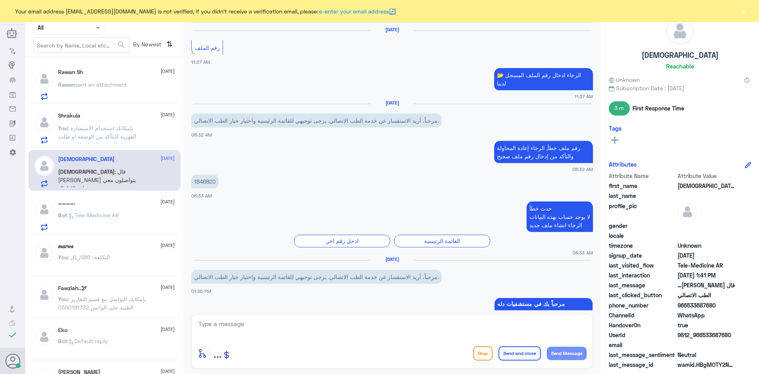
scroll to position [393, 0]
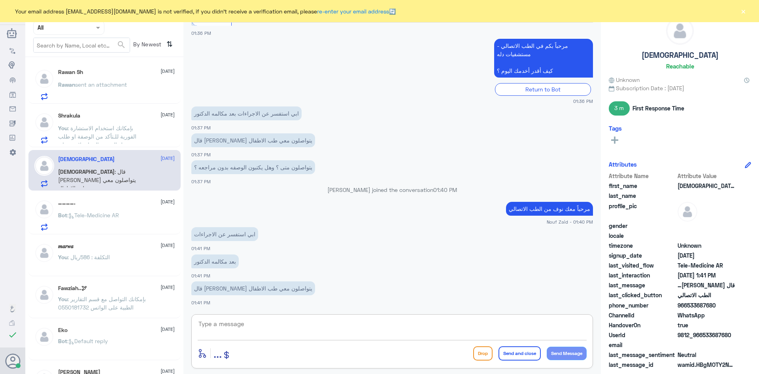
click at [278, 334] on textarea at bounding box center [392, 327] width 389 height 19
click at [120, 69] on div "Rawan Sh 15 September" at bounding box center [116, 72] width 117 height 7
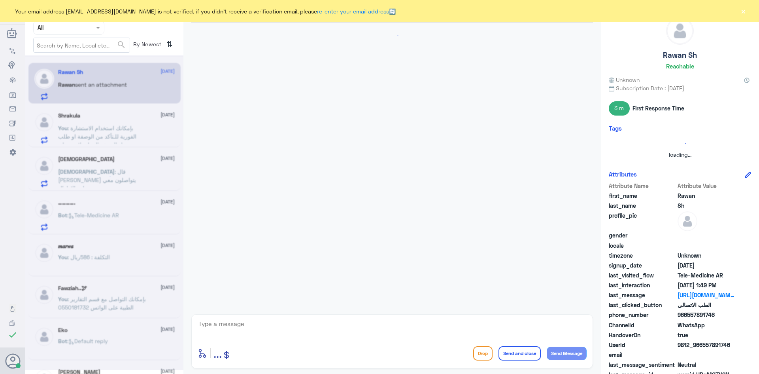
scroll to position [436, 0]
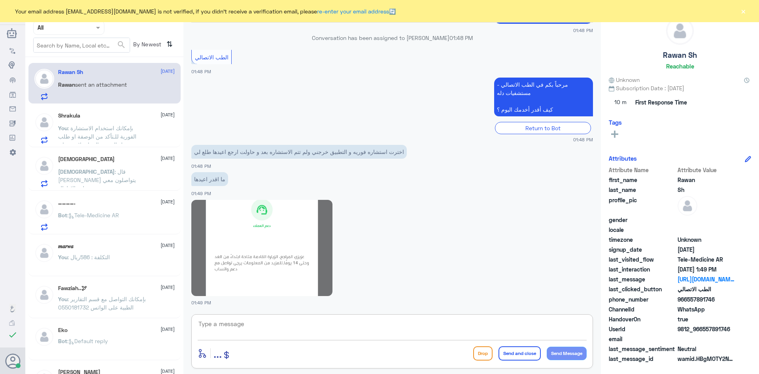
click at [270, 323] on textarea at bounding box center [392, 327] width 389 height 19
type textarea "هل تحتاج اوصلك بطبيب الآن ؟"
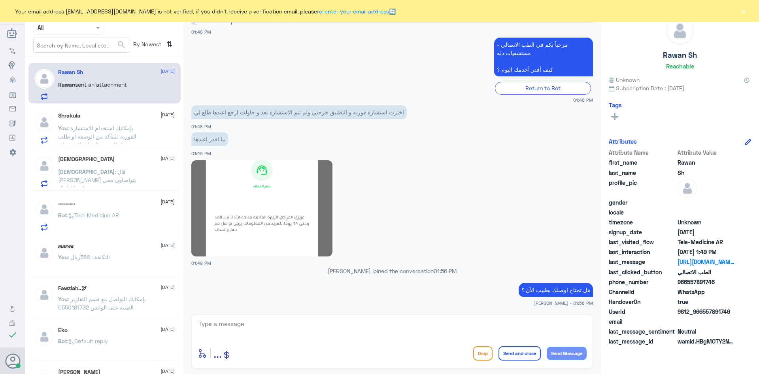
drag, startPoint x: 716, startPoint y: 283, endPoint x: 687, endPoint y: 284, distance: 28.5
click at [687, 284] on span "966557891746" at bounding box center [706, 282] width 57 height 8
copy span "557891746"
click at [495, 329] on textarea at bounding box center [392, 327] width 389 height 19
click at [150, 124] on div "Shrakula 15 September You : بإمكانك استخدام الاستشارة الفورية للـتأكد من الوصفة…" at bounding box center [116, 127] width 117 height 31
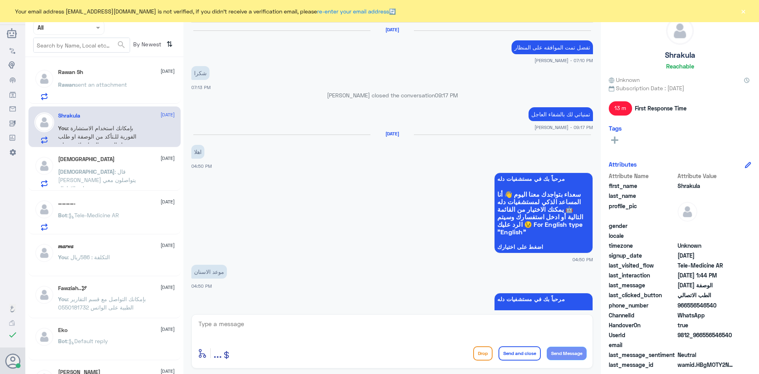
scroll to position [549, 0]
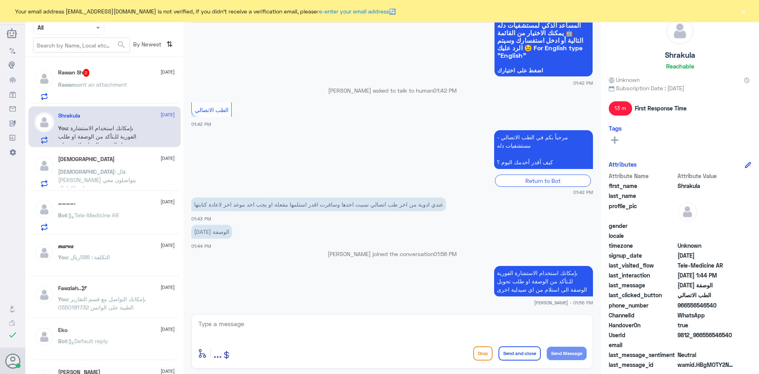
click at [131, 83] on div "Rawan sent an attachment" at bounding box center [116, 91] width 117 height 18
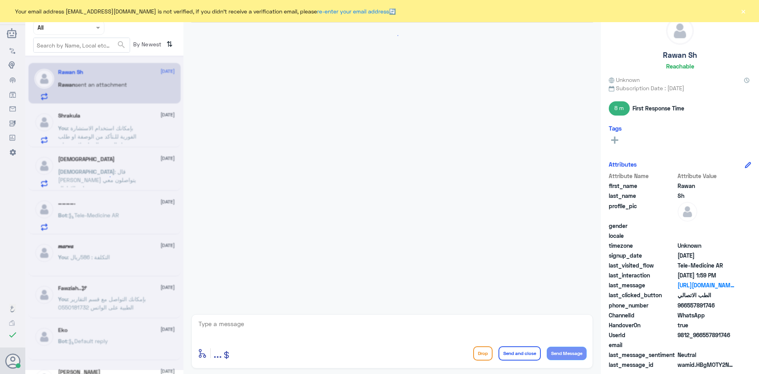
scroll to position [415, 0]
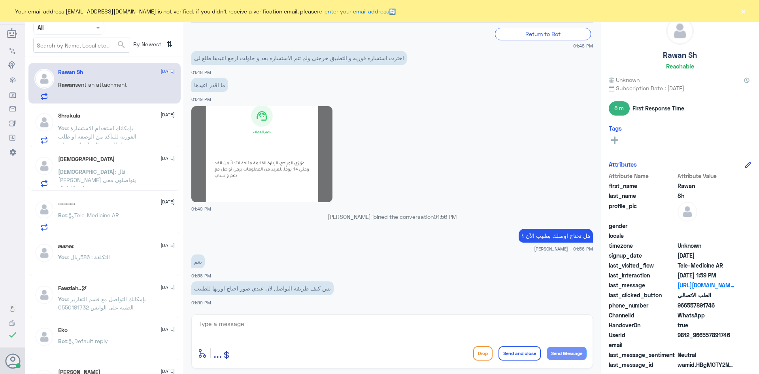
click at [308, 326] on textarea at bounding box center [392, 327] width 389 height 19
type textarea "ممكن تزوديني برقم الهوية او رقم الملف"
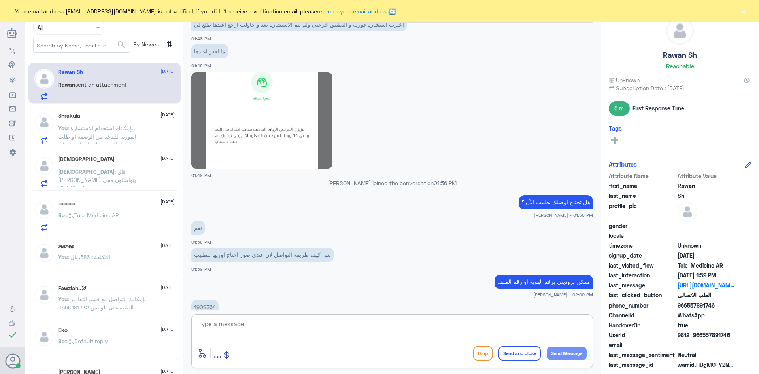
scroll to position [476, 0]
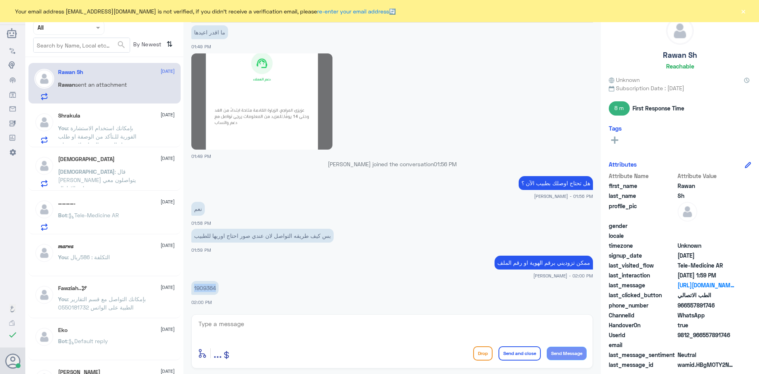
drag, startPoint x: 216, startPoint y: 286, endPoint x: 192, endPoint y: 287, distance: 23.4
click at [192, 287] on p "1909364" at bounding box center [204, 288] width 27 height 14
copy p "1909364"
click at [426, 330] on textarea at bounding box center [392, 327] width 389 height 19
type textarea "بيتواصل معاك بالاتصال"
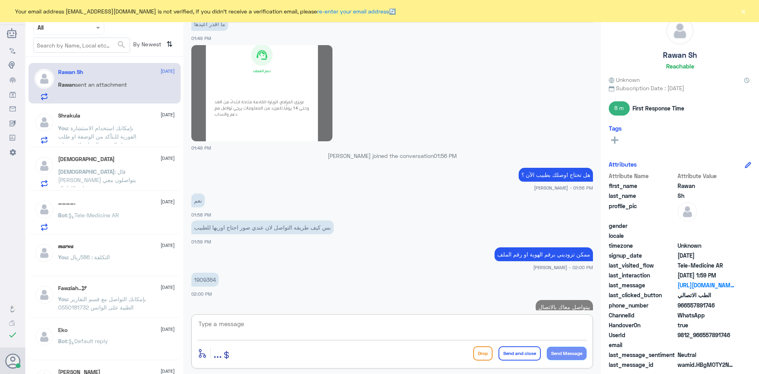
scroll to position [501, 0]
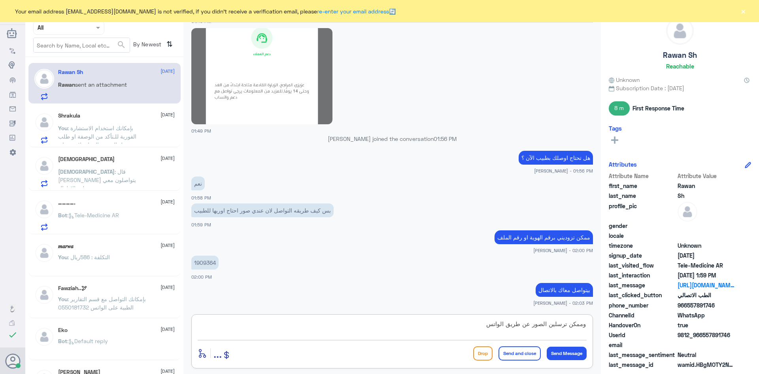
type textarea "وممكن ترسلين الصور عن طريق الواتس"
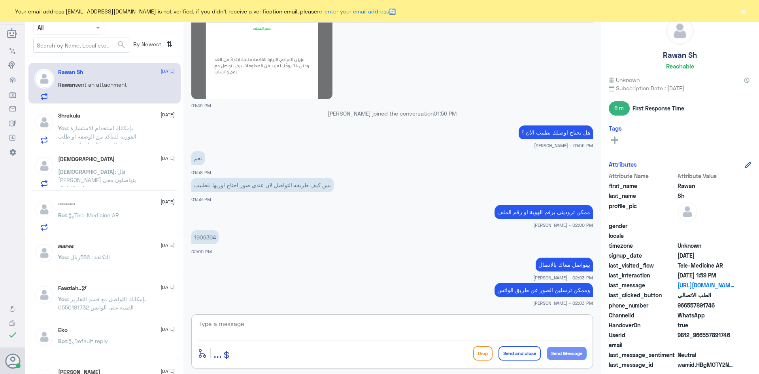
click at [161, 113] on span "[DATE]" at bounding box center [168, 114] width 14 height 7
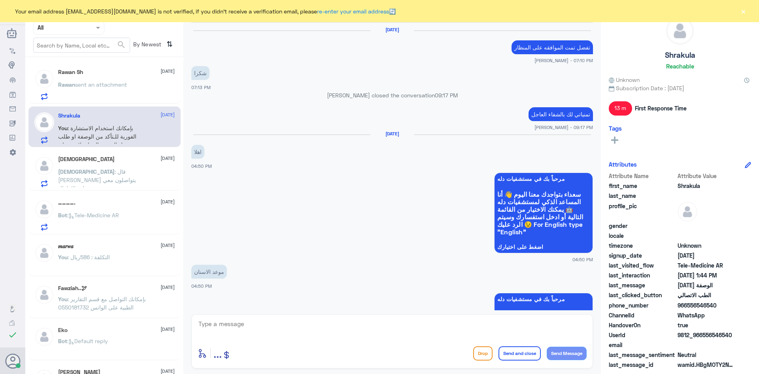
scroll to position [549, 0]
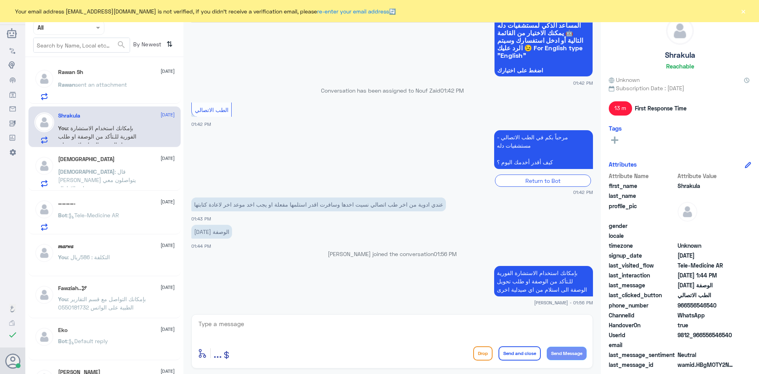
click at [743, 10] on button "×" at bounding box center [743, 11] width 8 height 8
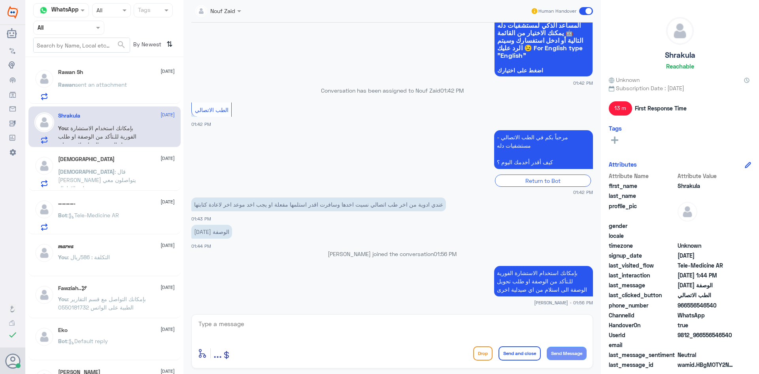
click at [582, 11] on span at bounding box center [586, 11] width 14 height 8
click at [0, 0] on input "checkbox" at bounding box center [0, 0] width 0 height 0
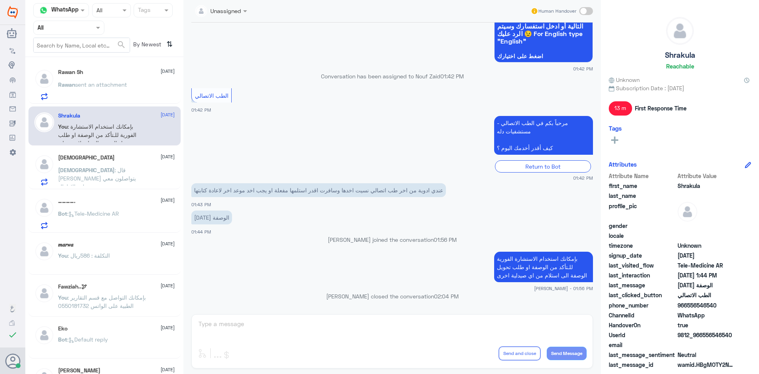
click at [107, 86] on span "sent an attachment" at bounding box center [101, 84] width 52 height 7
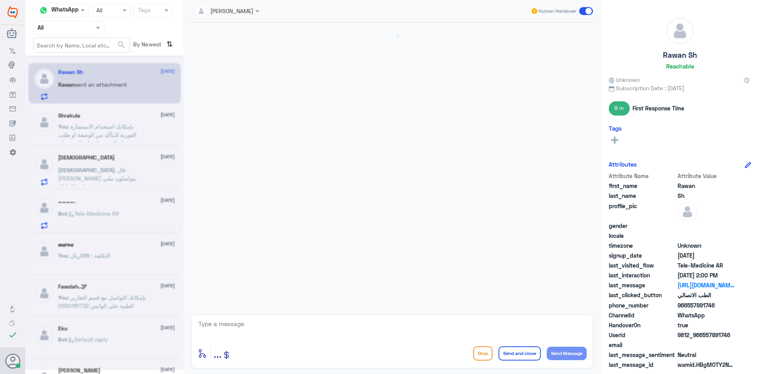
scroll to position [405, 0]
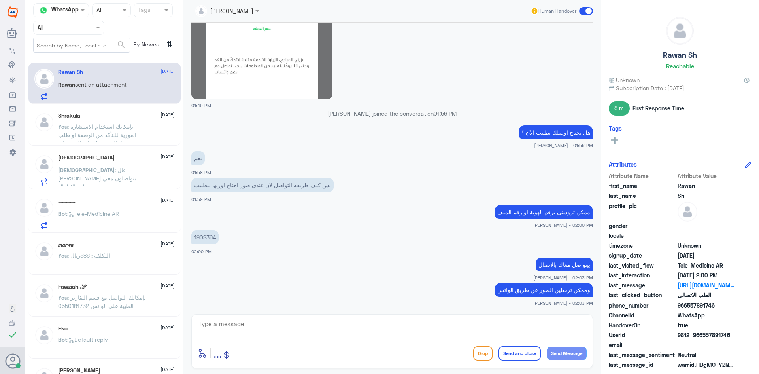
click at [439, 331] on textarea at bounding box center [392, 327] width 389 height 19
click at [584, 11] on span at bounding box center [586, 11] width 14 height 8
click at [0, 0] on input "checkbox" at bounding box center [0, 0] width 0 height 0
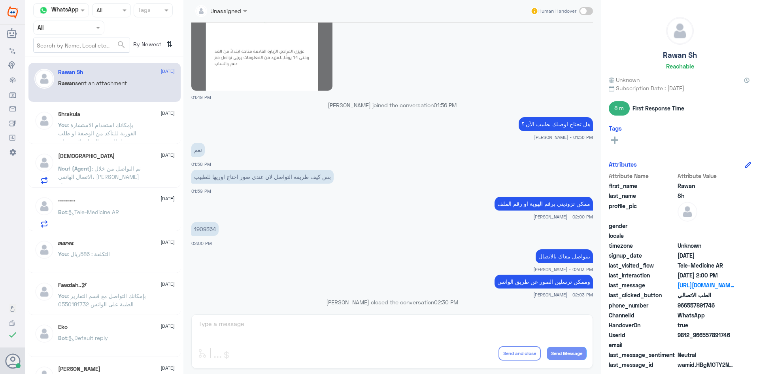
scroll to position [420, 0]
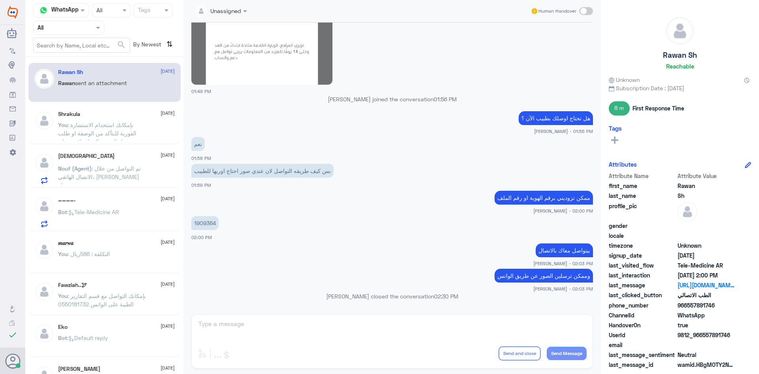
click at [103, 123] on span ": بإمكانك استخدام الاستشارة الفورية للـتأكد من الوصفة او طلب تحويل الوصفة الى ا…" at bounding box center [97, 137] width 78 height 32
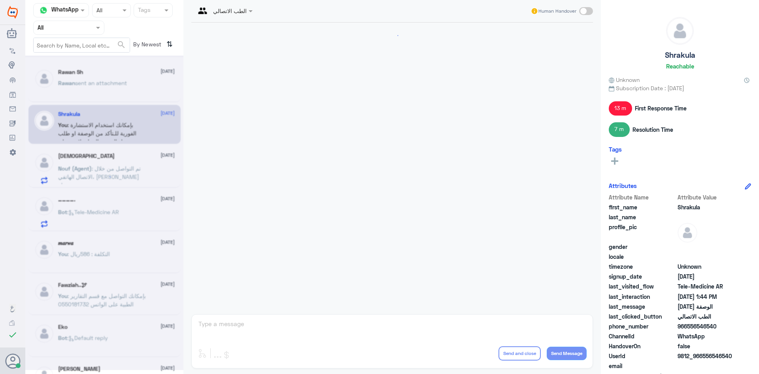
scroll to position [538, 0]
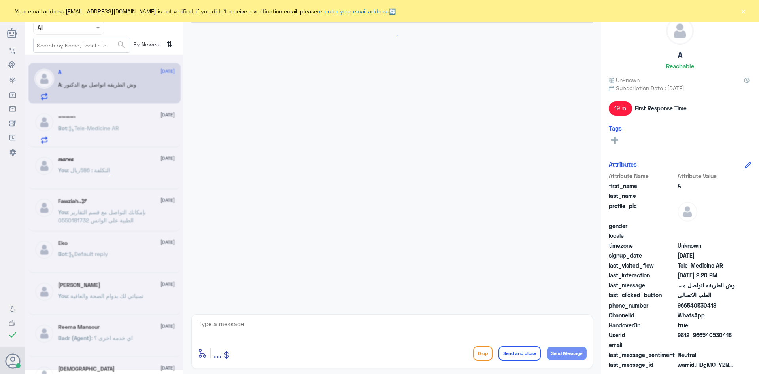
scroll to position [143, 0]
